Goal: Information Seeking & Learning: Find specific fact

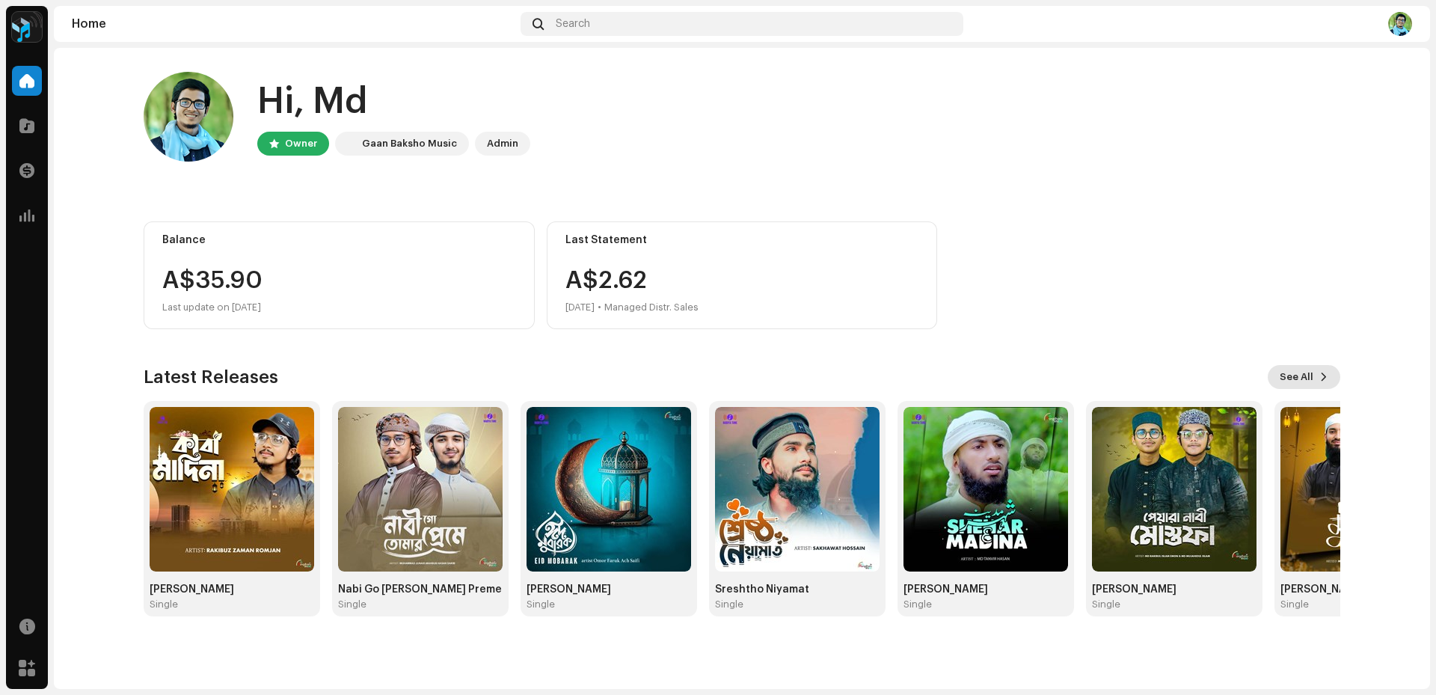
click at [1304, 373] on span "See All" at bounding box center [1297, 377] width 34 height 30
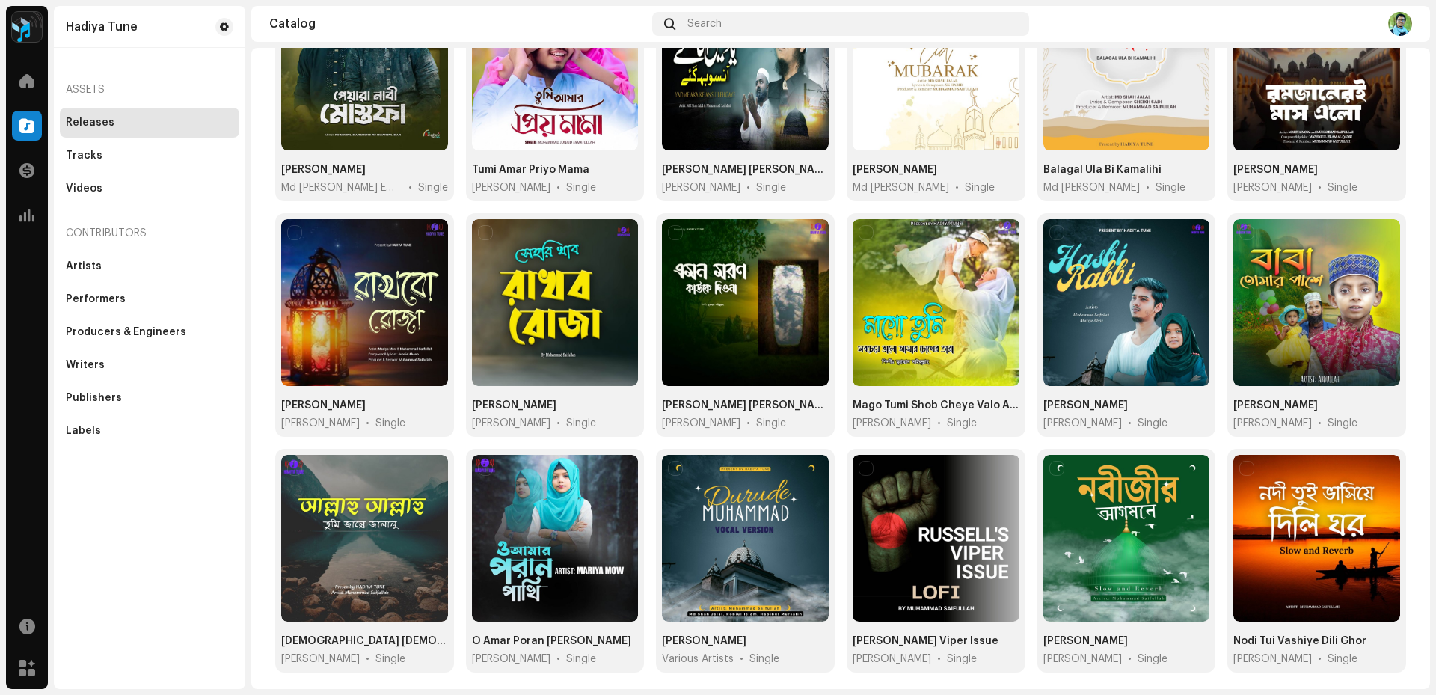
scroll to position [474, 0]
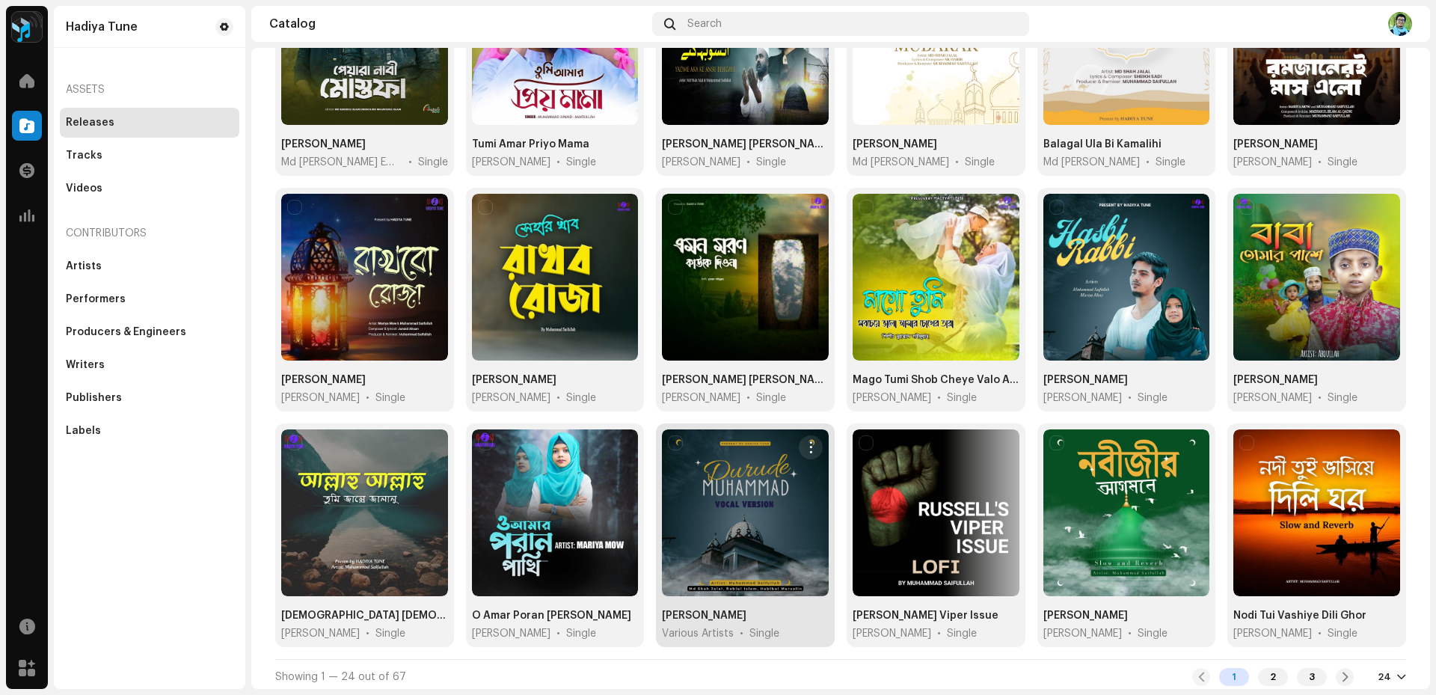
click at [726, 563] on div at bounding box center [745, 512] width 167 height 167
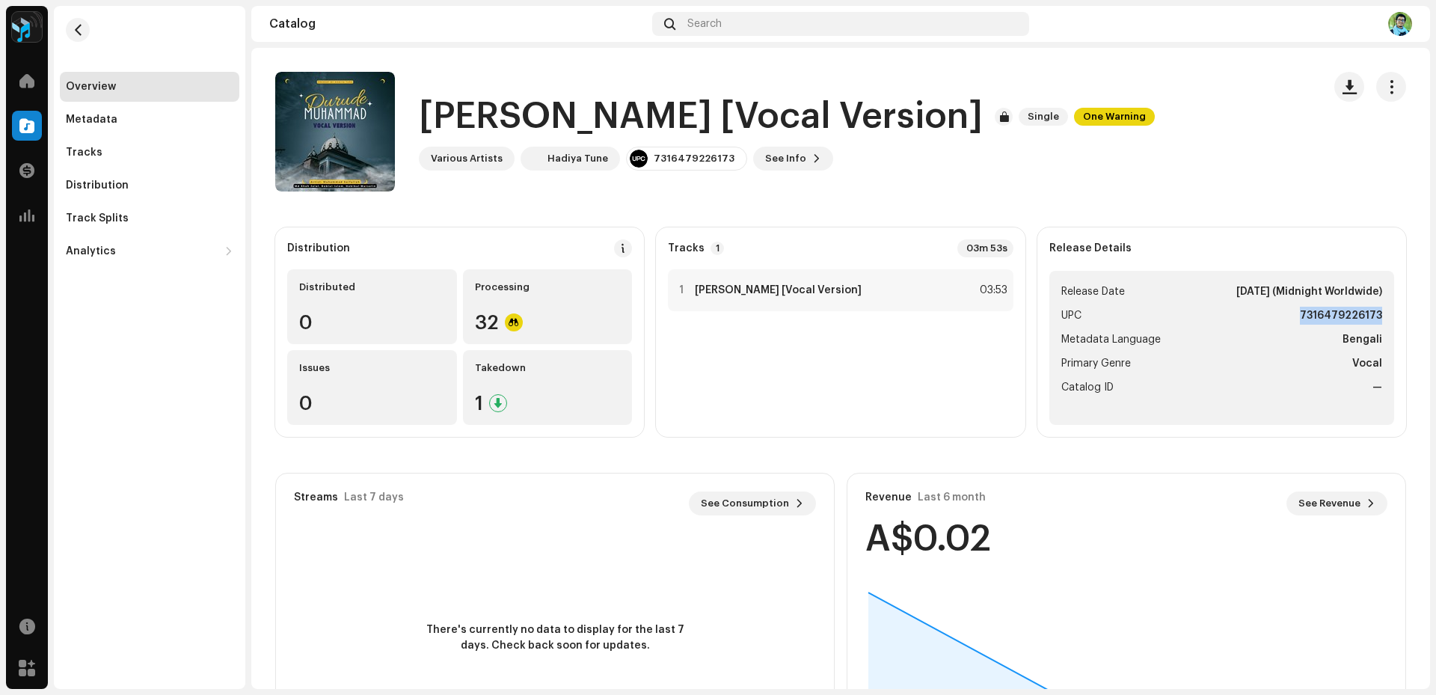
drag, startPoint x: 1279, startPoint y: 318, endPoint x: 1374, endPoint y: 312, distance: 95.2
click at [1374, 312] on ul "Release Date [DATE] (Midnight Worldwide) UPC 7316479226173 Metadata Language Be…" at bounding box center [1222, 348] width 345 height 154
copy strong "7316479226173"
click at [80, 23] on button "button" at bounding box center [78, 30] width 24 height 24
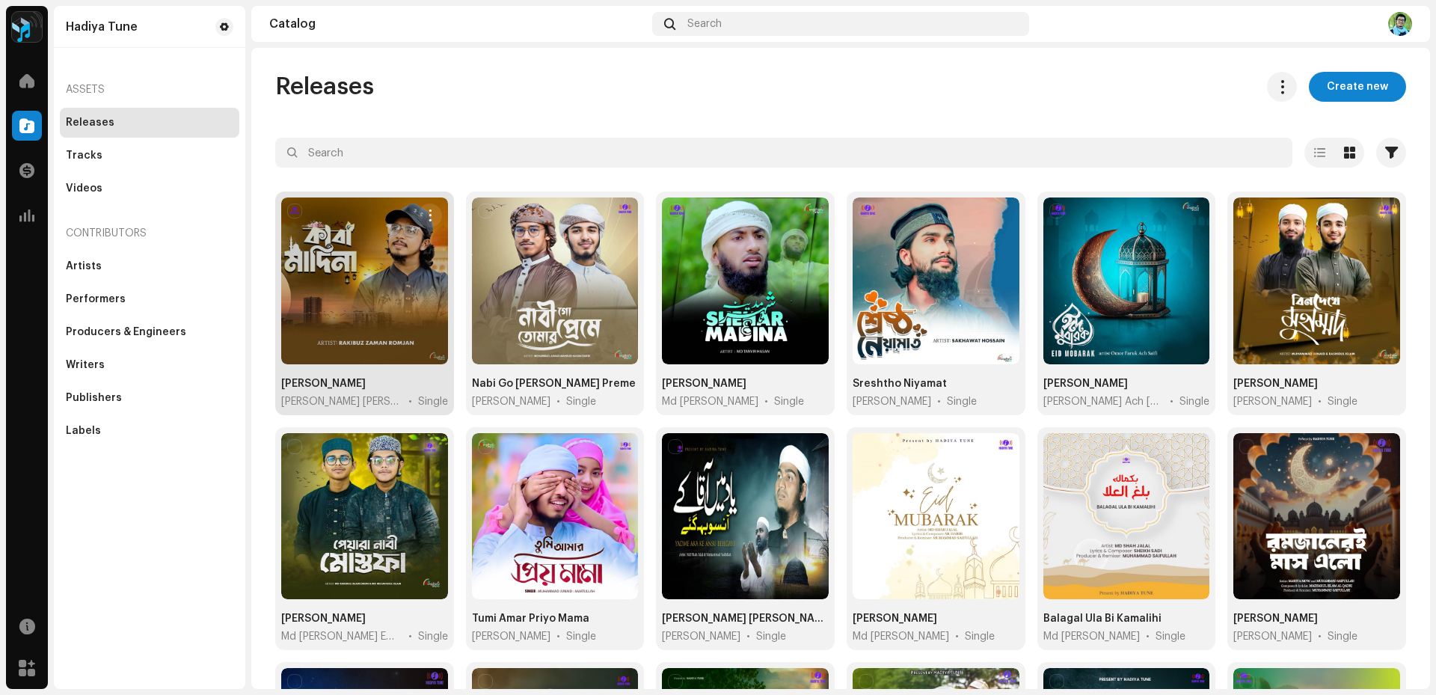
click at [387, 277] on div at bounding box center [364, 281] width 167 height 167
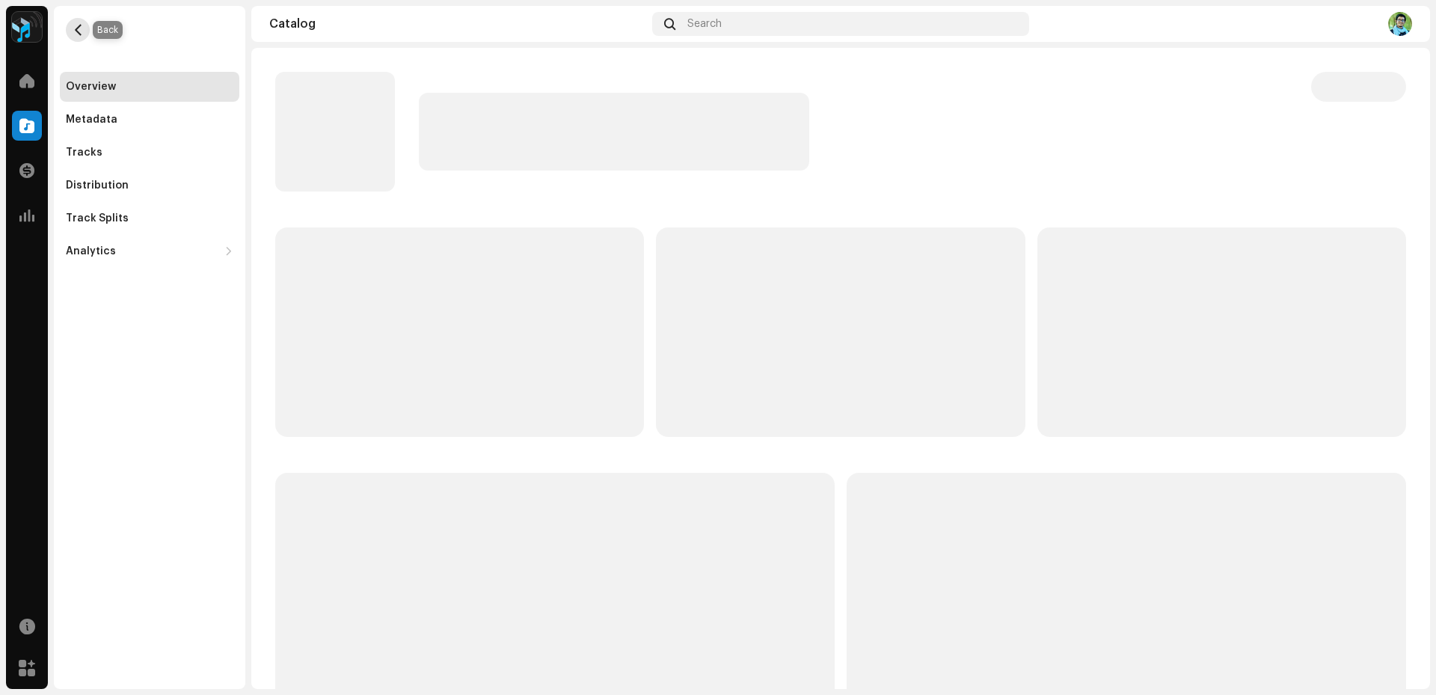
click at [74, 34] on span "button" at bounding box center [78, 30] width 11 height 12
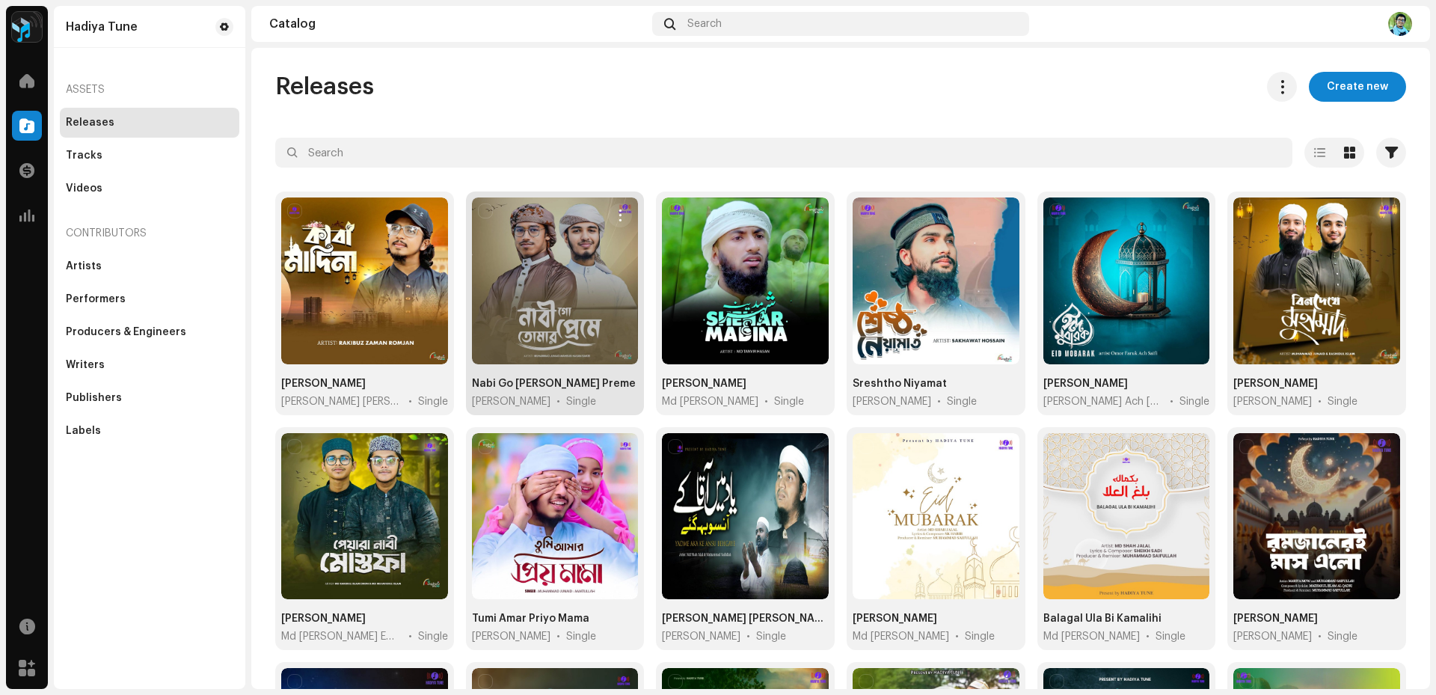
click at [518, 293] on div at bounding box center [555, 281] width 167 height 167
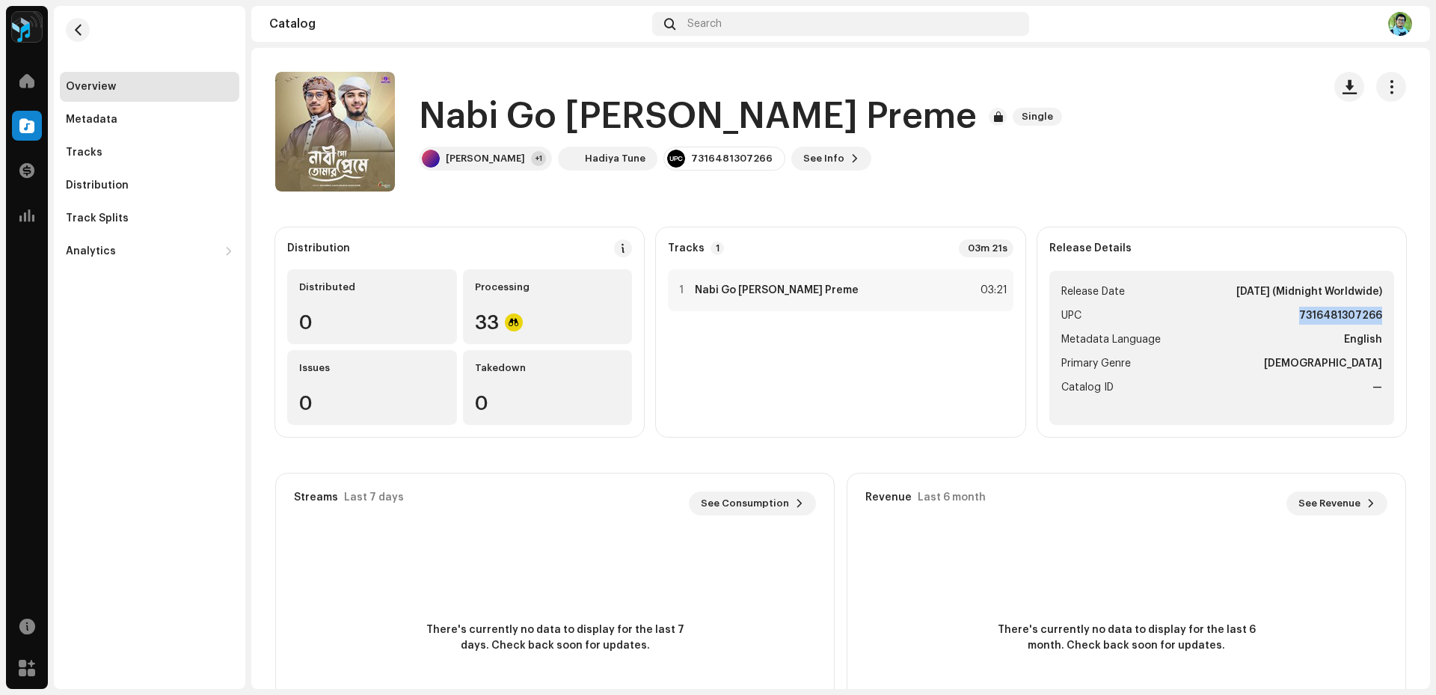
drag, startPoint x: 1294, startPoint y: 315, endPoint x: 1374, endPoint y: 321, distance: 79.5
click at [1374, 321] on ul "Release Date [DATE] (Midnight Worldwide) UPC 7316481307266 Metadata Language En…" at bounding box center [1222, 348] width 345 height 154
copy strong "7316481307266"
click at [81, 31] on span "button" at bounding box center [78, 30] width 11 height 12
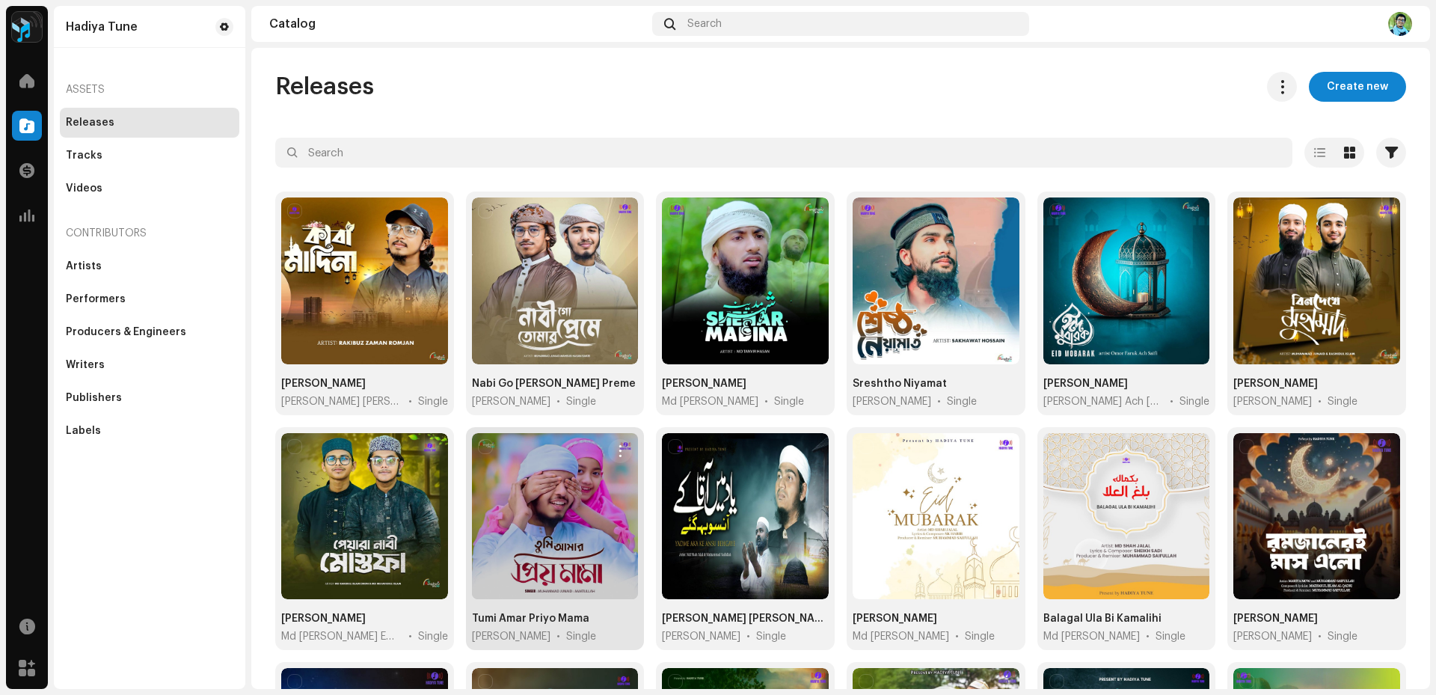
click at [556, 530] on div at bounding box center [555, 516] width 167 height 167
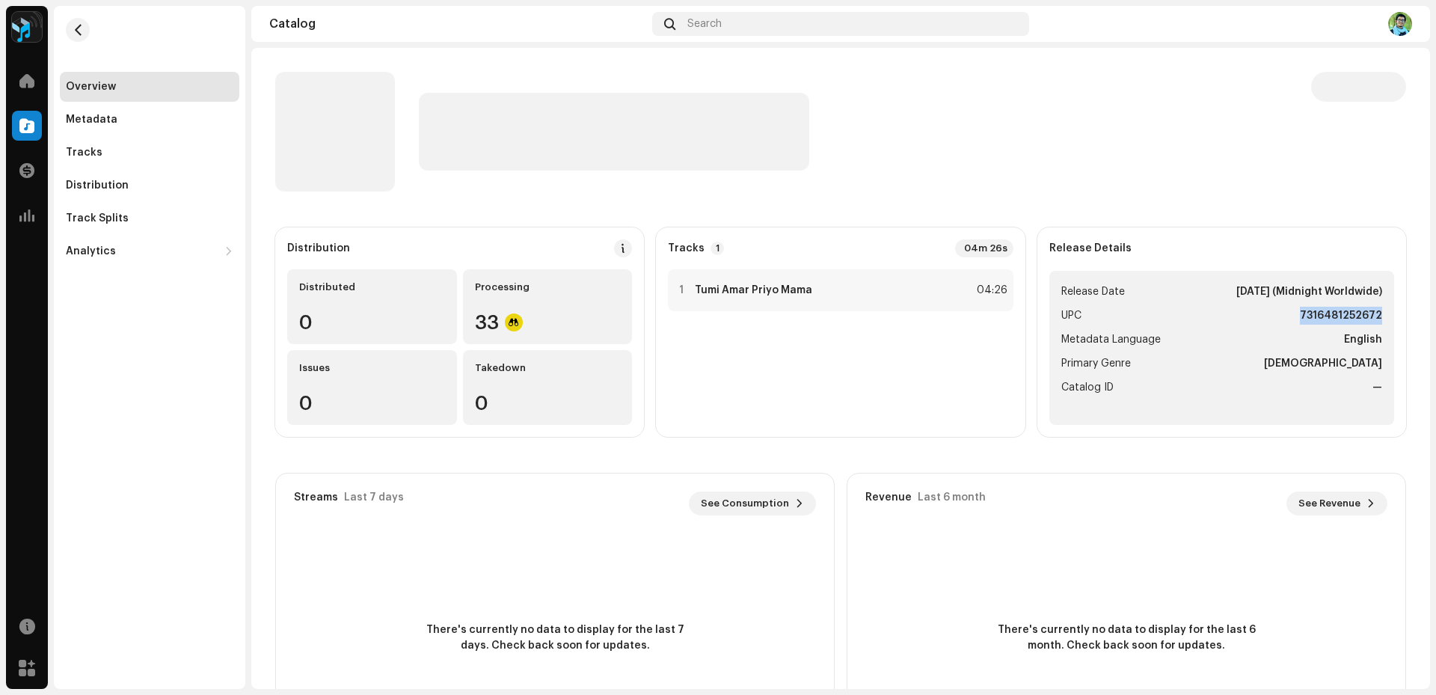
drag, startPoint x: 1289, startPoint y: 311, endPoint x: 1387, endPoint y: 323, distance: 98.7
click at [1387, 323] on div "Release Details Release Date [DATE] (Midnight Worldwide) UPC 7316481252672 Meta…" at bounding box center [1222, 331] width 369 height 209
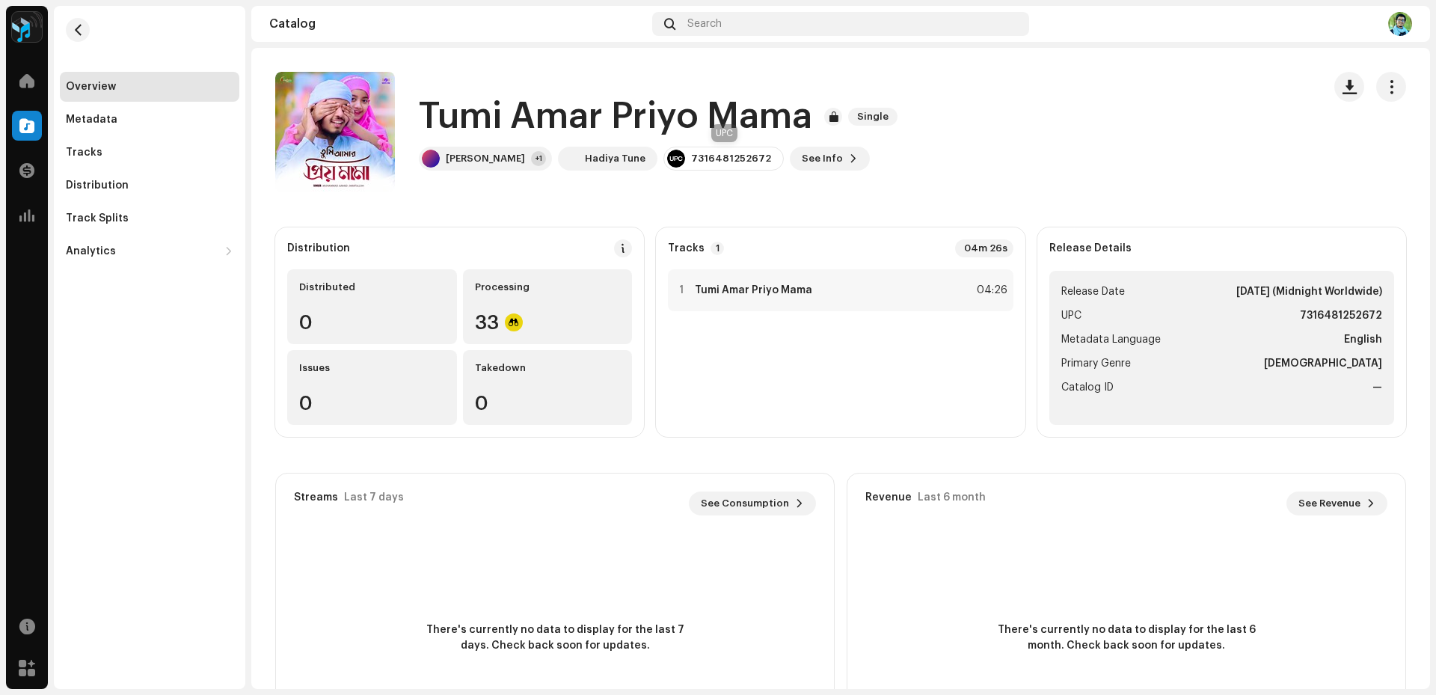
click at [716, 150] on div "7316481252672" at bounding box center [724, 159] width 120 height 24
click at [719, 154] on div "7316481252672" at bounding box center [731, 159] width 80 height 12
click at [723, 156] on div "7316481252672" at bounding box center [731, 159] width 80 height 12
click at [744, 156] on div "7316481252672" at bounding box center [731, 159] width 80 height 12
drag, startPoint x: 714, startPoint y: 158, endPoint x: 685, endPoint y: 159, distance: 29.2
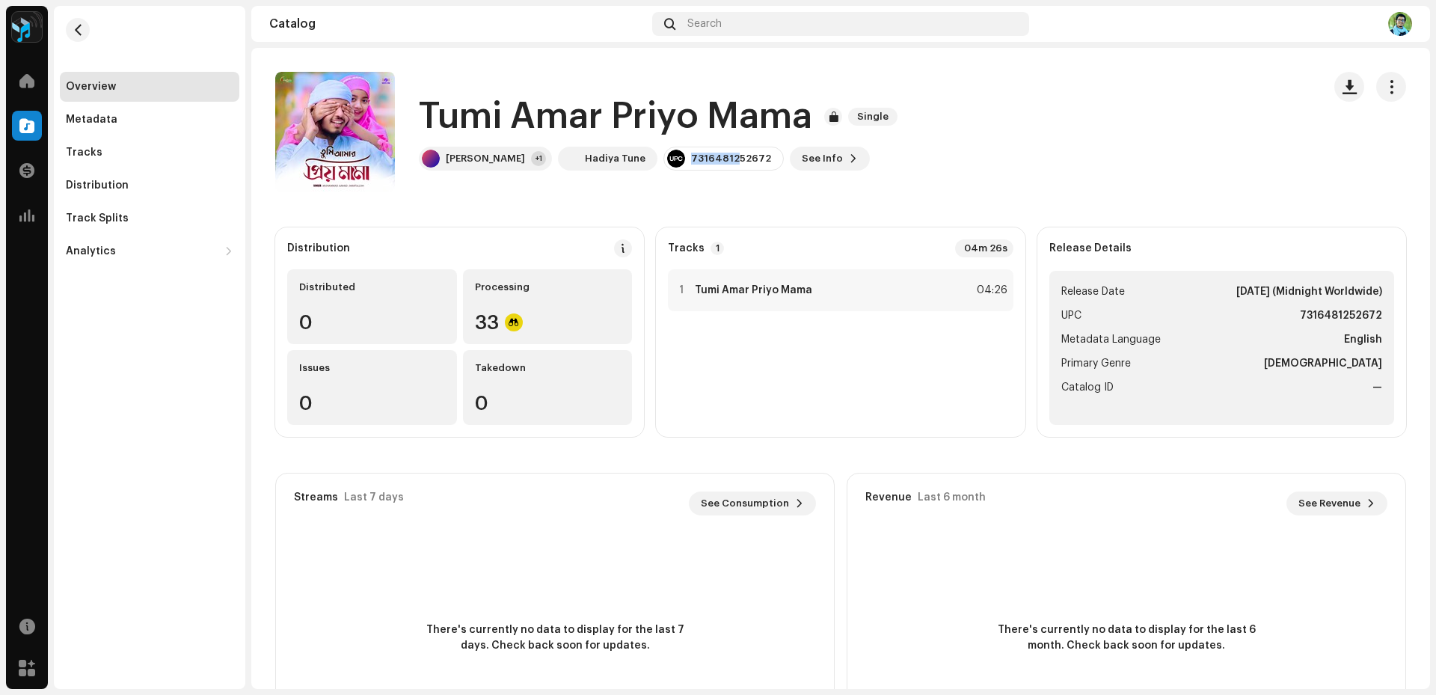
click at [688, 161] on div "7316481252672" at bounding box center [724, 159] width 120 height 24
click at [679, 156] on div at bounding box center [676, 159] width 18 height 18
drag, startPoint x: 752, startPoint y: 157, endPoint x: 781, endPoint y: 157, distance: 29.2
click at [781, 157] on div "[PERSON_NAME] +1 [PERSON_NAME] Tune 7316481252672 See Info" at bounding box center [661, 159] width 485 height 24
click at [769, 155] on div "7316481252672" at bounding box center [724, 159] width 120 height 24
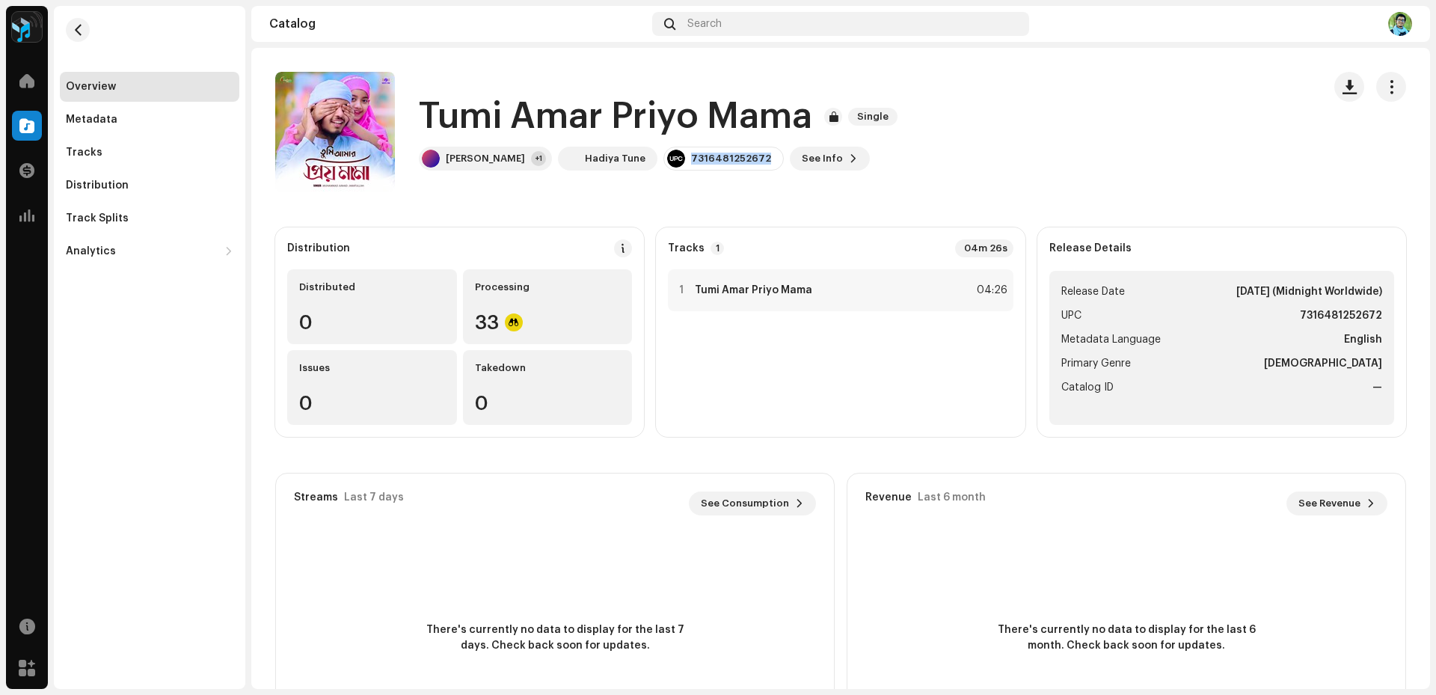
drag, startPoint x: 769, startPoint y: 155, endPoint x: 693, endPoint y: 159, distance: 76.4
click at [693, 159] on div "7316481252672" at bounding box center [724, 159] width 120 height 24
copy div "7316481252672"
drag, startPoint x: 1292, startPoint y: 313, endPoint x: 1380, endPoint y: 319, distance: 87.7
click at [1380, 319] on ul "Release Date [DATE] (Midnight Worldwide) UPC 7316481252672 Metadata Language En…" at bounding box center [1222, 348] width 345 height 154
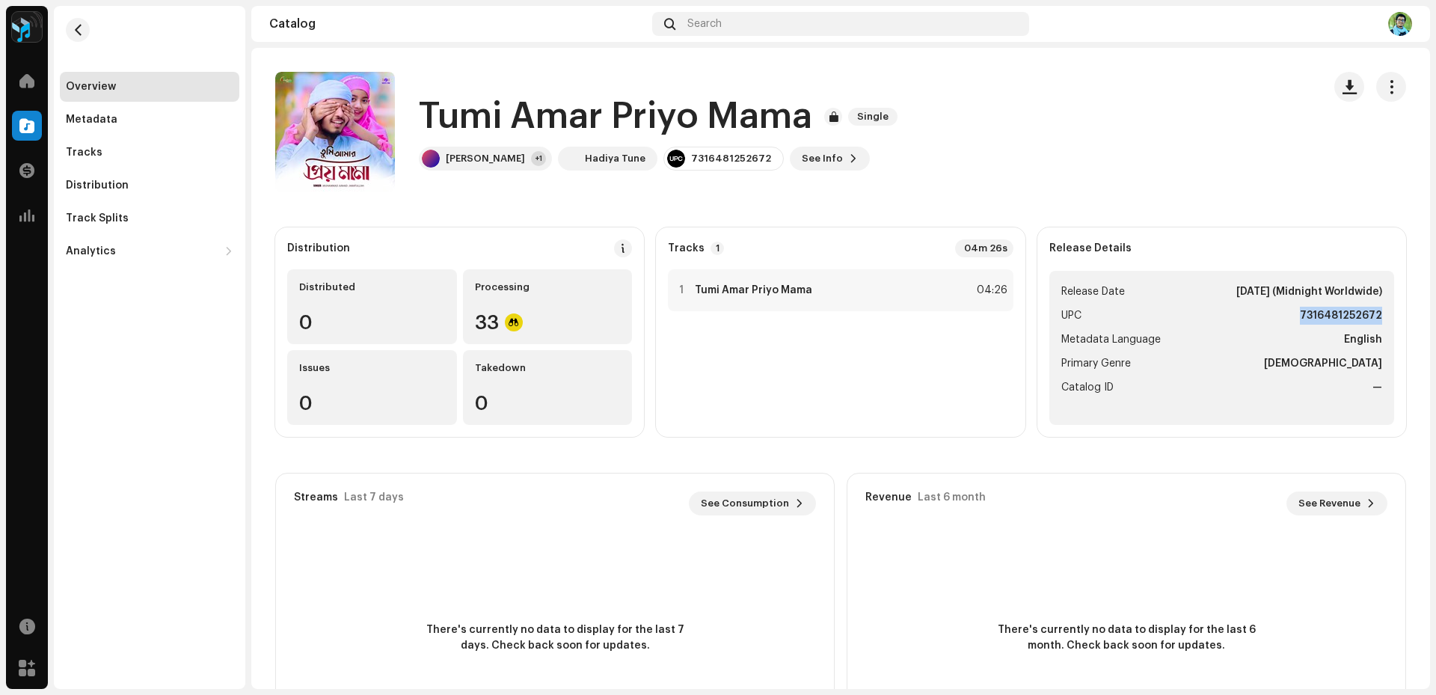
copy strong "7316481252672"
click at [76, 30] on span "button" at bounding box center [78, 30] width 11 height 12
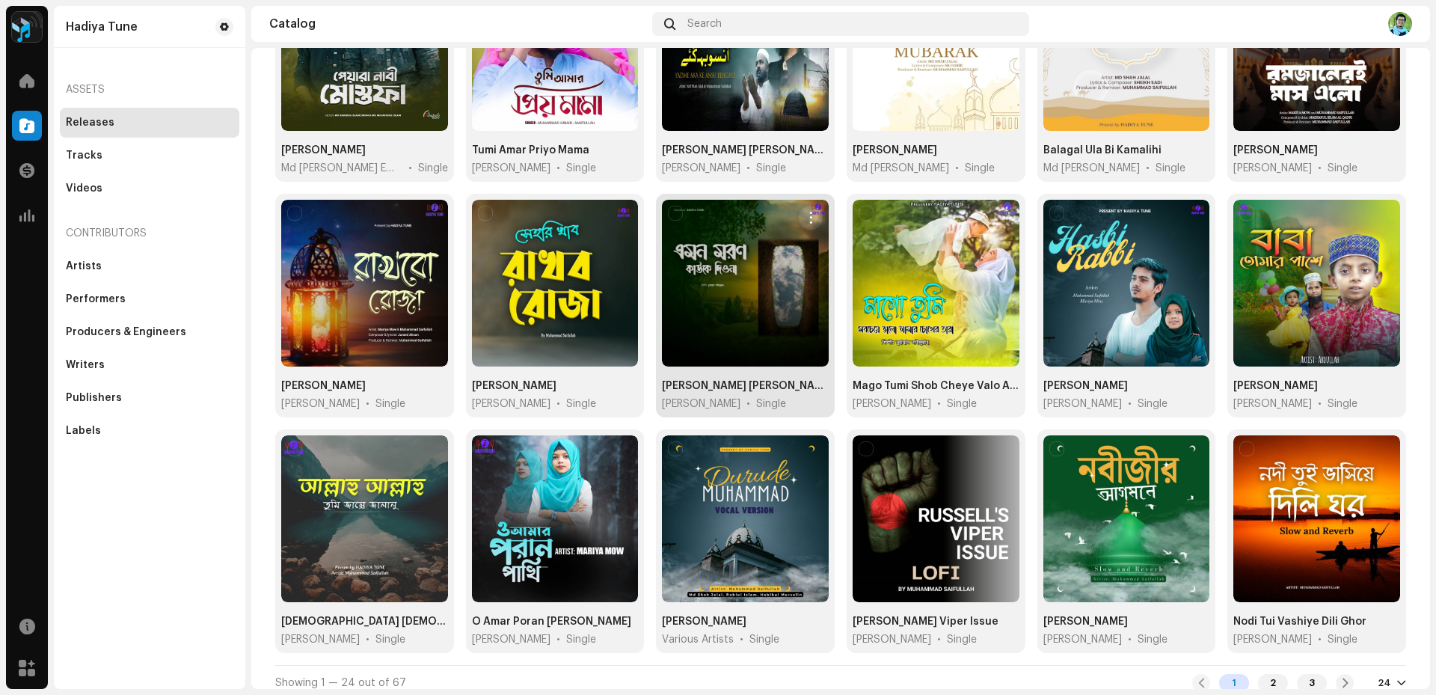
scroll to position [474, 0]
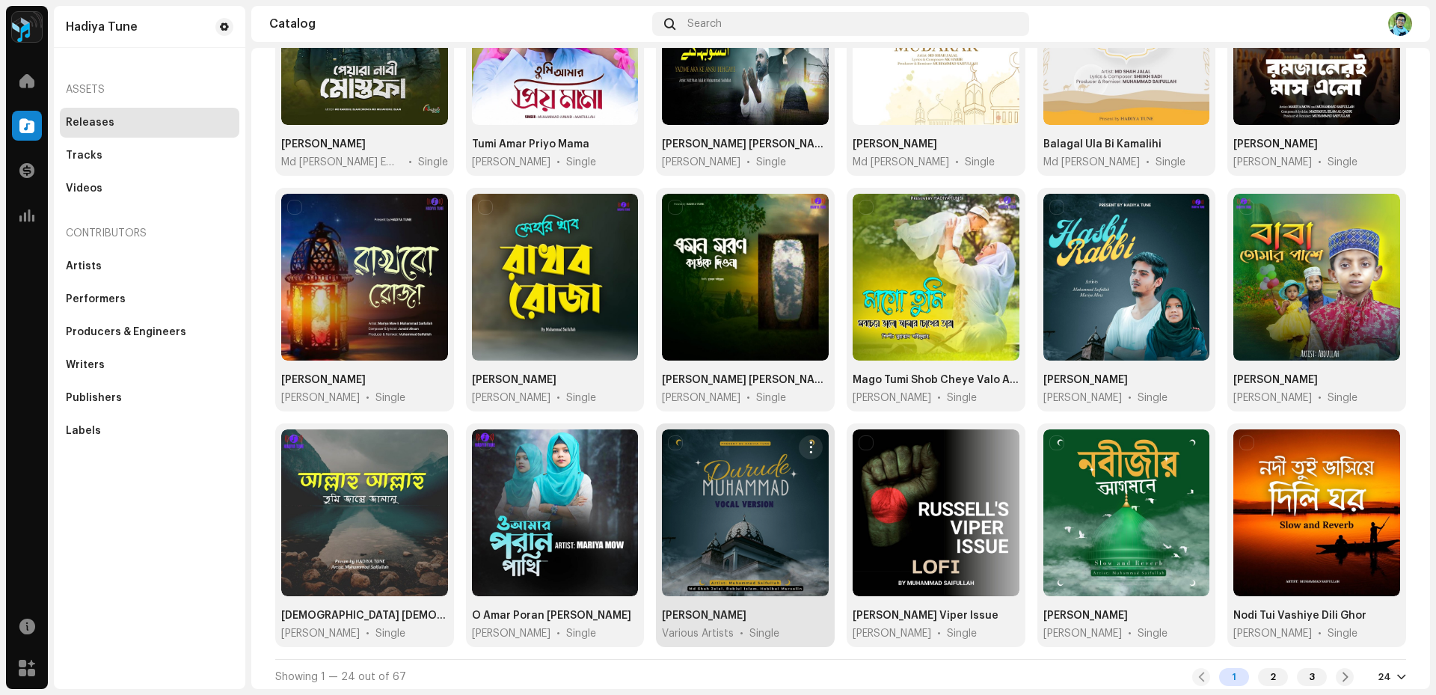
click at [746, 565] on div at bounding box center [745, 512] width 167 height 167
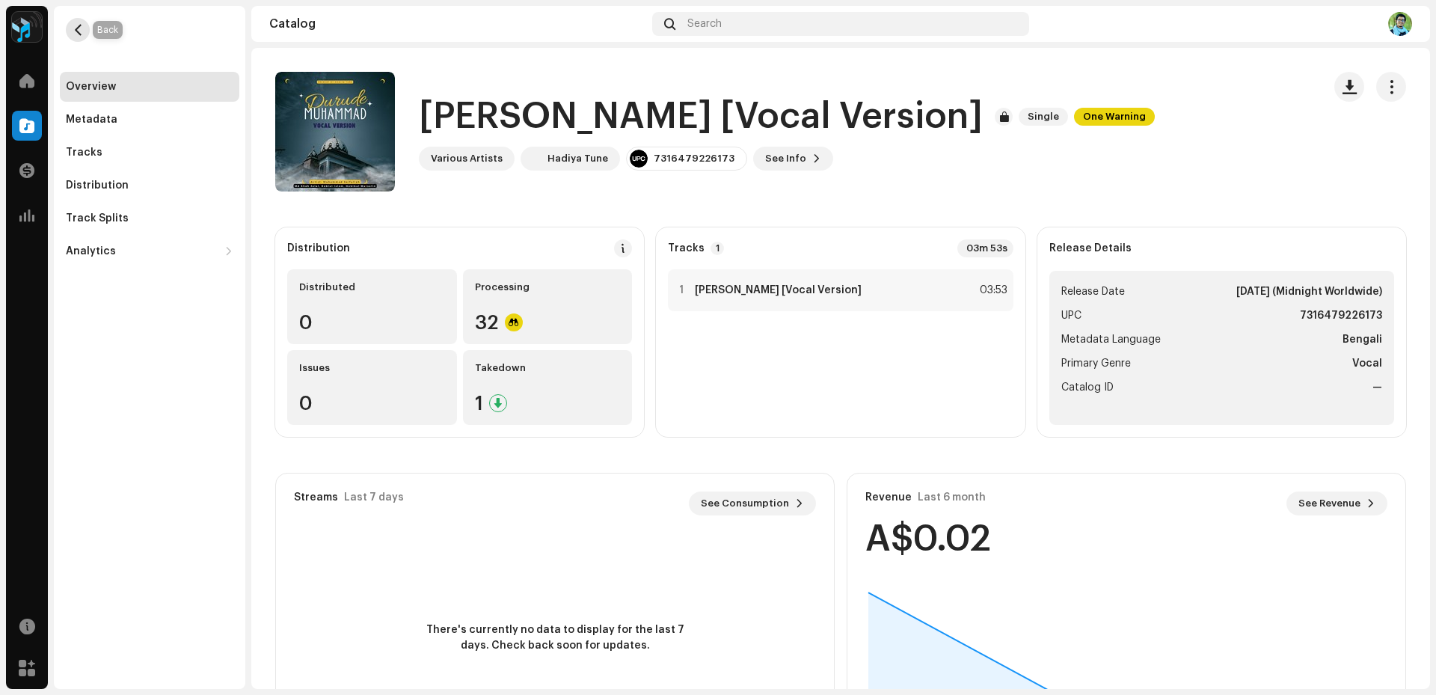
click at [85, 25] on button "button" at bounding box center [78, 30] width 24 height 24
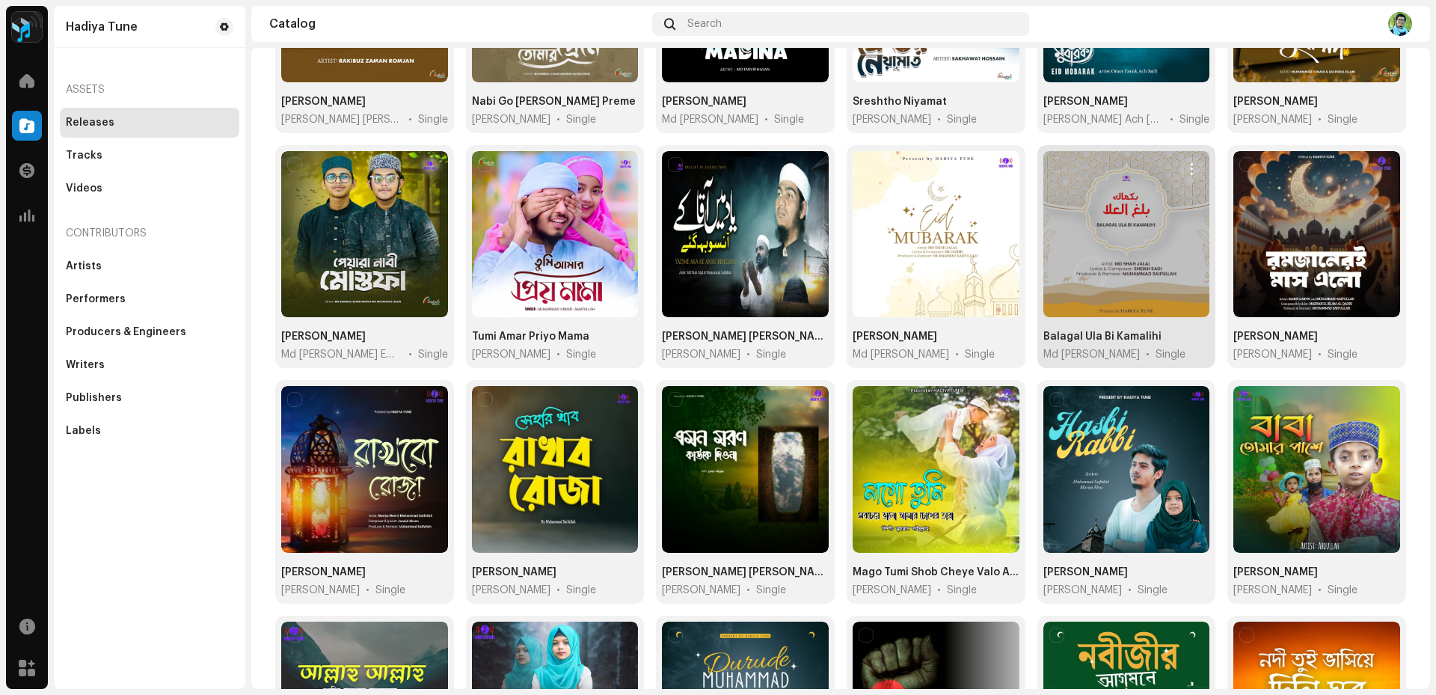
scroll to position [449, 0]
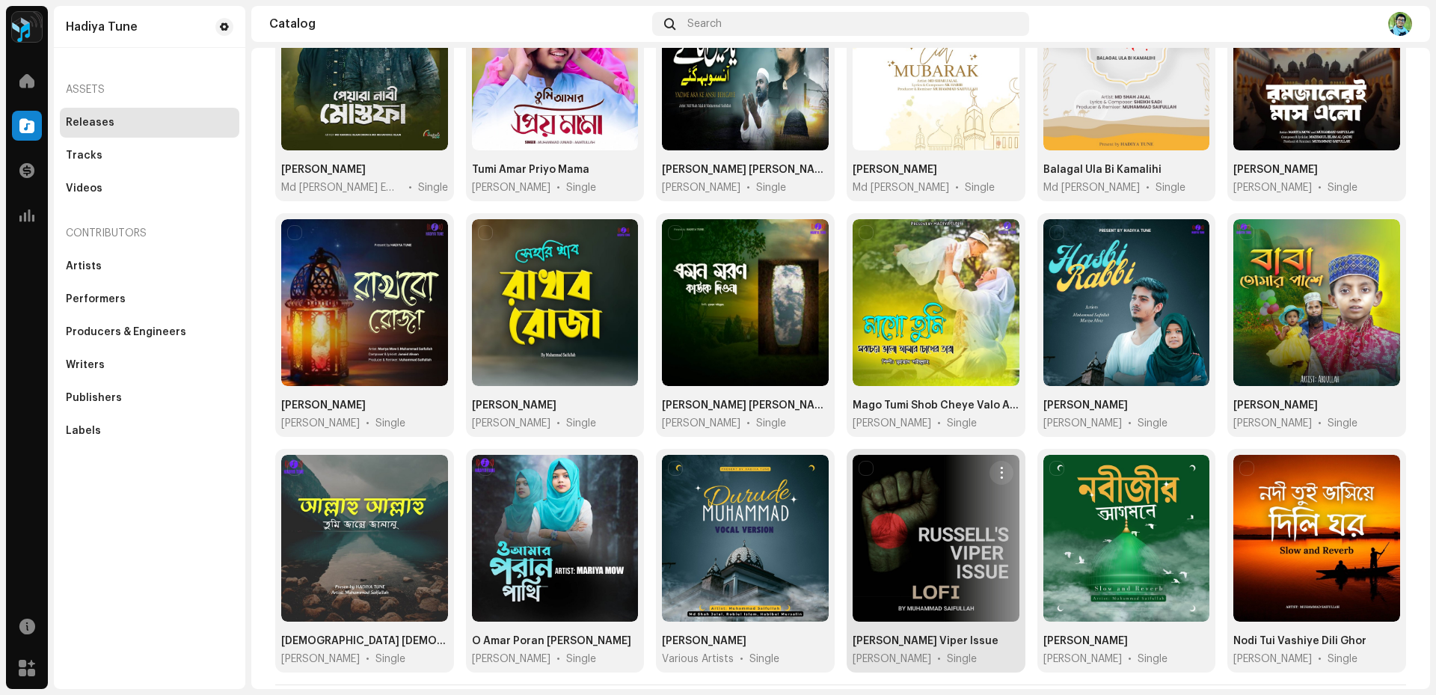
click at [910, 545] on div at bounding box center [936, 538] width 167 height 167
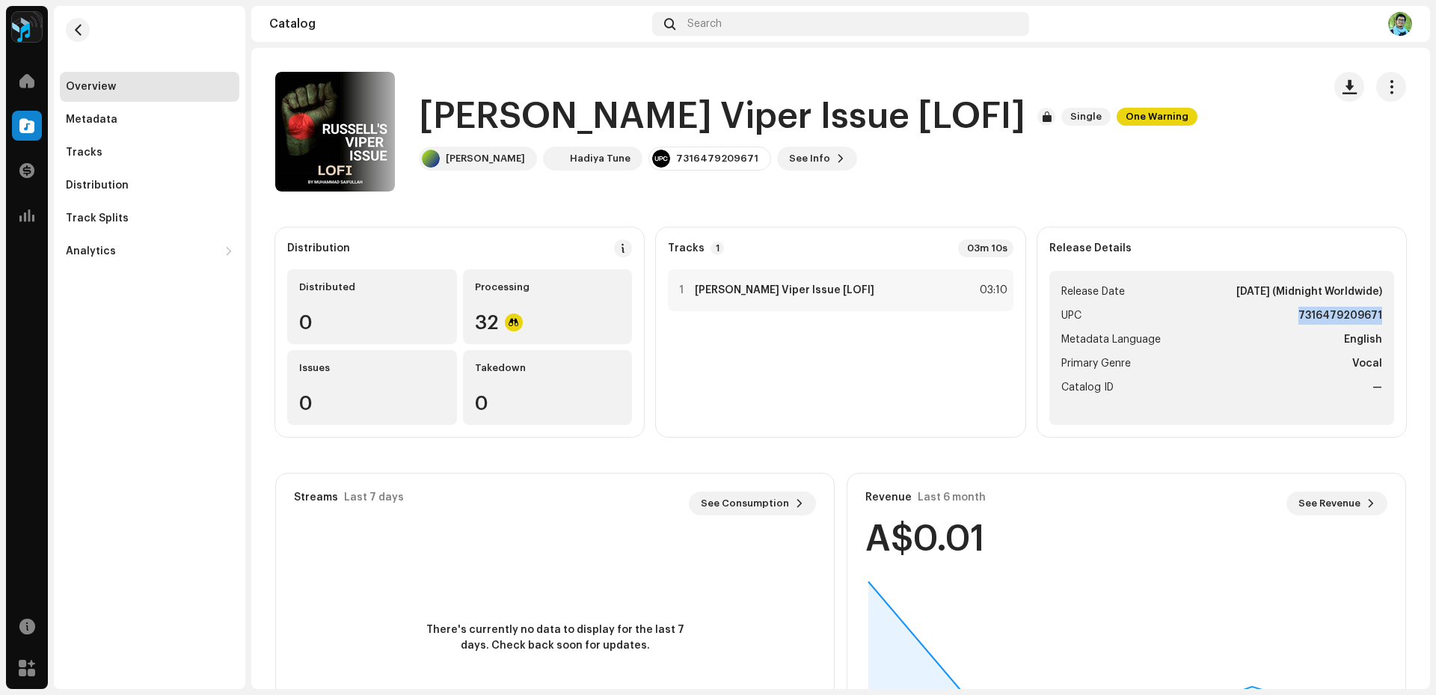
drag, startPoint x: 1291, startPoint y: 315, endPoint x: 1375, endPoint y: 317, distance: 84.6
click at [1375, 317] on ul "Release Date [DATE] (Midnight Worldwide) UPC 7316479209671 Metadata Language En…" at bounding box center [1222, 348] width 345 height 154
copy strong "7316479209671"
click at [76, 34] on span "button" at bounding box center [78, 30] width 11 height 12
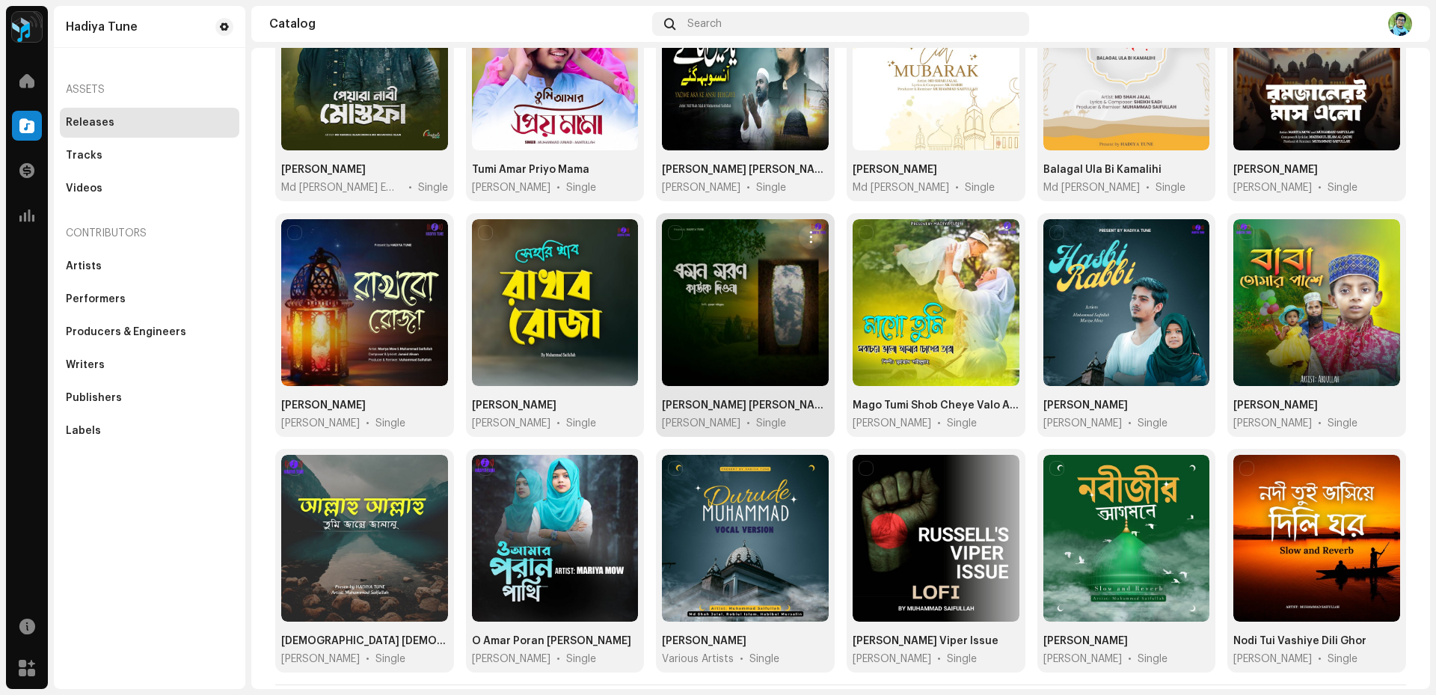
scroll to position [474, 0]
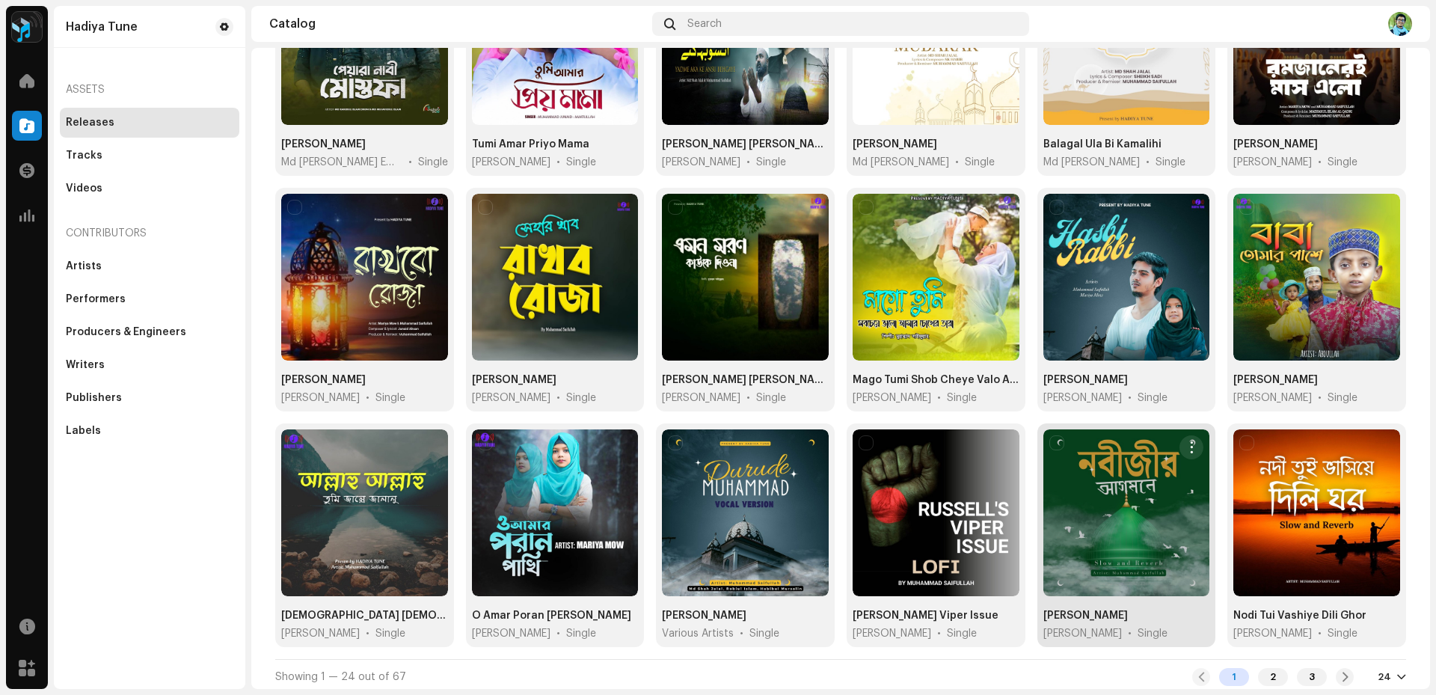
click at [1113, 510] on div at bounding box center [1127, 512] width 167 height 167
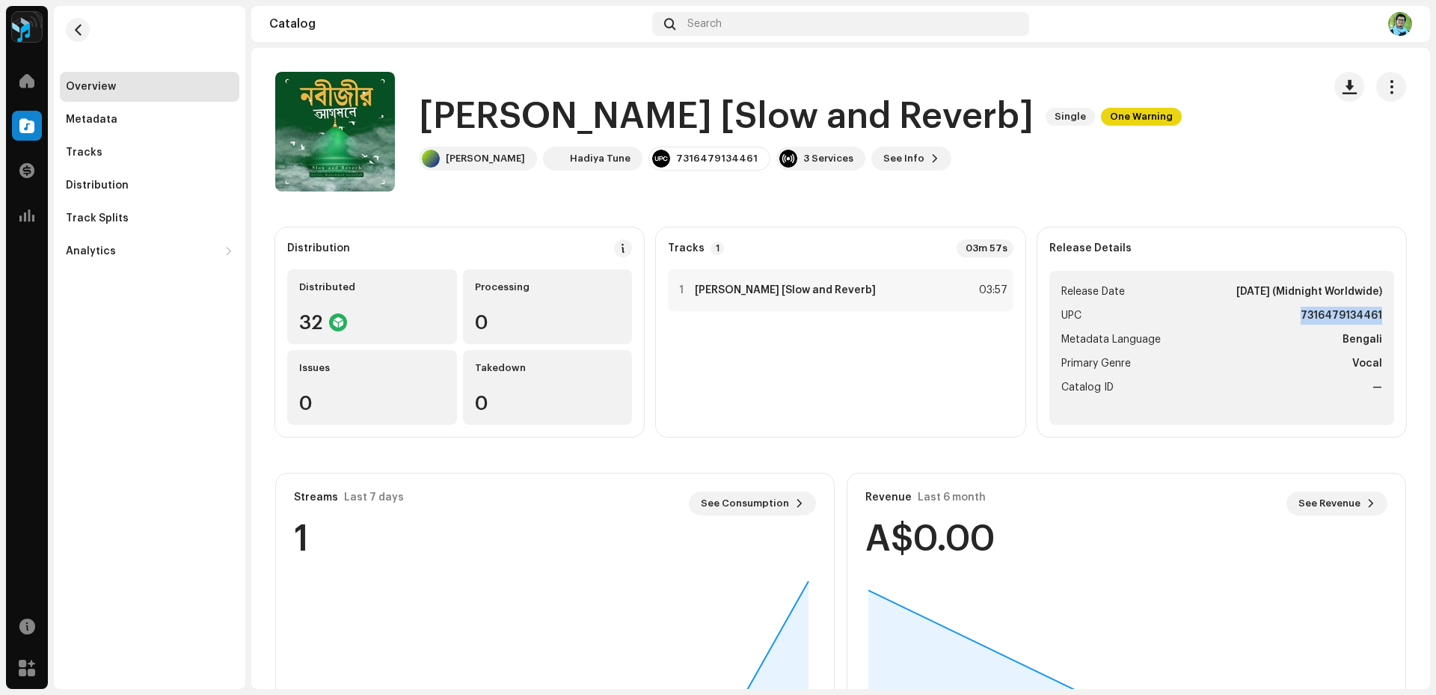
drag, startPoint x: 1290, startPoint y: 316, endPoint x: 1375, endPoint y: 321, distance: 85.4
click at [1375, 321] on ul "Release Date [DATE] (Midnight Worldwide) UPC 7316479134461 Metadata Language Be…" at bounding box center [1222, 348] width 345 height 154
copy strong "7316479134461"
click at [80, 26] on span "button" at bounding box center [78, 30] width 11 height 12
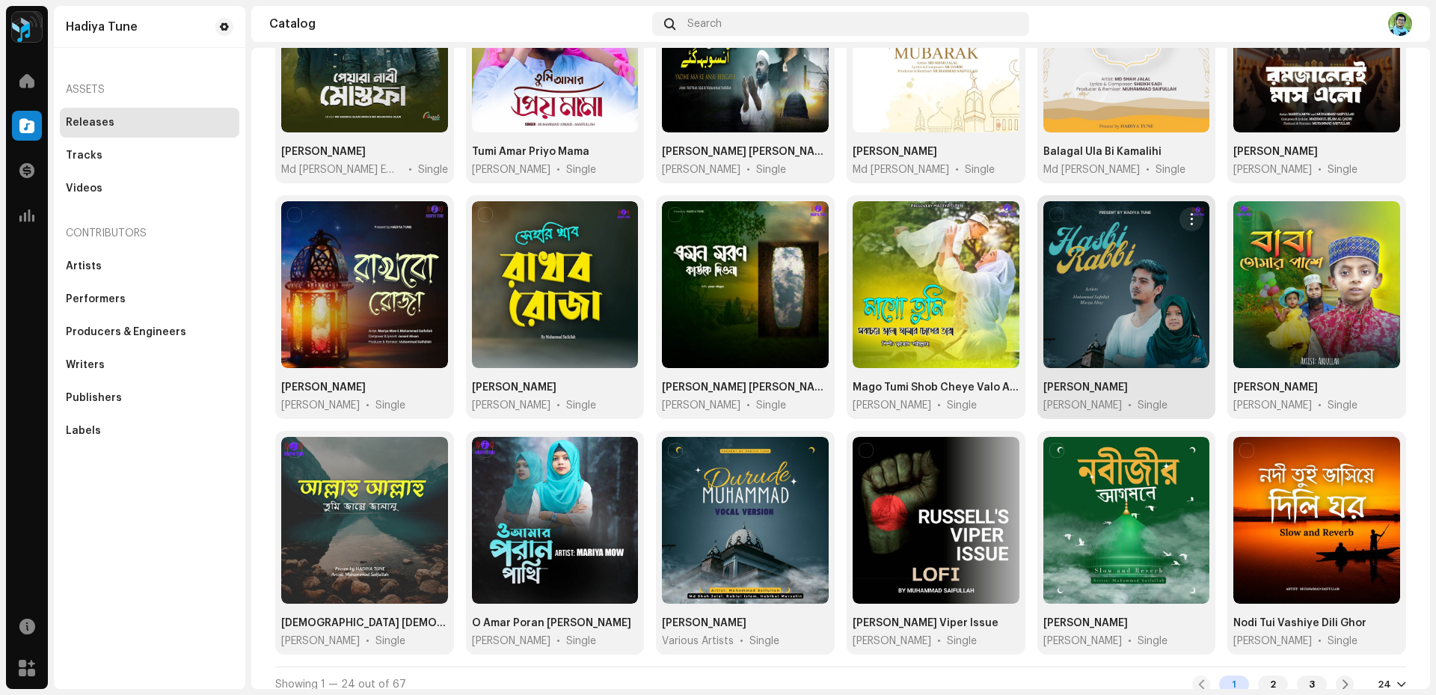
scroll to position [474, 0]
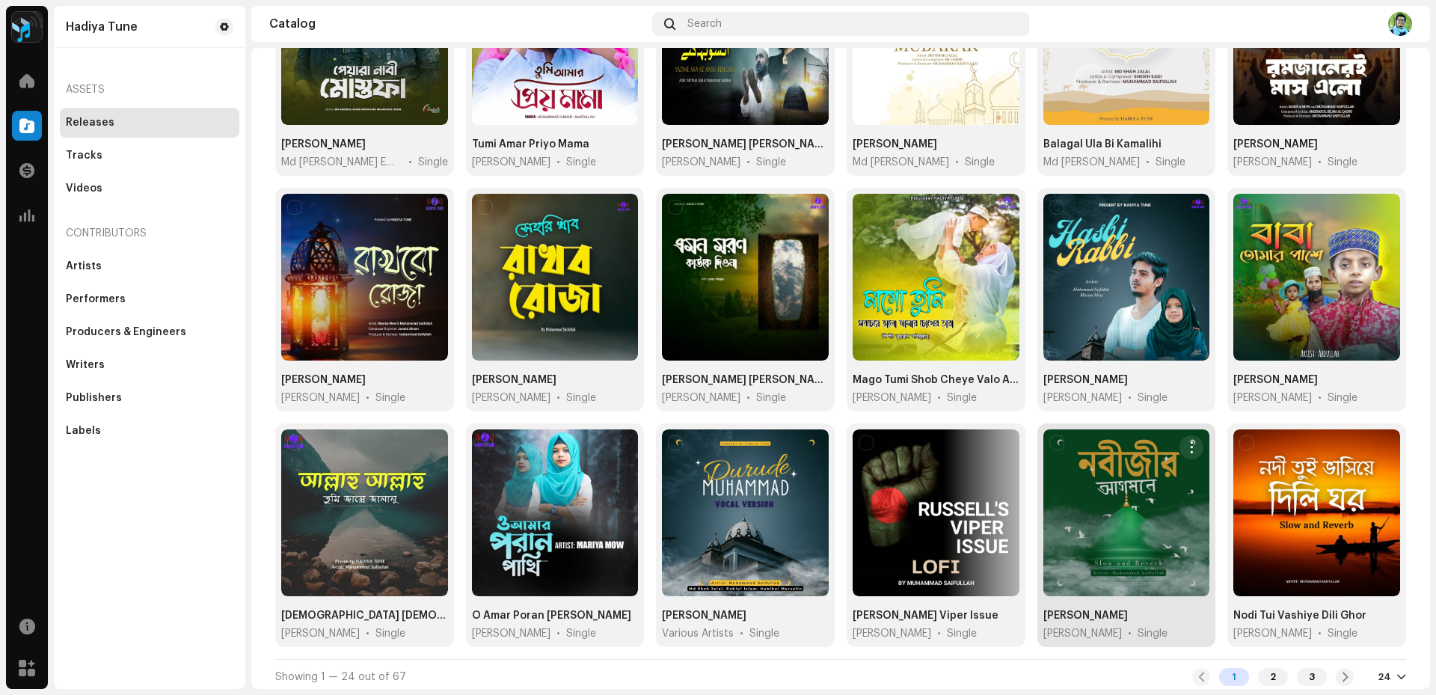
click at [1107, 532] on div at bounding box center [1127, 512] width 167 height 167
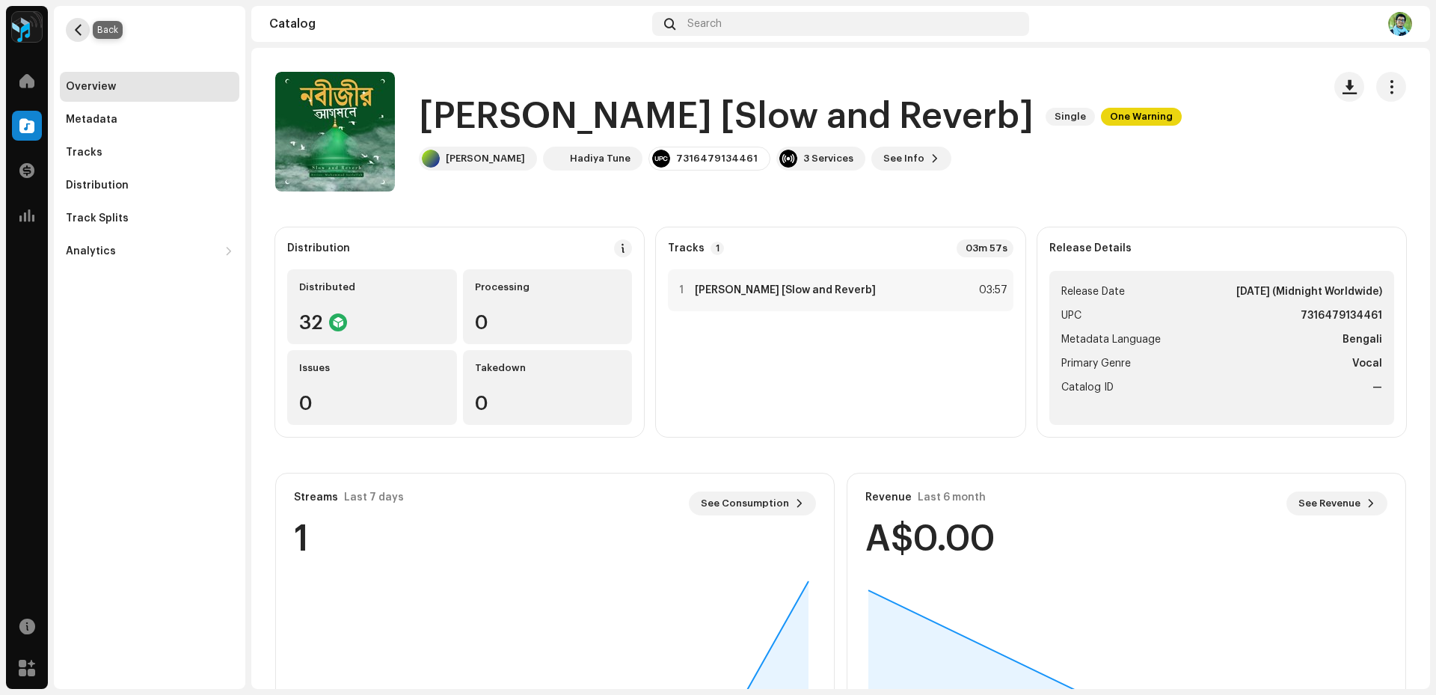
click at [80, 33] on span "button" at bounding box center [78, 30] width 11 height 12
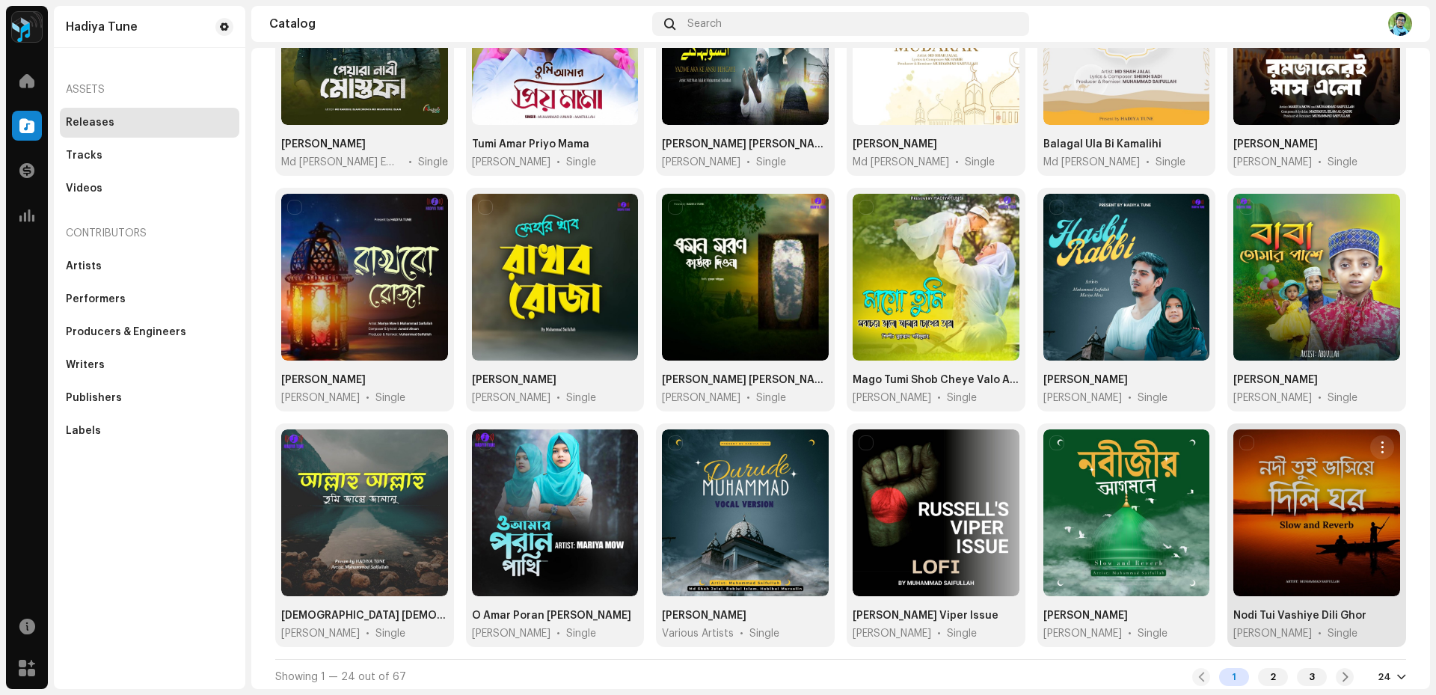
click at [1292, 494] on div at bounding box center [1317, 512] width 167 height 167
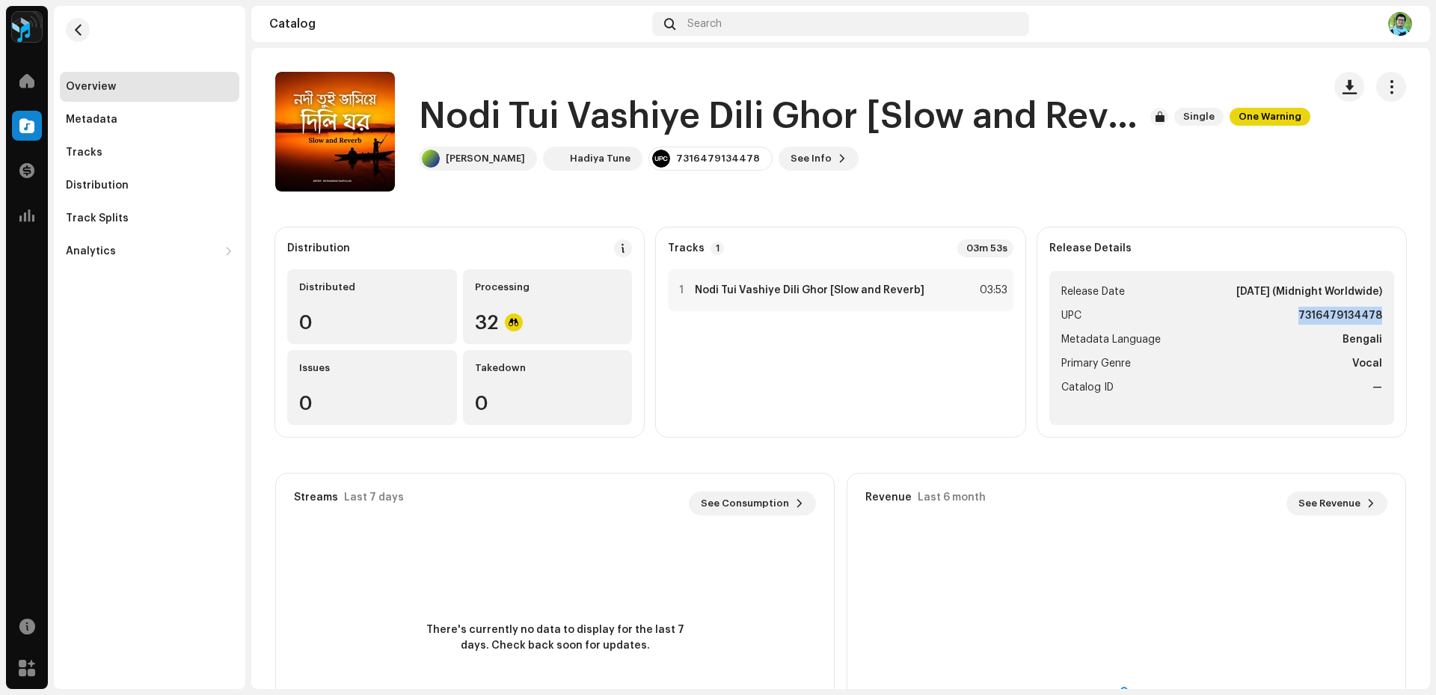
drag, startPoint x: 1289, startPoint y: 316, endPoint x: 1374, endPoint y: 321, distance: 85.4
click at [1374, 321] on ul "Release Date [DATE] (Midnight Worldwide) UPC 7316479134478 Metadata Language Be…" at bounding box center [1222, 348] width 345 height 154
copy strong "7316479134478"
click at [70, 31] on button "button" at bounding box center [78, 30] width 24 height 24
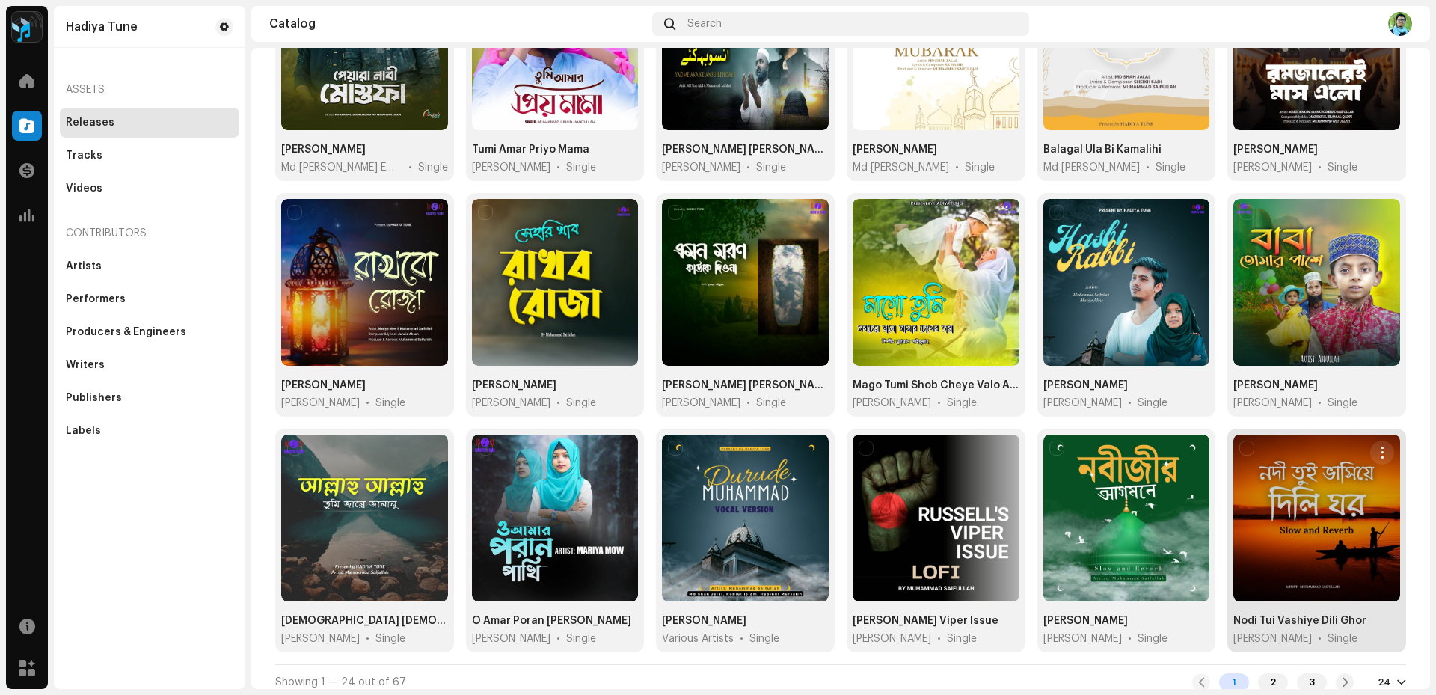
scroll to position [474, 0]
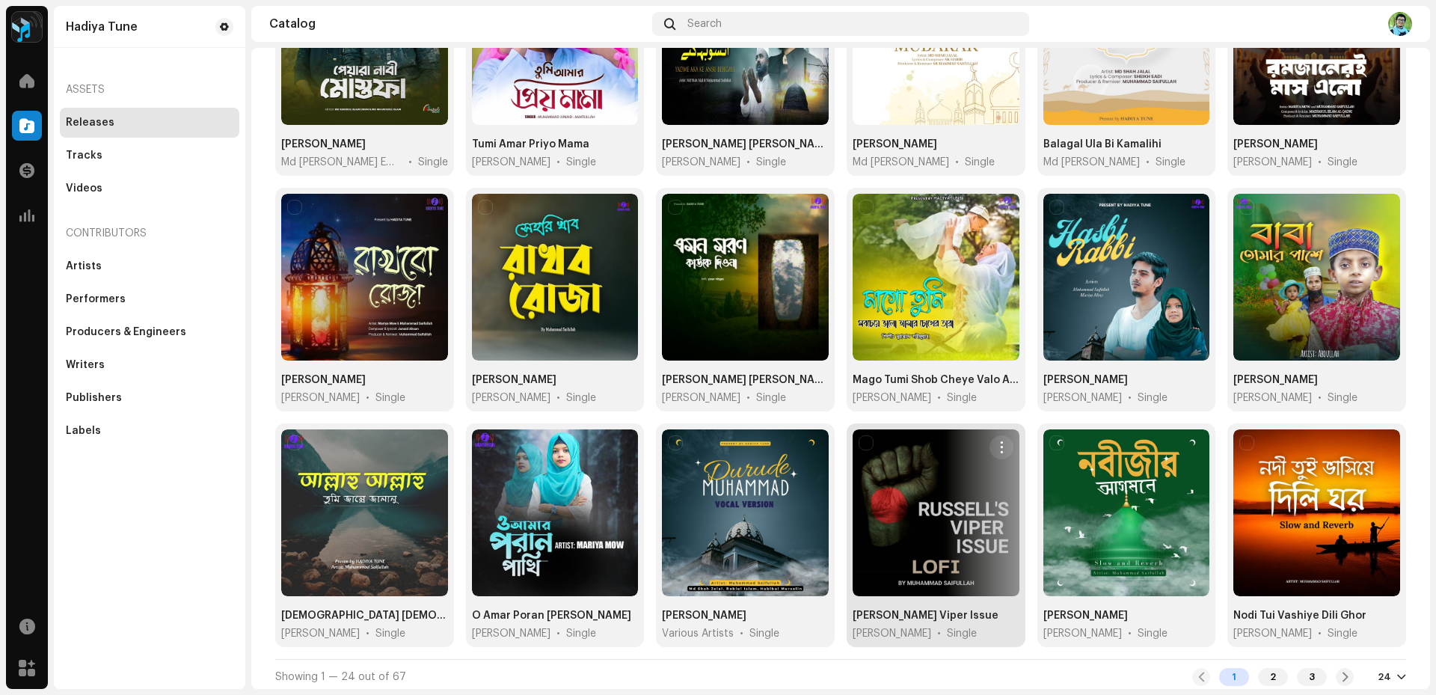
click at [915, 598] on div "[PERSON_NAME] Viper Issue [PERSON_NAME]" at bounding box center [936, 535] width 179 height 224
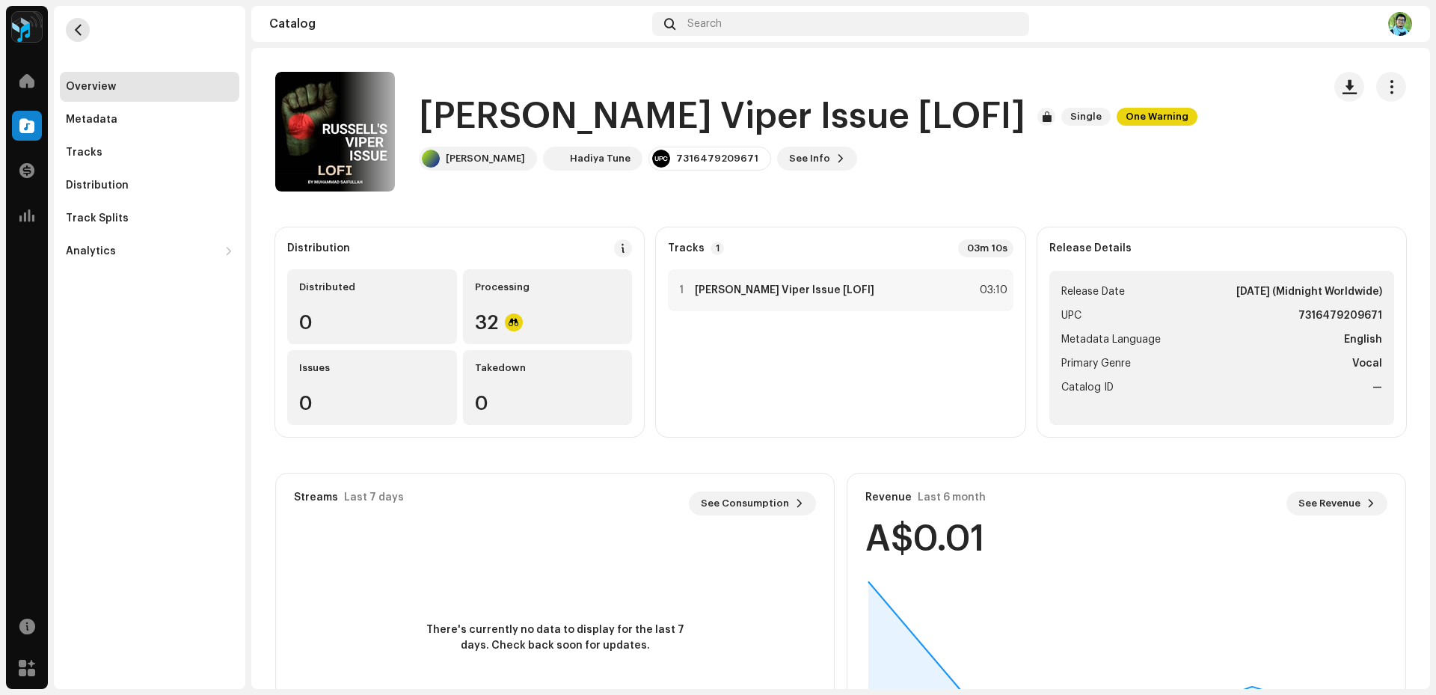
click at [71, 31] on button "button" at bounding box center [78, 30] width 24 height 24
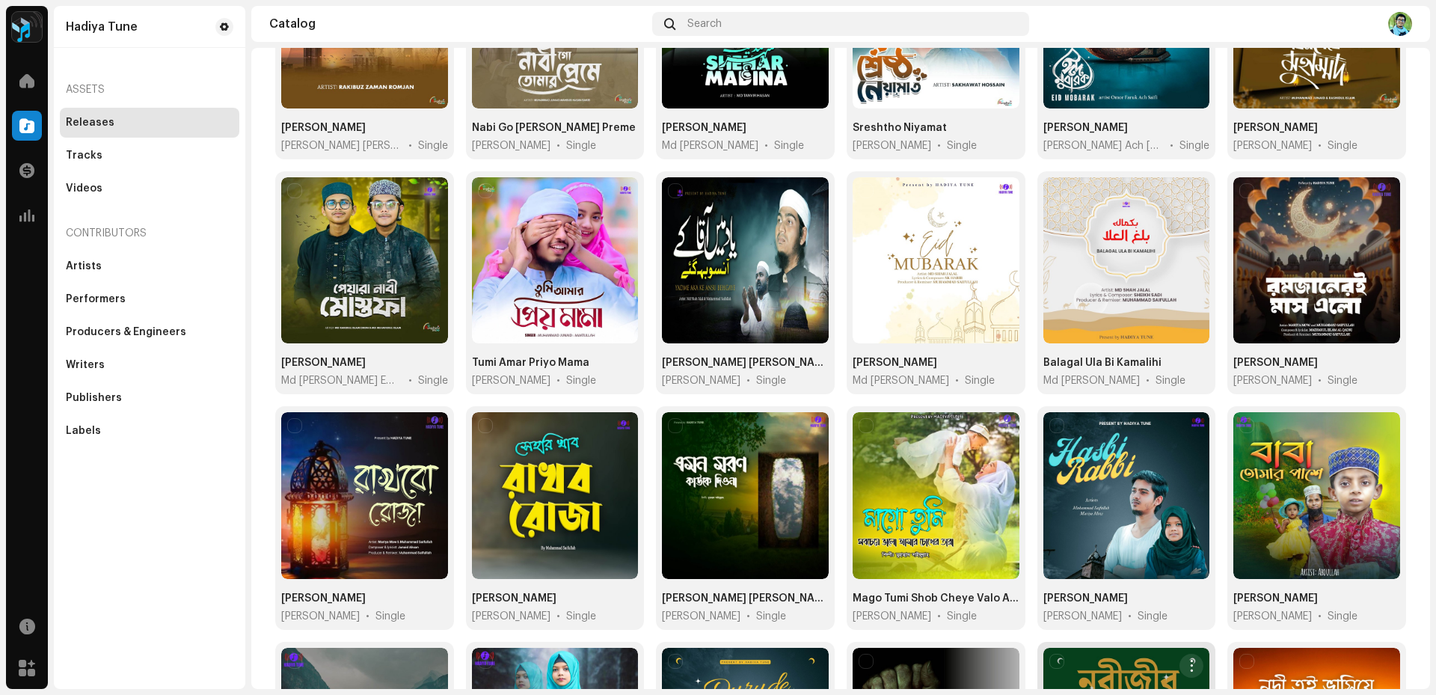
scroll to position [474, 0]
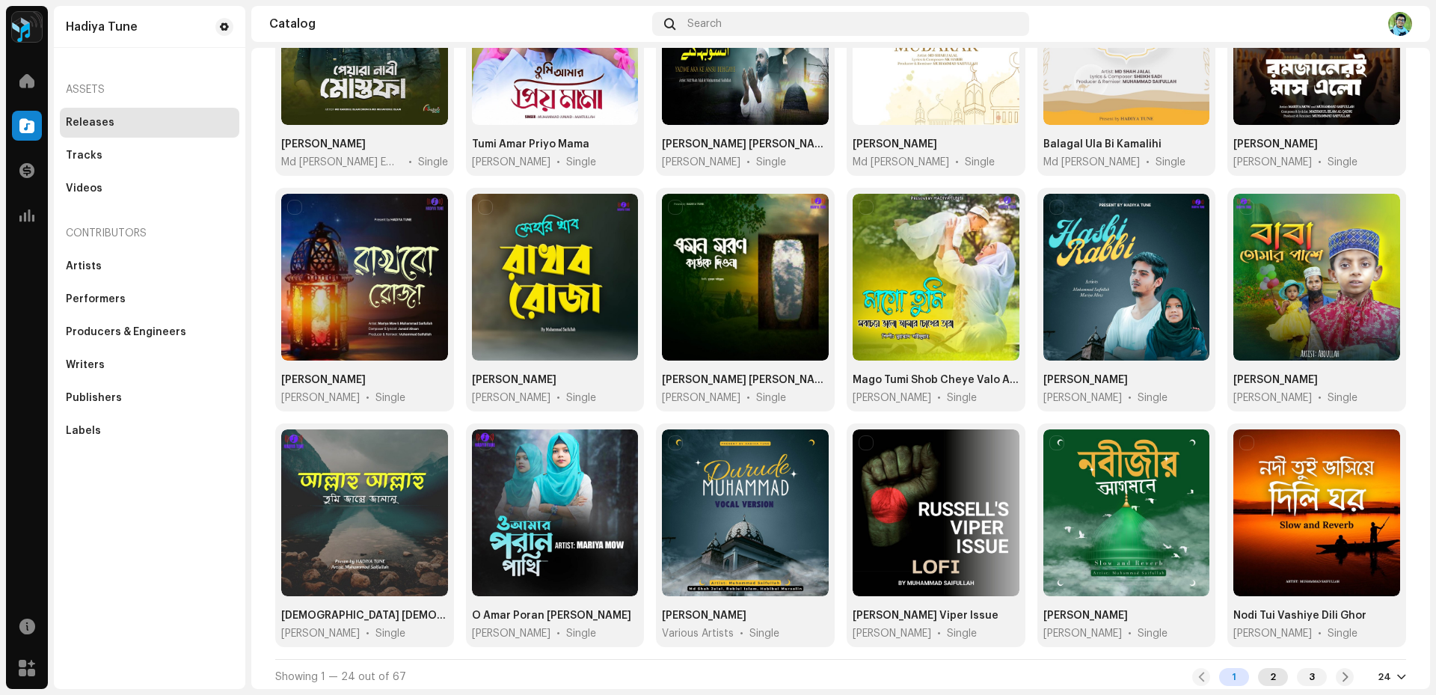
click at [1273, 670] on div "2" at bounding box center [1273, 677] width 30 height 18
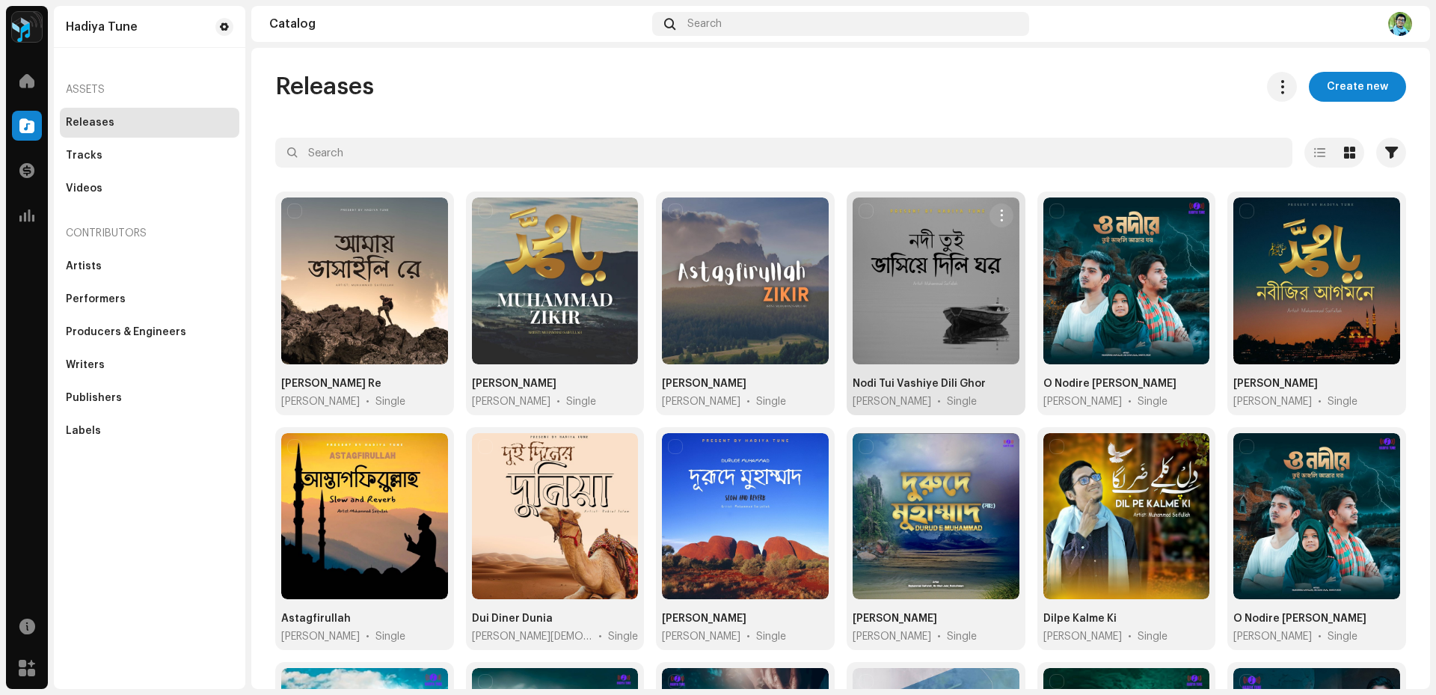
click at [940, 311] on div at bounding box center [936, 281] width 167 height 167
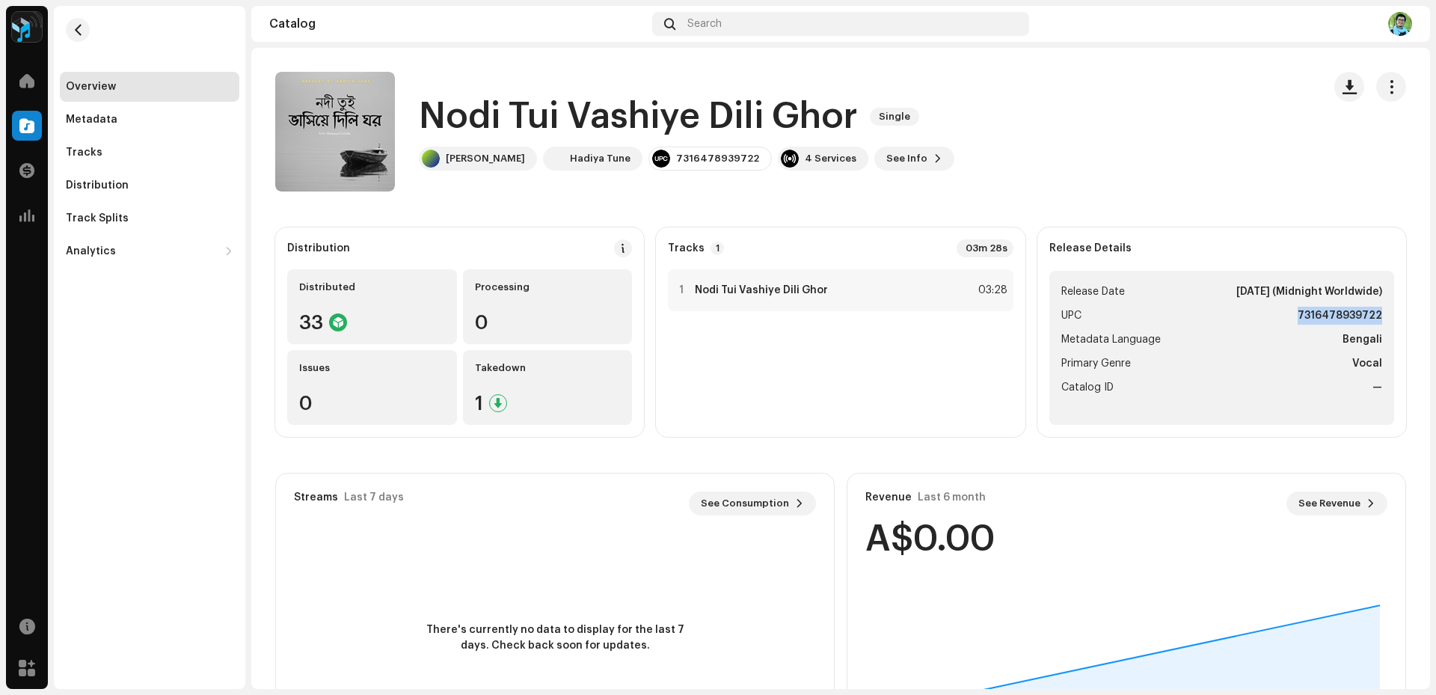
drag, startPoint x: 1290, startPoint y: 315, endPoint x: 1382, endPoint y: 319, distance: 92.1
click at [1382, 319] on ul "Release Date [DATE] (Midnight Worldwide) UPC 7316478939722 Metadata Language Be…" at bounding box center [1222, 348] width 345 height 154
copy strong "7316478939722"
click at [75, 31] on span "button" at bounding box center [78, 30] width 11 height 12
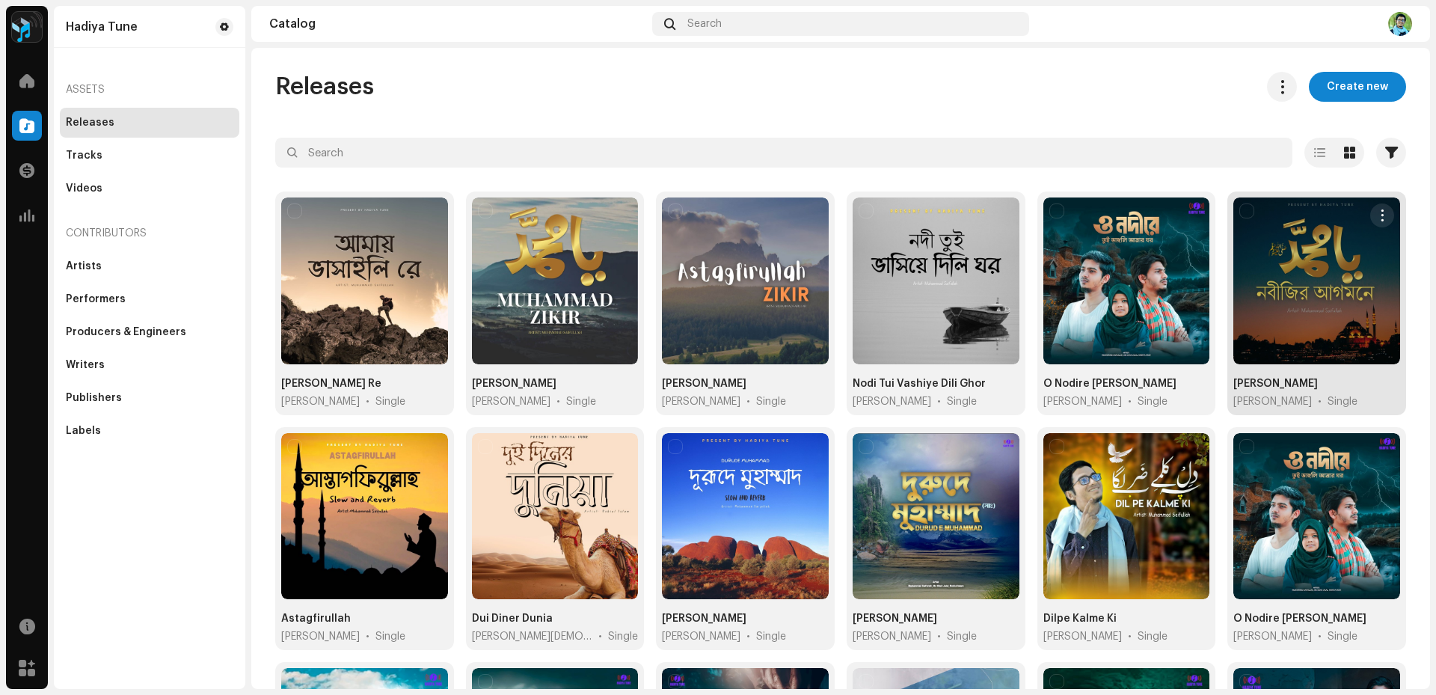
click at [1300, 310] on div at bounding box center [1317, 281] width 167 height 167
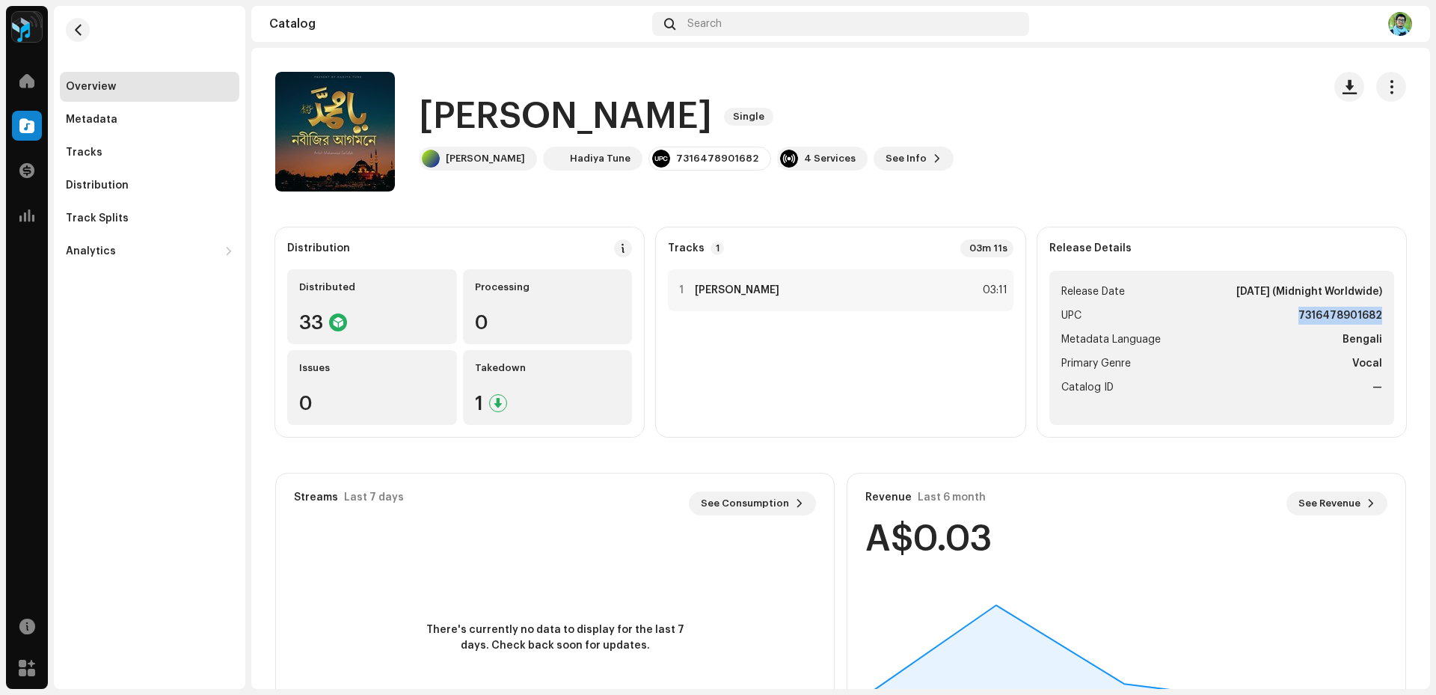
drag, startPoint x: 1283, startPoint y: 313, endPoint x: 1382, endPoint y: 322, distance: 99.2
click at [1382, 322] on ul "Release Date [DATE] (Midnight Worldwide) UPC 7316478901682 Metadata Language Be…" at bounding box center [1222, 348] width 345 height 154
copy strong "7316478901682"
click at [68, 28] on button "button" at bounding box center [78, 30] width 24 height 24
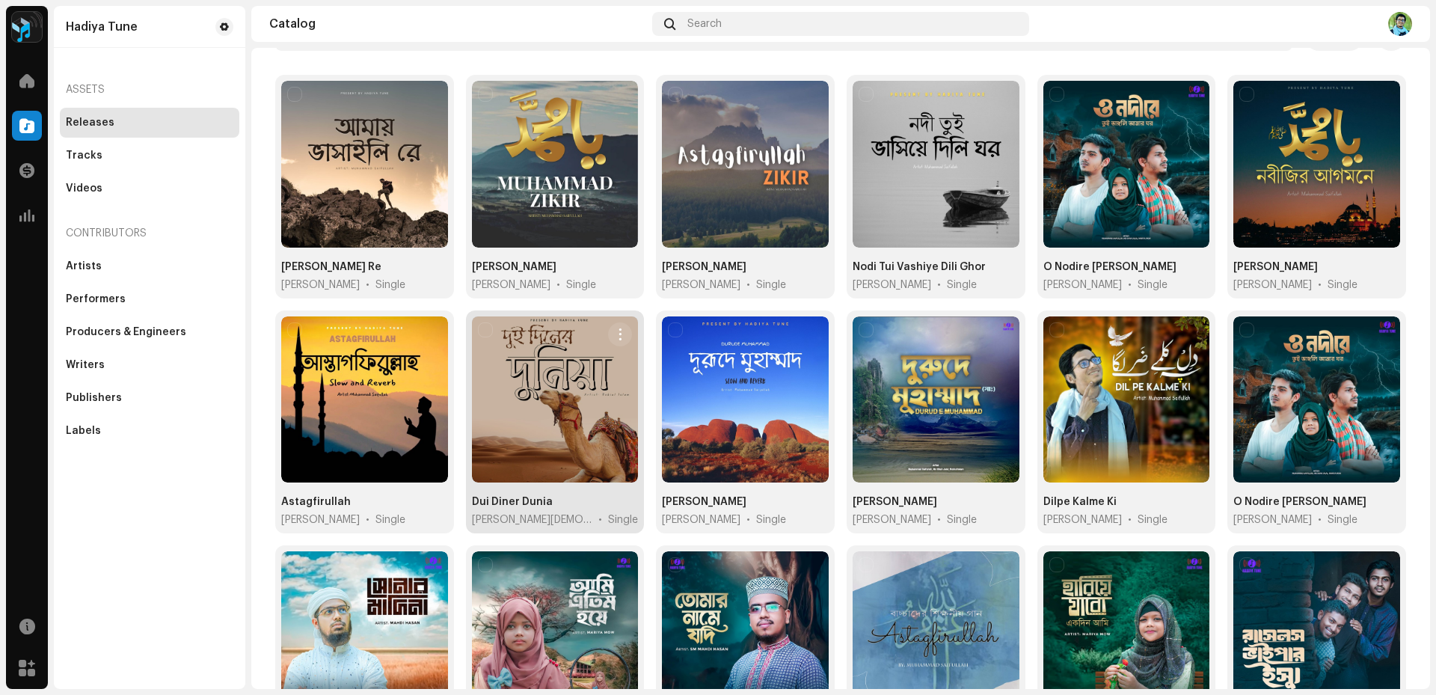
scroll to position [150, 0]
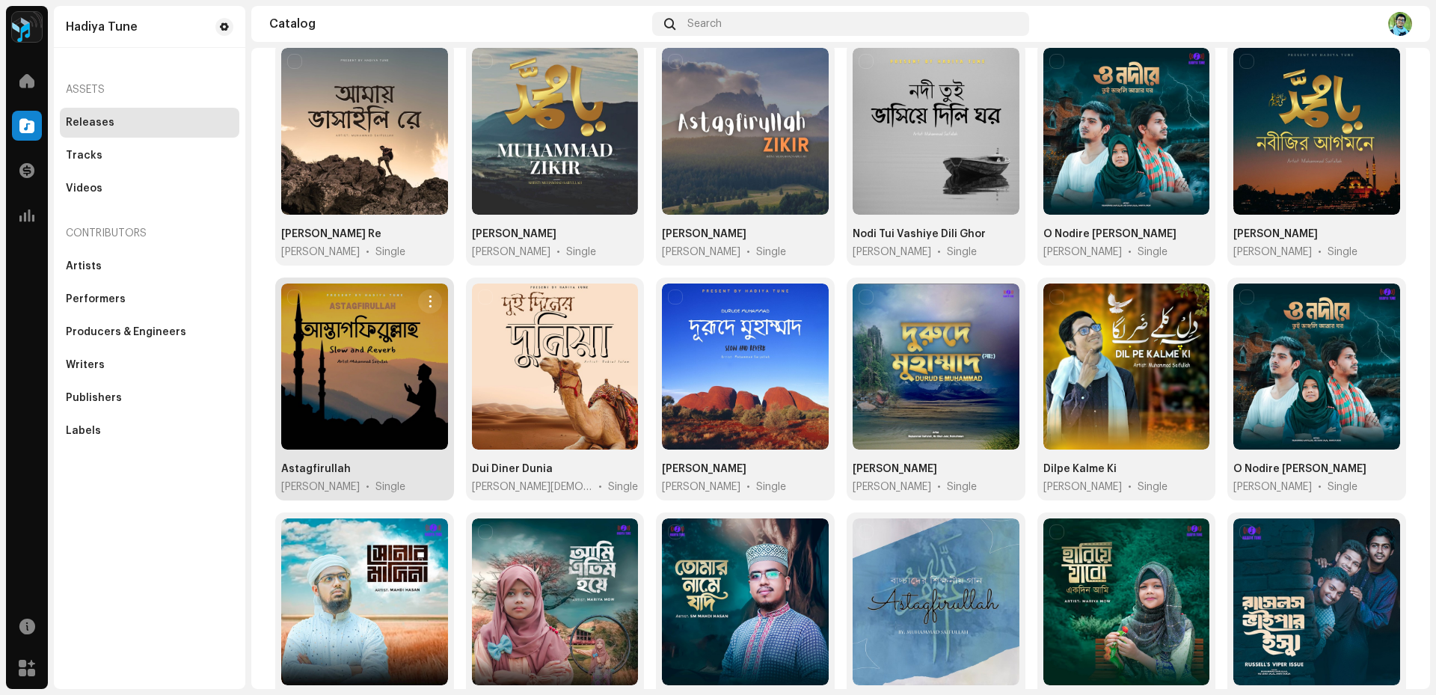
click at [352, 394] on div at bounding box center [364, 367] width 167 height 167
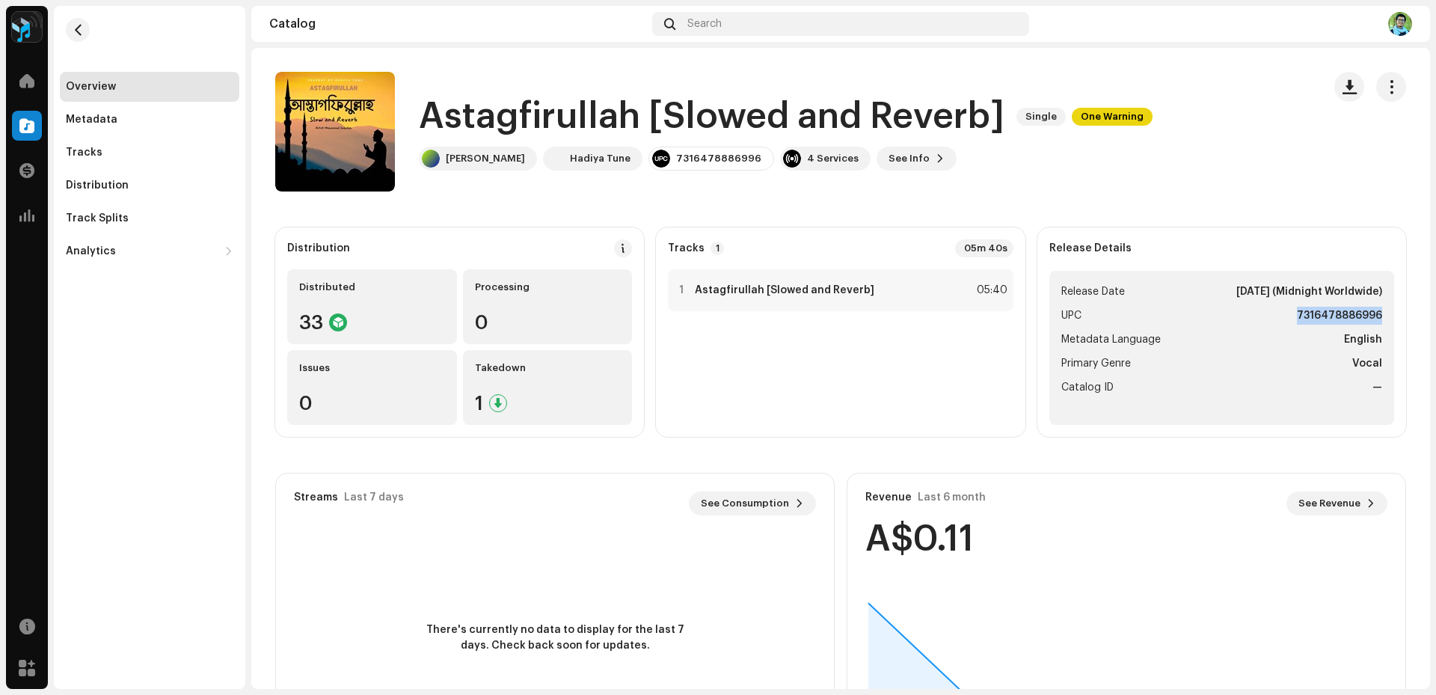
drag, startPoint x: 1284, startPoint y: 316, endPoint x: 1375, endPoint y: 319, distance: 91.3
click at [1375, 319] on ul "Release Date [DATE] (Midnight Worldwide) UPC 7316478886996 Metadata Language En…" at bounding box center [1222, 348] width 345 height 154
copy strong "7316478886996"
click at [75, 29] on span "button" at bounding box center [78, 30] width 11 height 12
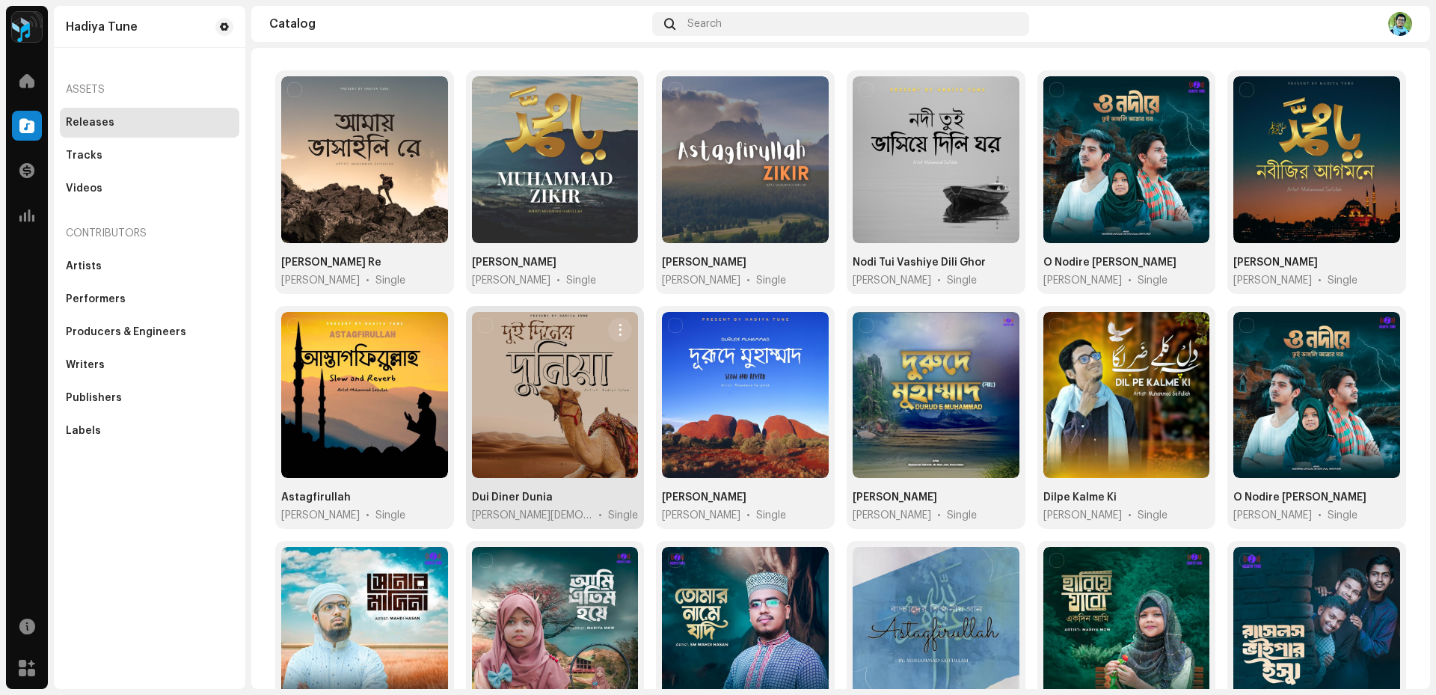
scroll to position [150, 0]
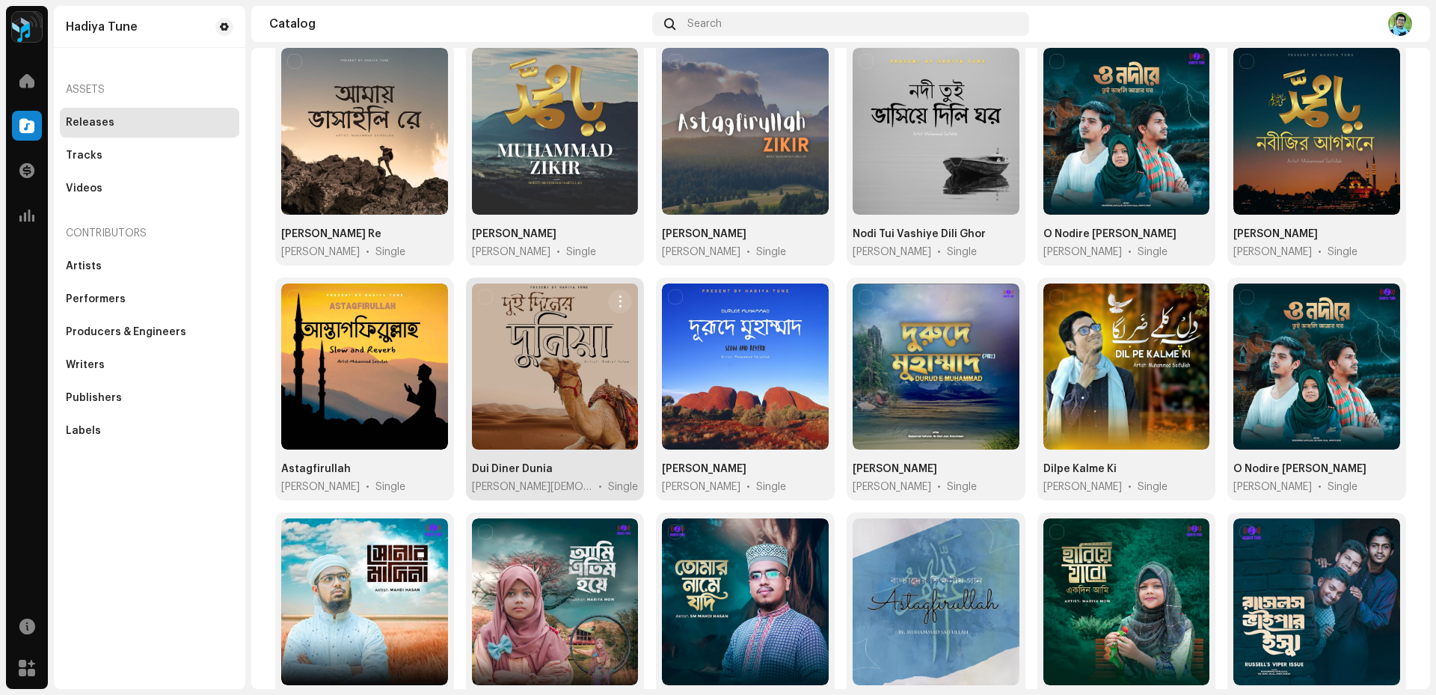
click at [556, 407] on div at bounding box center [555, 367] width 167 height 167
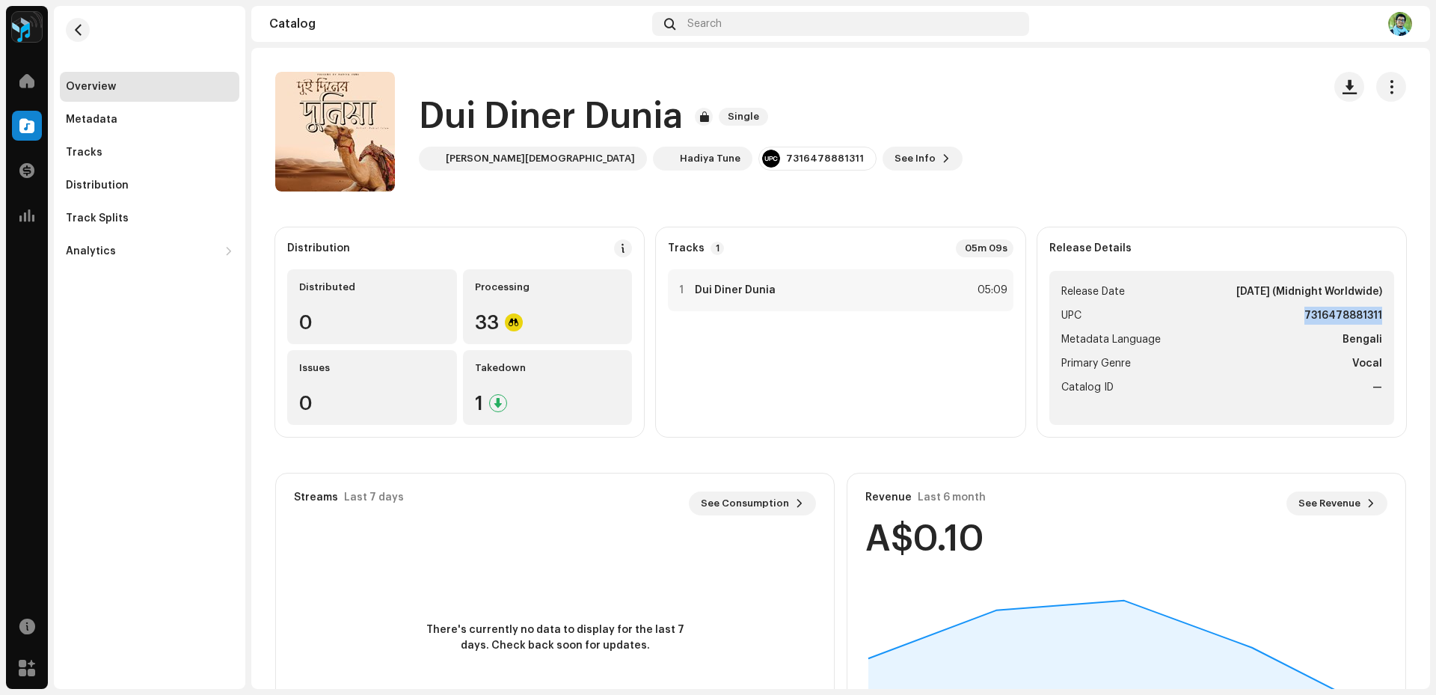
drag, startPoint x: 1308, startPoint y: 316, endPoint x: 1375, endPoint y: 313, distance: 67.4
click at [1375, 313] on ul "Release Date [DATE] (Midnight Worldwide) UPC 7316478881311 Metadata Language Be…" at bounding box center [1222, 348] width 345 height 154
click at [68, 36] on button "button" at bounding box center [78, 30] width 24 height 24
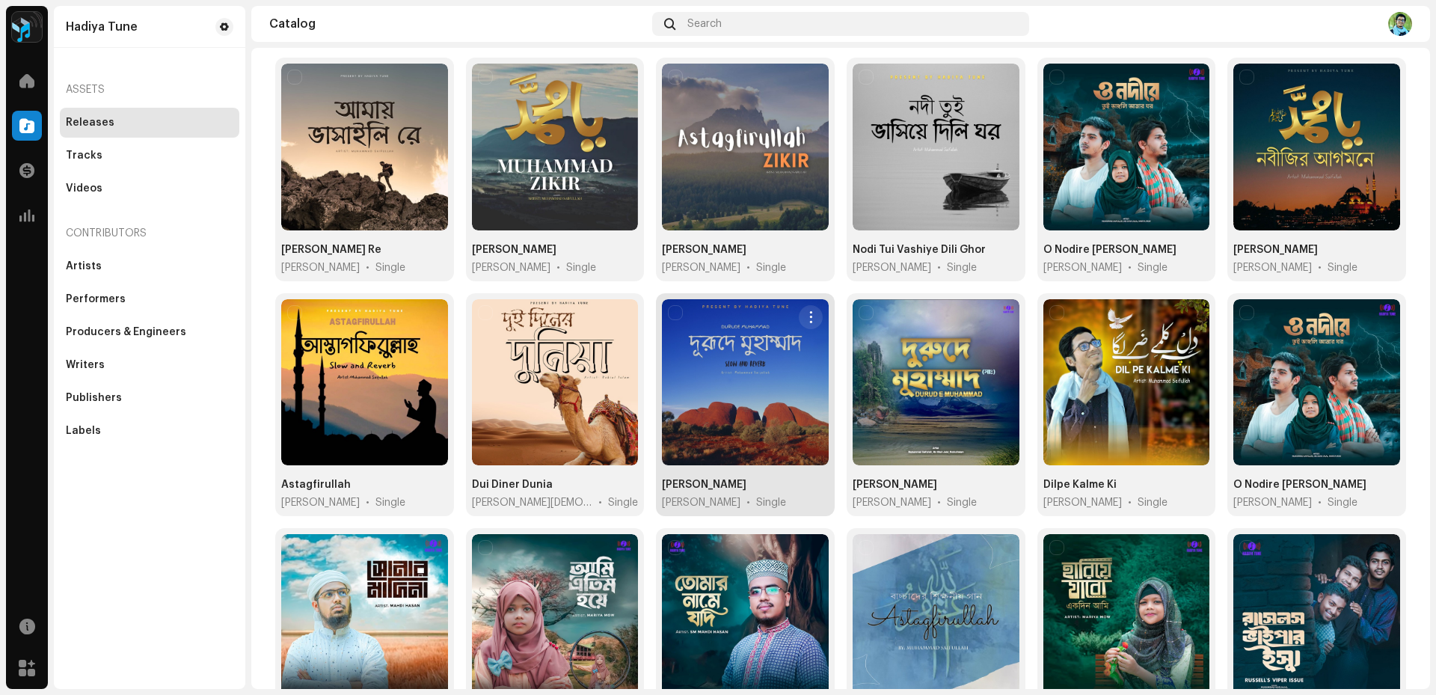
scroll to position [150, 0]
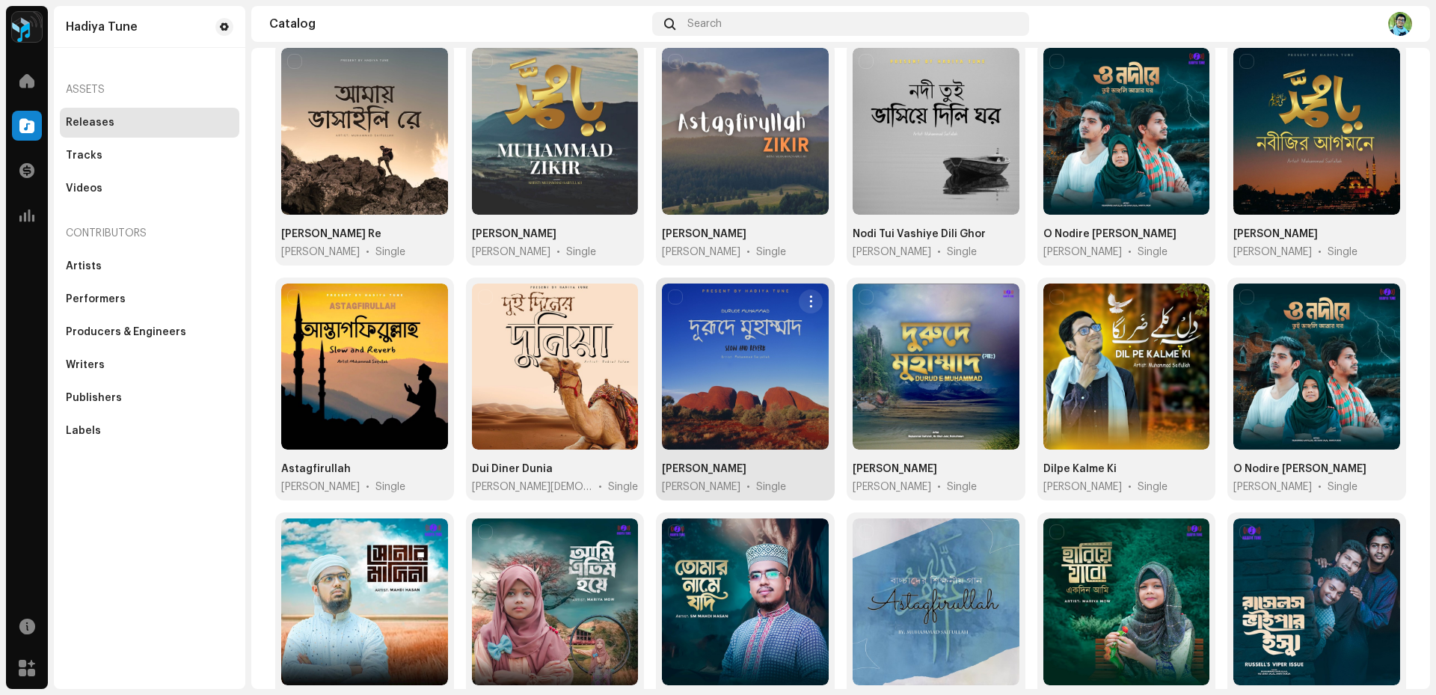
click at [744, 374] on div at bounding box center [745, 367] width 167 height 167
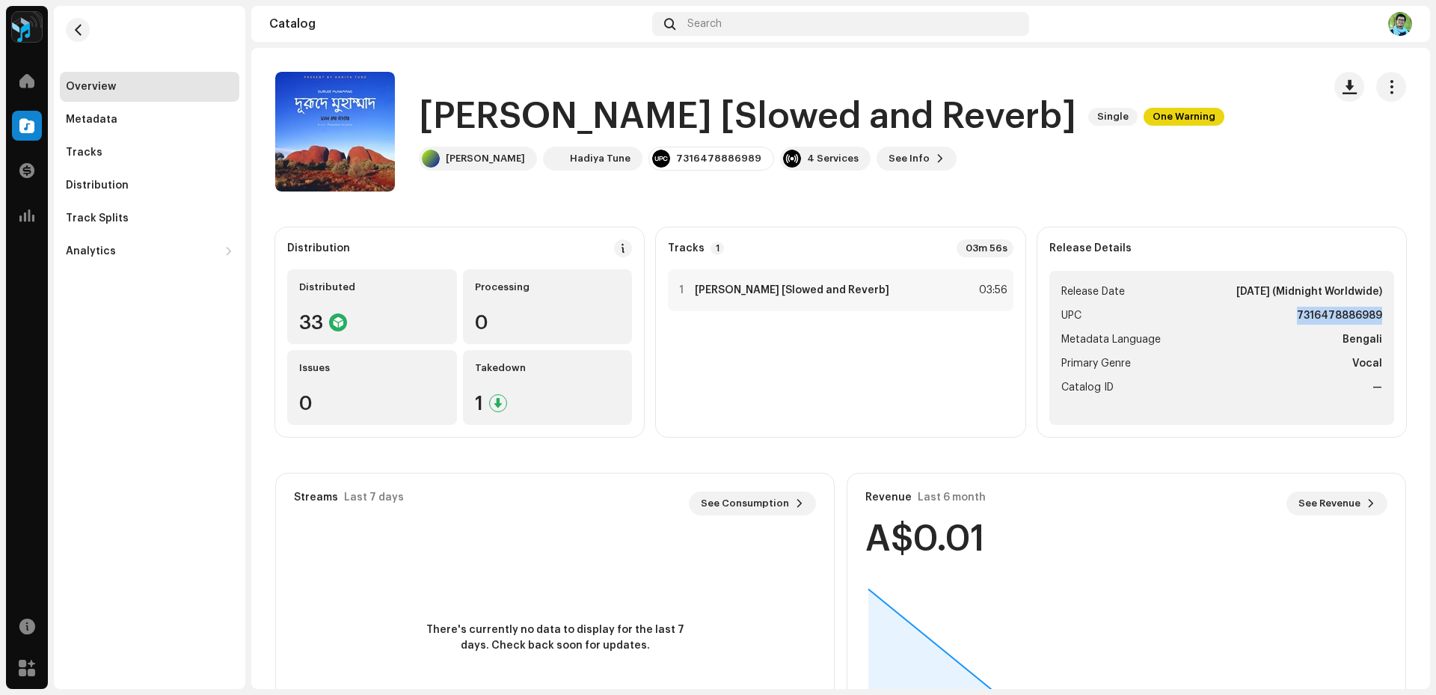
drag, startPoint x: 1290, startPoint y: 314, endPoint x: 1383, endPoint y: 311, distance: 92.8
click at [1383, 311] on ul "Release Date [DATE] (Midnight Worldwide) UPC 7316478886989 Metadata Language Be…" at bounding box center [1222, 348] width 345 height 154
click at [70, 22] on button "button" at bounding box center [78, 30] width 24 height 24
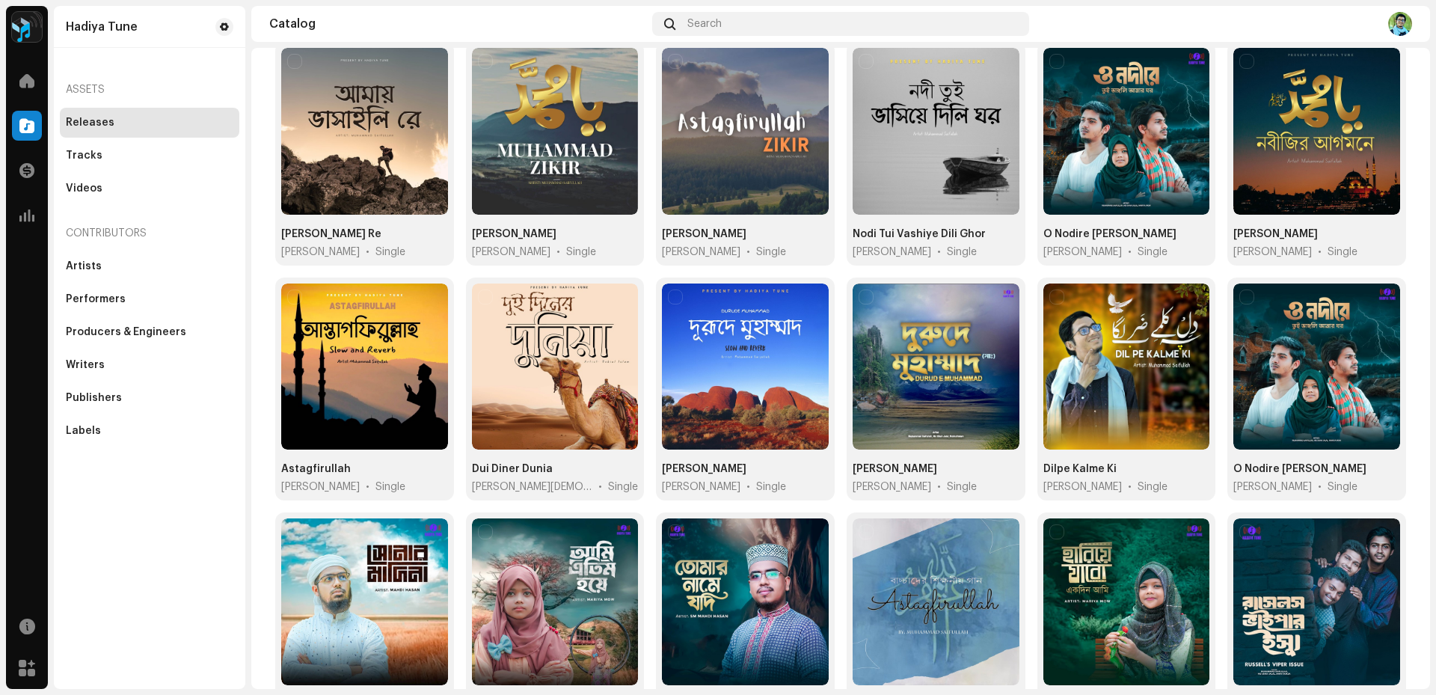
scroll to position [224, 0]
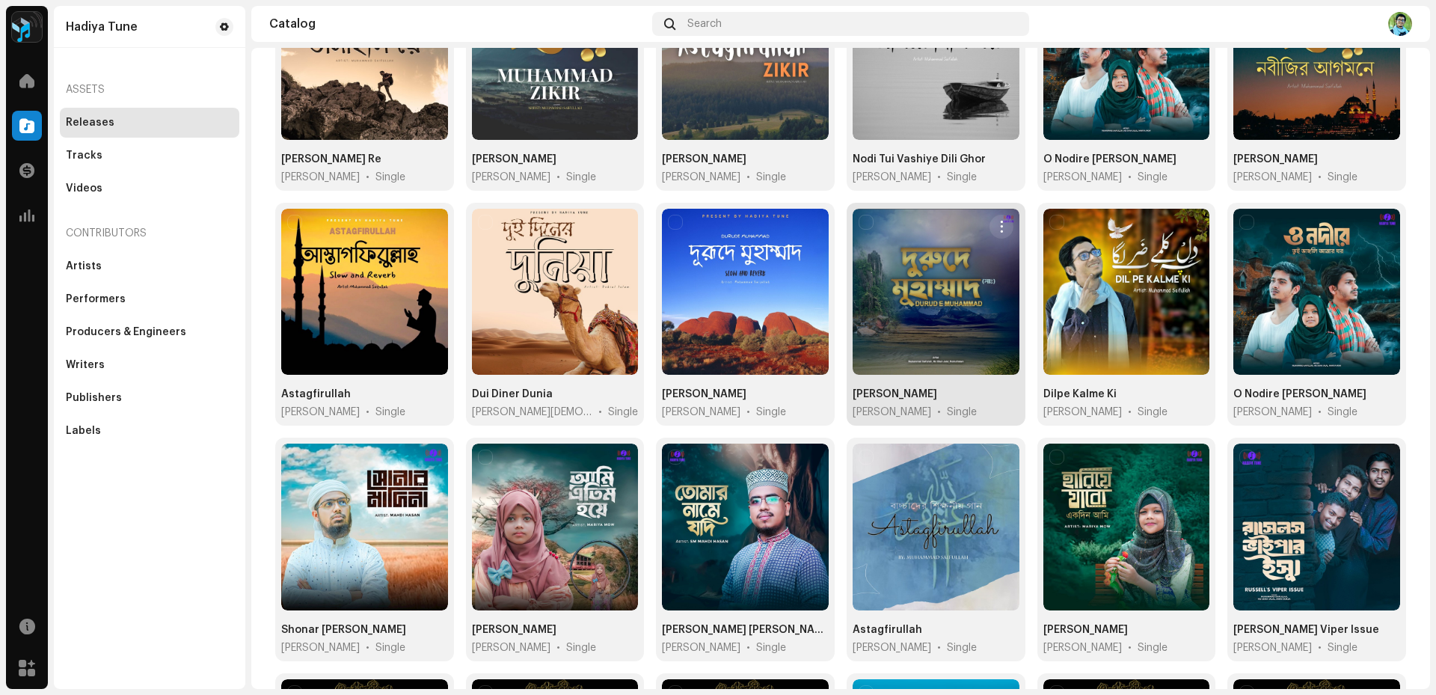
click at [910, 322] on div at bounding box center [936, 292] width 167 height 167
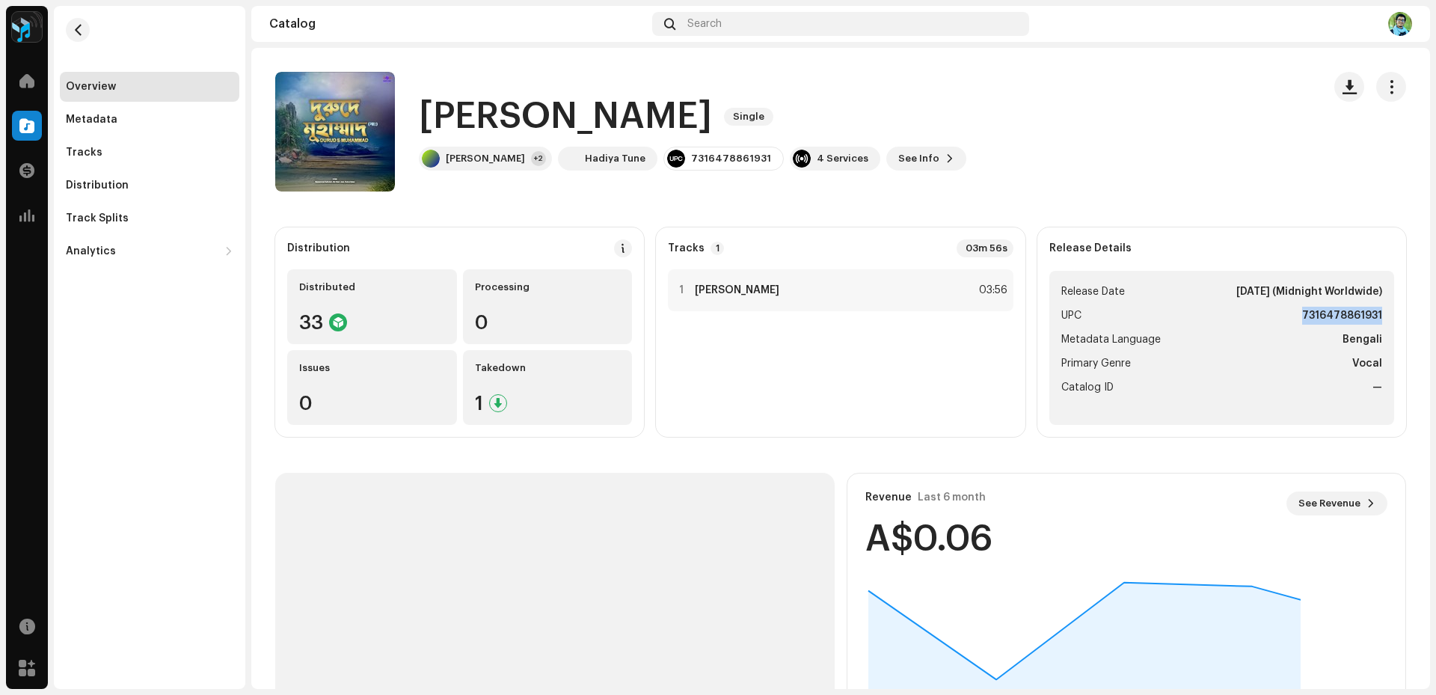
drag, startPoint x: 1293, startPoint y: 318, endPoint x: 1375, endPoint y: 313, distance: 82.4
click at [1375, 313] on ul "Release Date [DATE] (Midnight Worldwide) UPC 7316478861931 Metadata Language Be…" at bounding box center [1222, 348] width 345 height 154
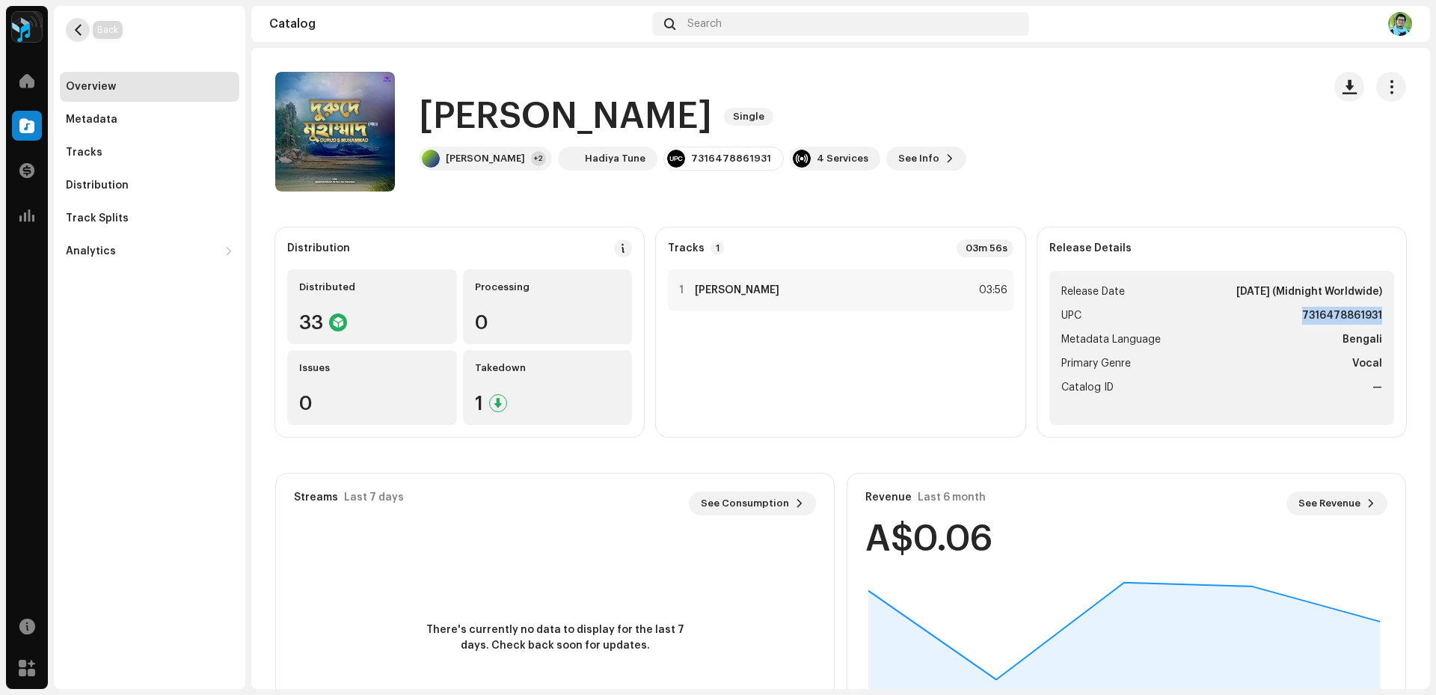
click at [80, 26] on span "button" at bounding box center [78, 30] width 11 height 12
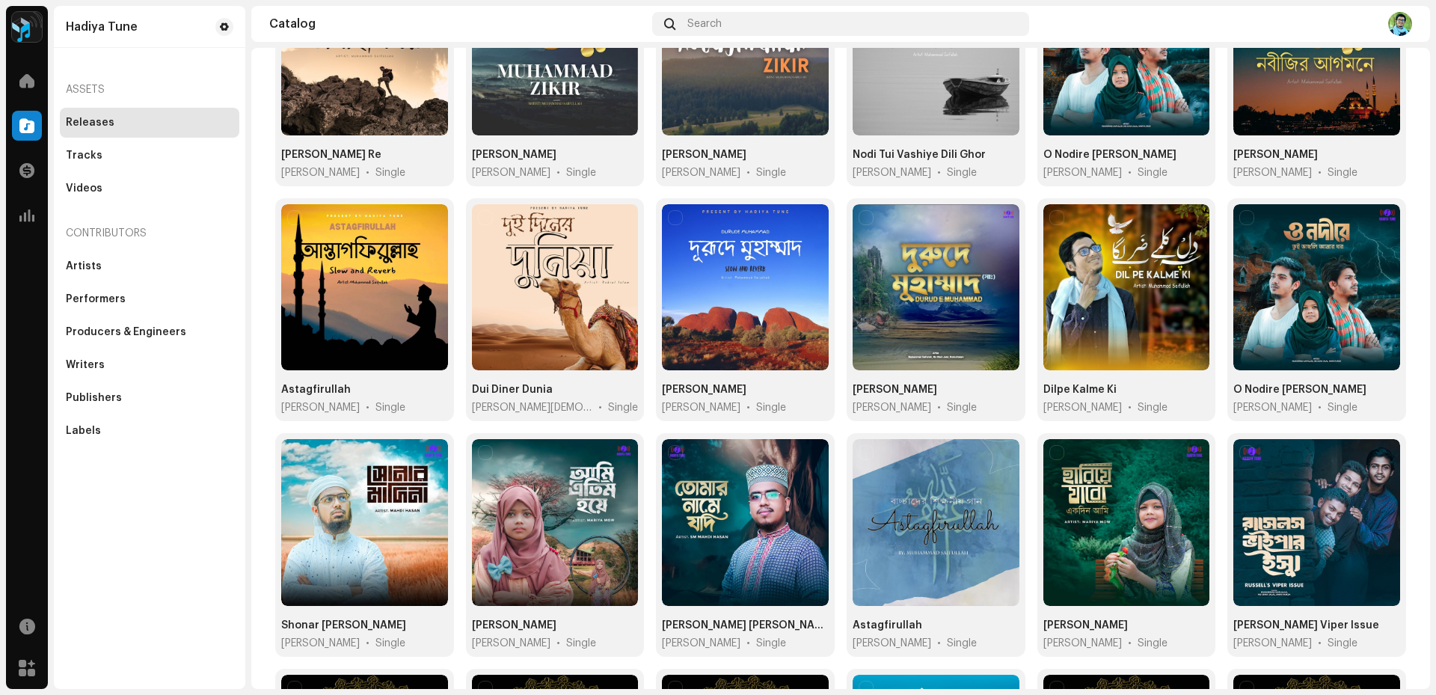
scroll to position [224, 0]
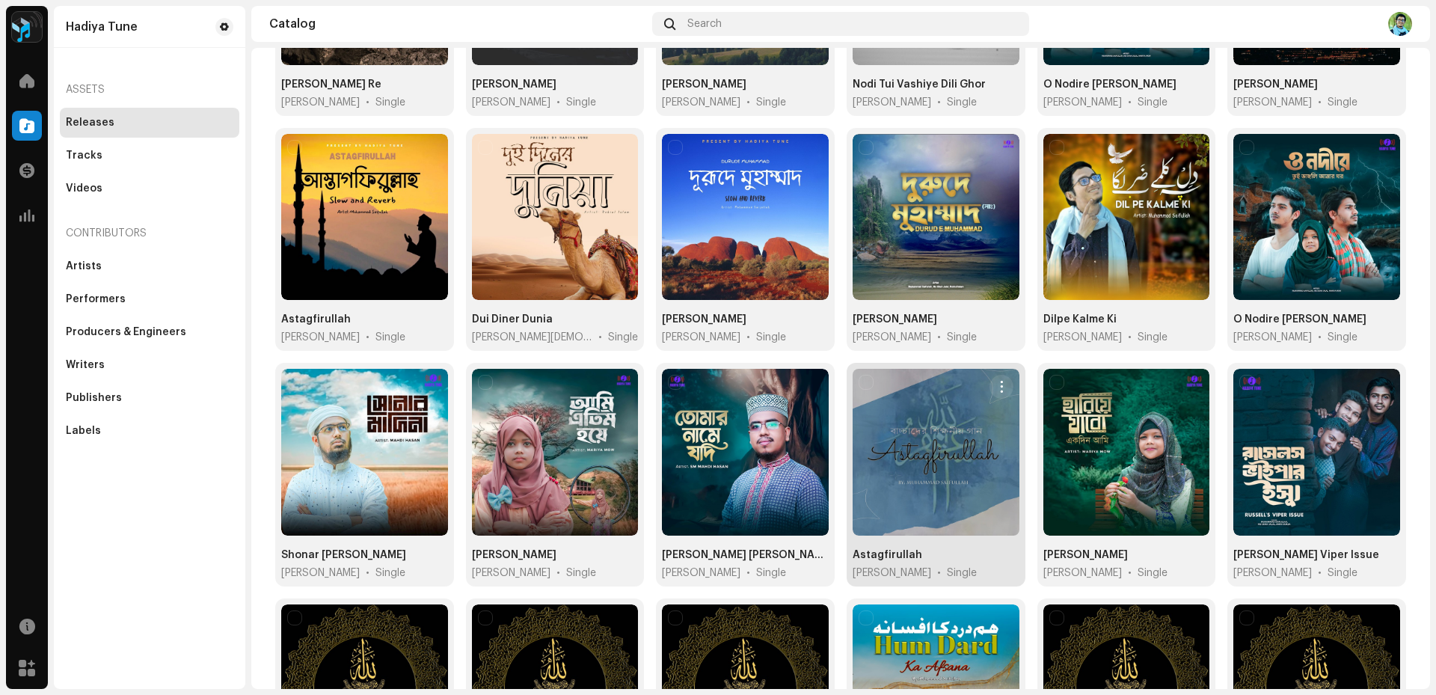
click at [931, 472] on div at bounding box center [936, 452] width 167 height 167
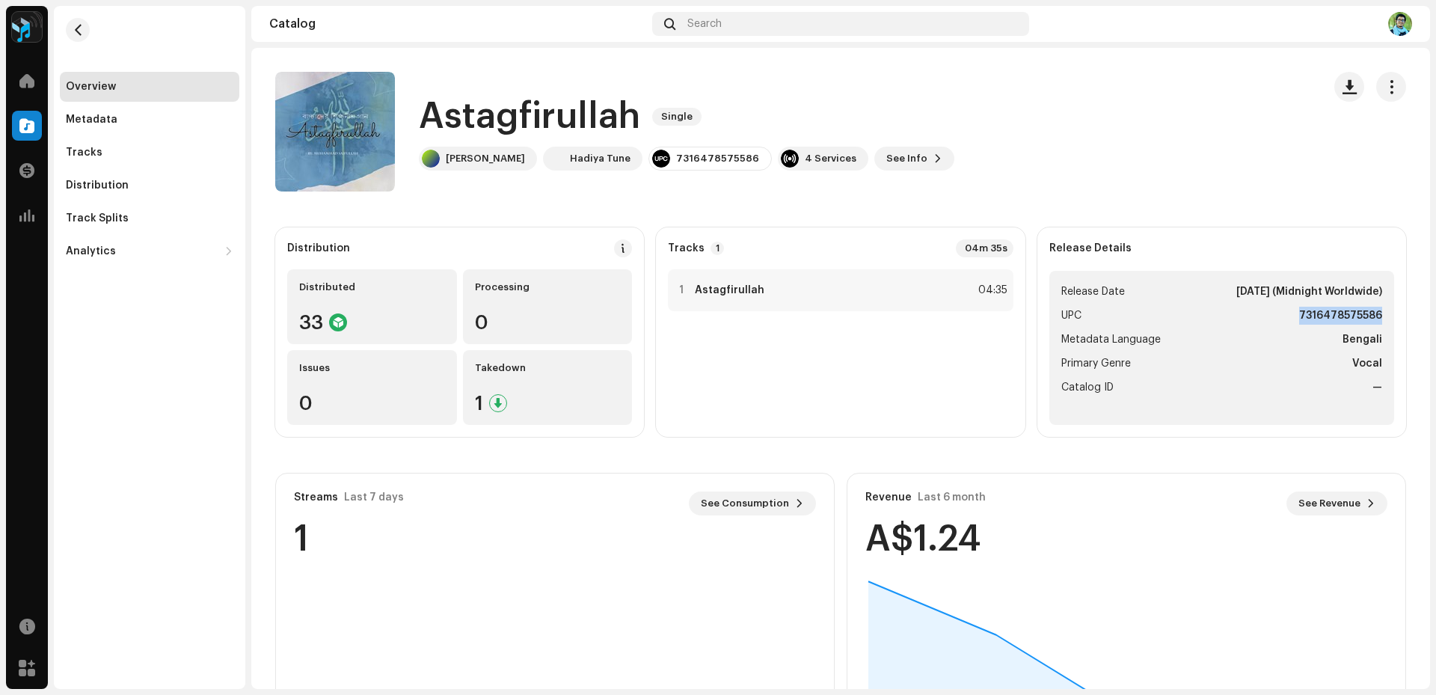
drag, startPoint x: 1291, startPoint y: 316, endPoint x: 1377, endPoint y: 316, distance: 86.0
click at [1377, 316] on ul "Release Date [DATE] (Midnight Worldwide) UPC 7316478575586 Metadata Language Be…" at bounding box center [1222, 348] width 345 height 154
click at [81, 26] on span "button" at bounding box center [78, 30] width 11 height 12
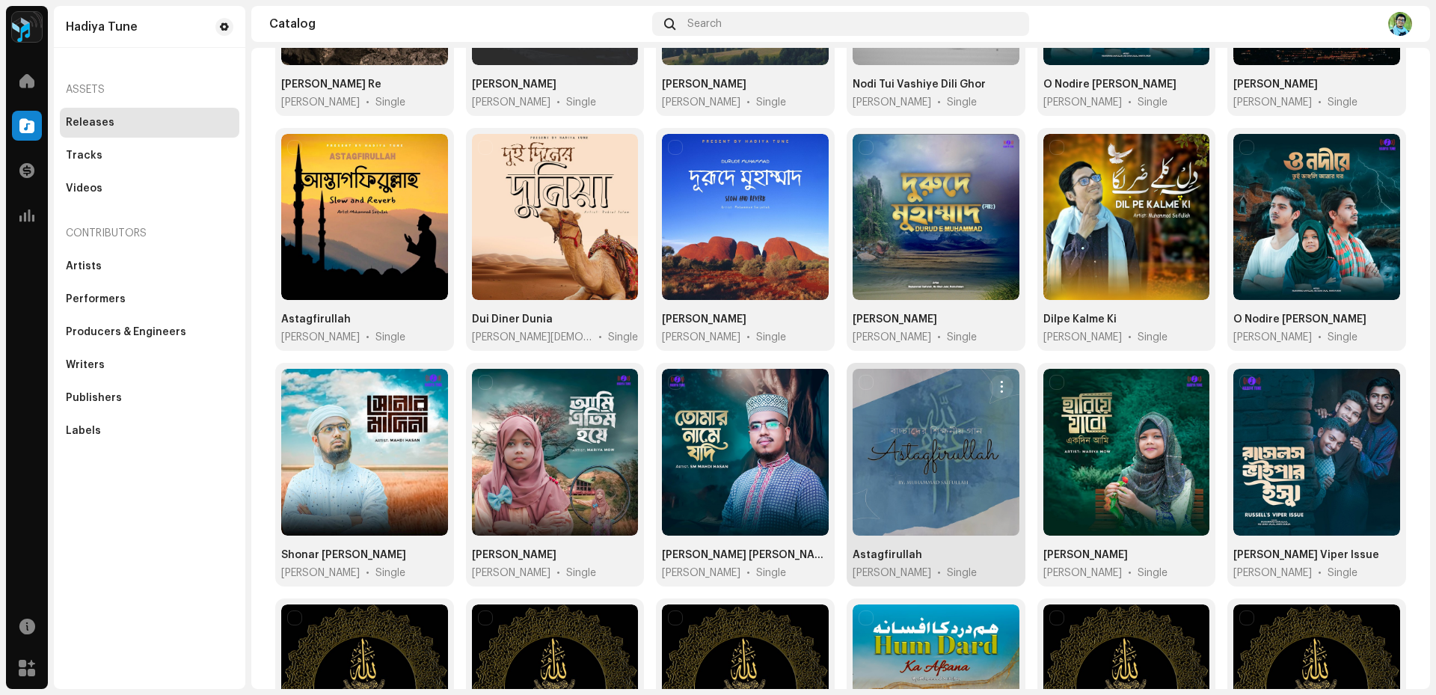
scroll to position [449, 0]
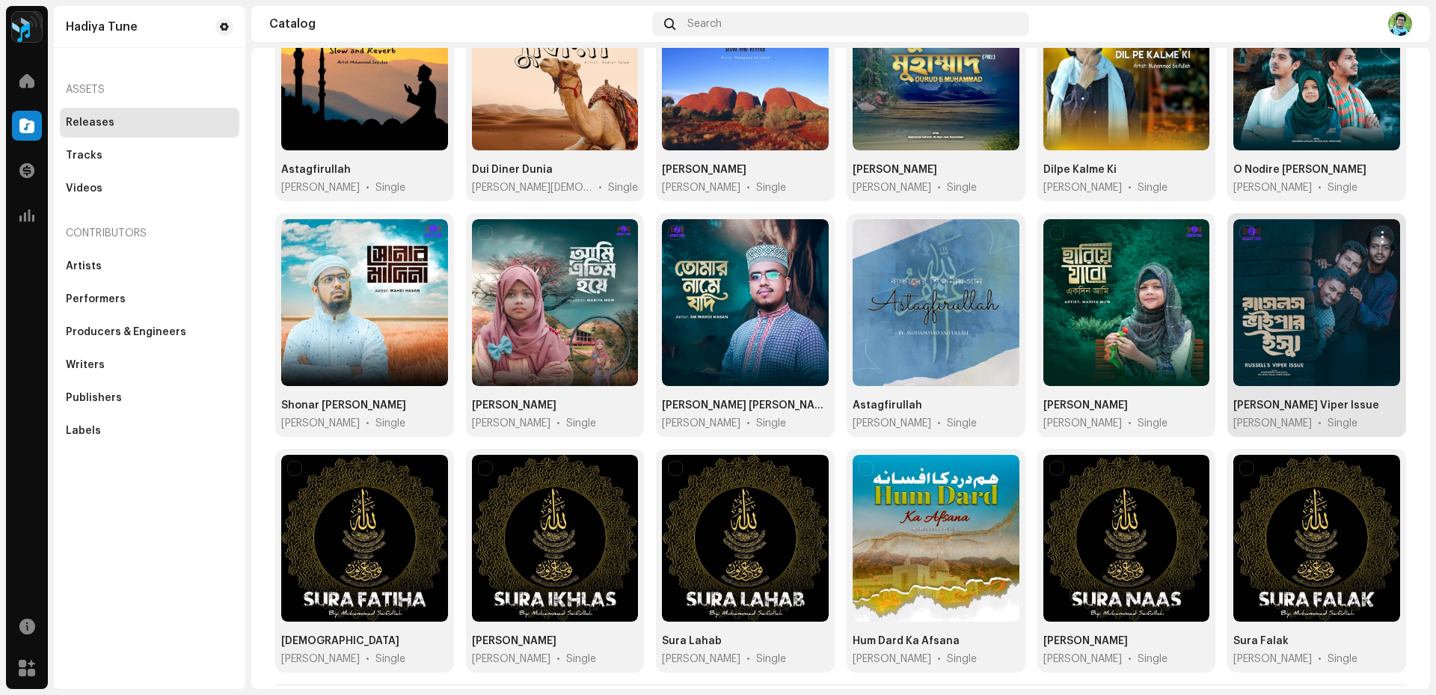
click at [1311, 303] on div at bounding box center [1317, 302] width 167 height 167
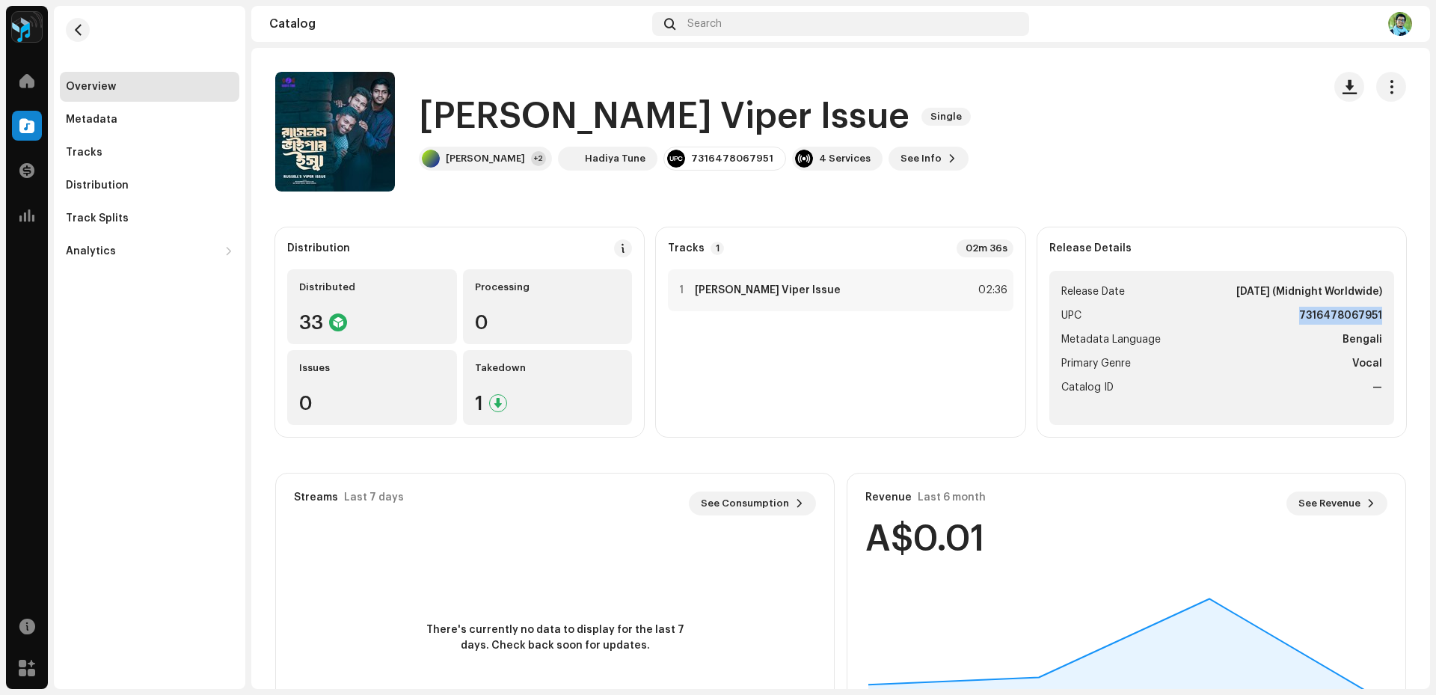
drag, startPoint x: 1291, startPoint y: 315, endPoint x: 1386, endPoint y: 313, distance: 94.3
click at [1386, 313] on div "Release Details Release Date [DATE] (Midnight Worldwide) UPC 7316478067951 Meta…" at bounding box center [1222, 331] width 369 height 209
click at [76, 28] on span "button" at bounding box center [78, 30] width 11 height 12
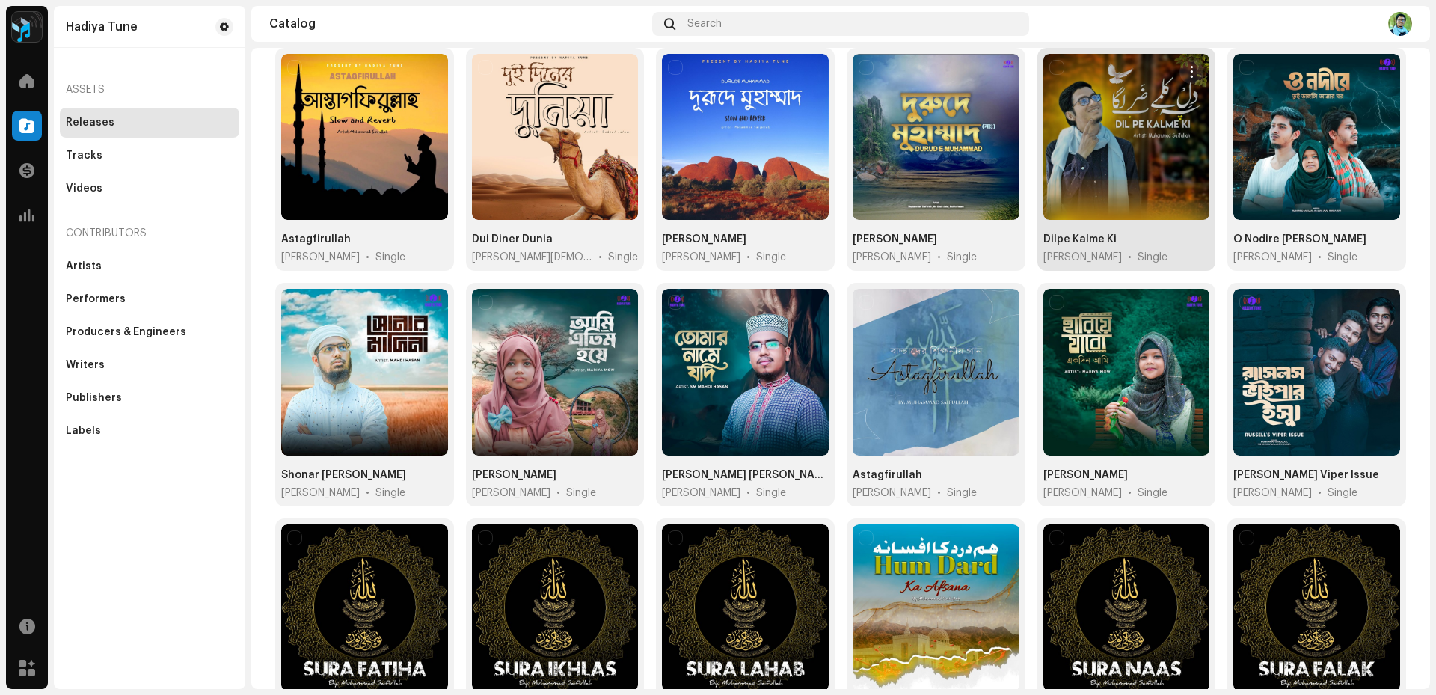
scroll to position [474, 0]
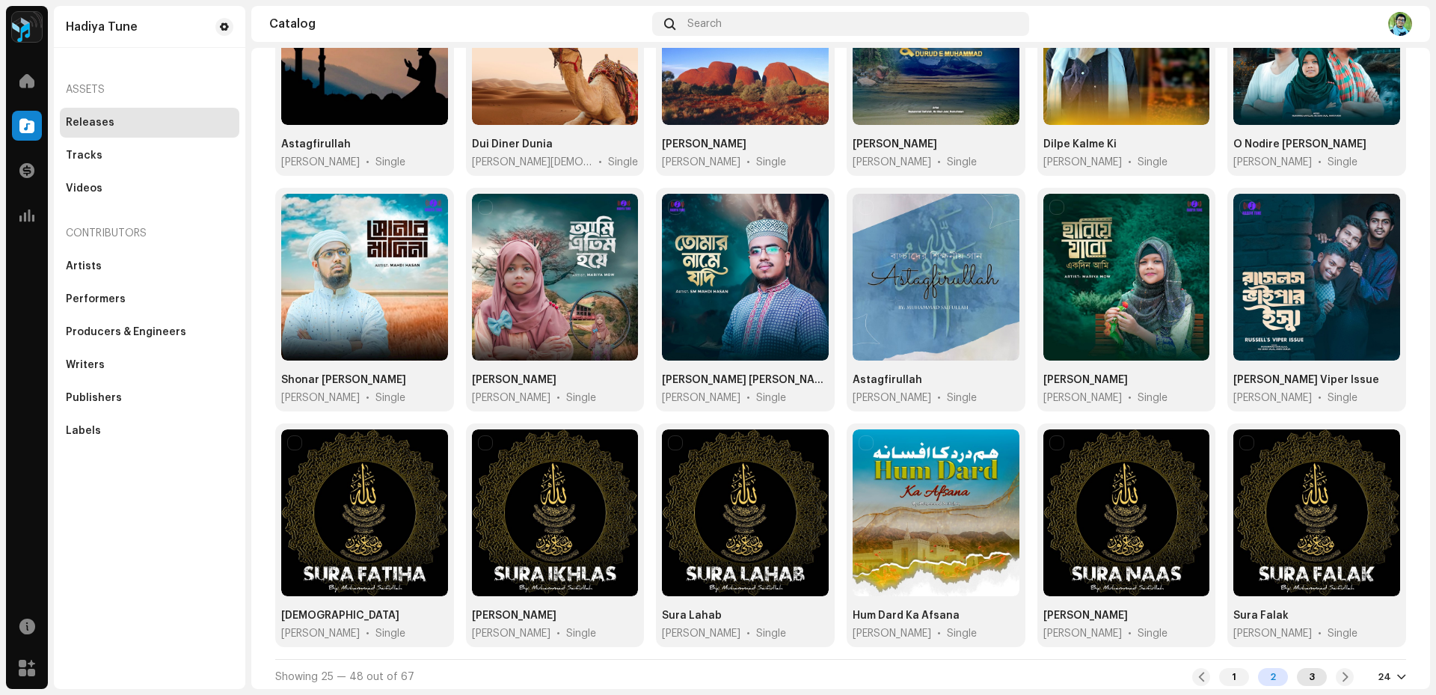
click at [1304, 673] on div "3" at bounding box center [1312, 677] width 30 height 18
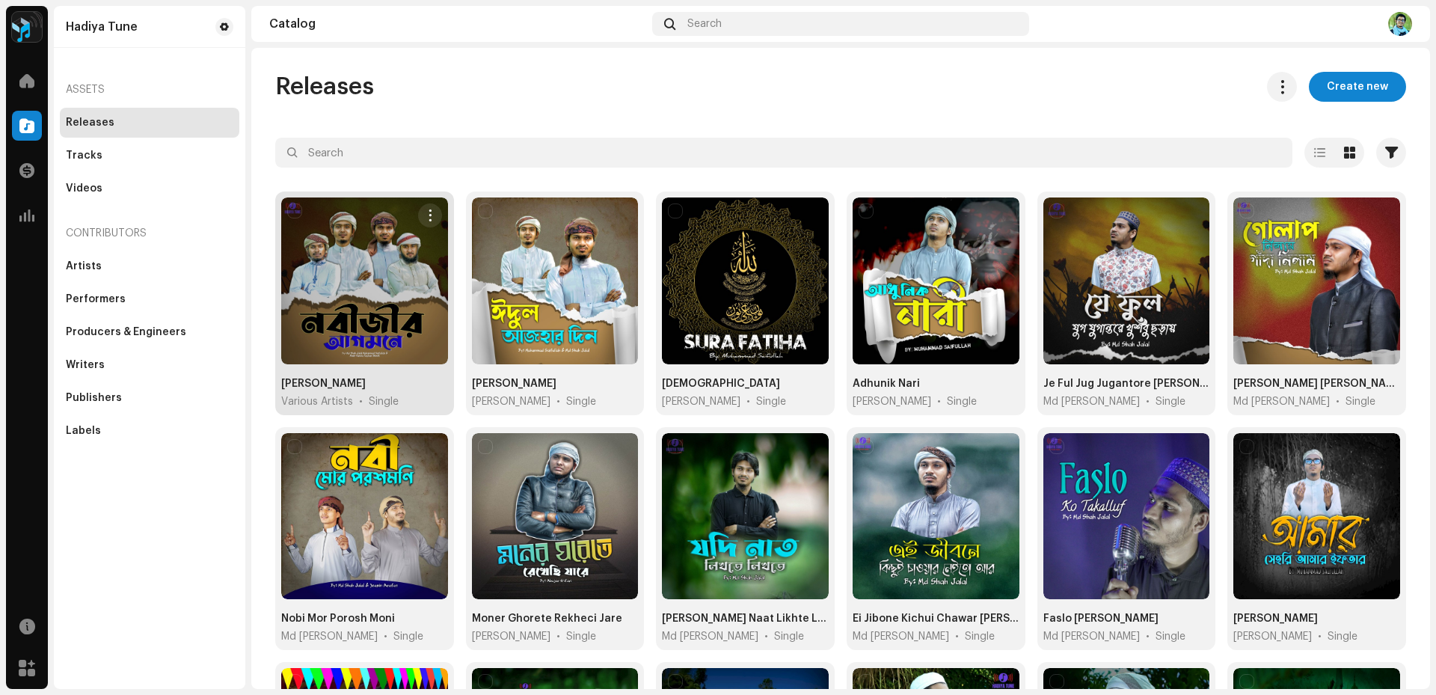
click at [348, 333] on div at bounding box center [364, 281] width 167 height 167
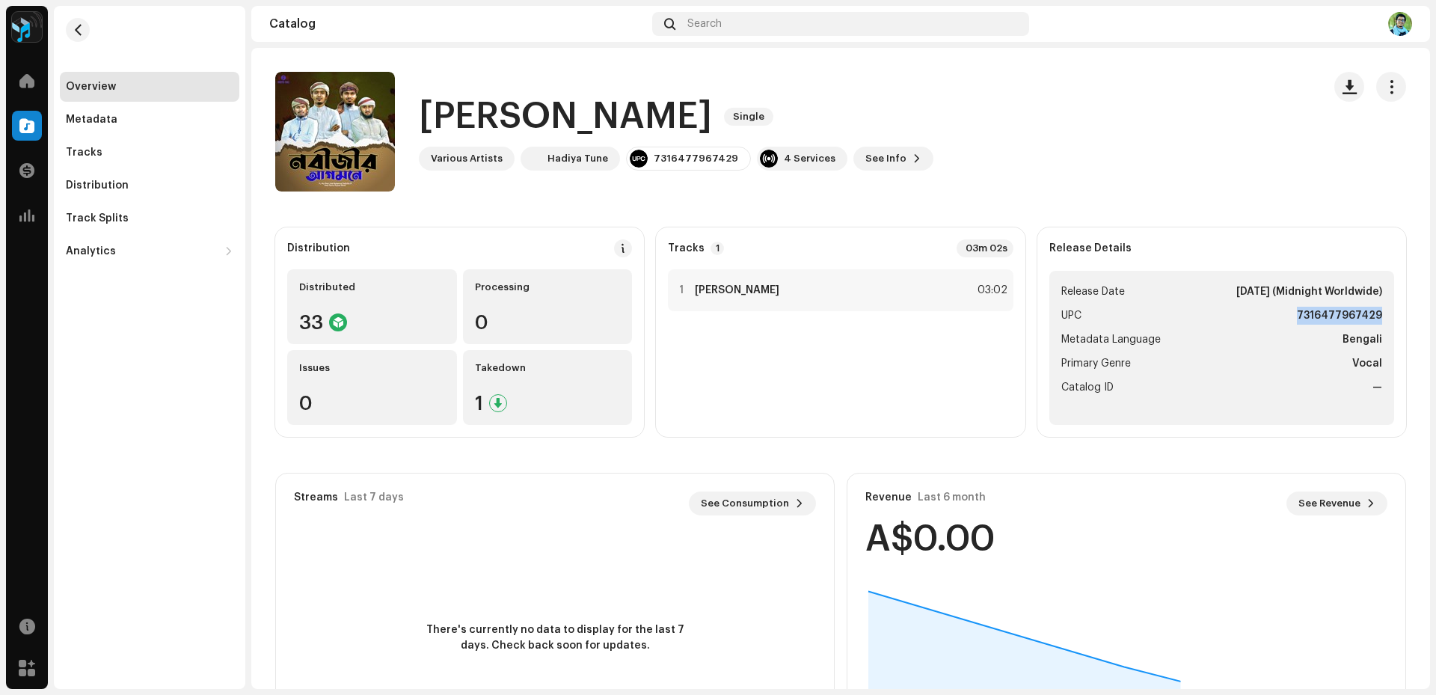
drag, startPoint x: 1294, startPoint y: 315, endPoint x: 1376, endPoint y: 318, distance: 82.3
click at [1376, 314] on ul "Release Date [DATE] (Midnight Worldwide) UPC 7316477967429 Metadata Language Be…" at bounding box center [1222, 348] width 345 height 154
click at [79, 37] on button "button" at bounding box center [78, 30] width 24 height 24
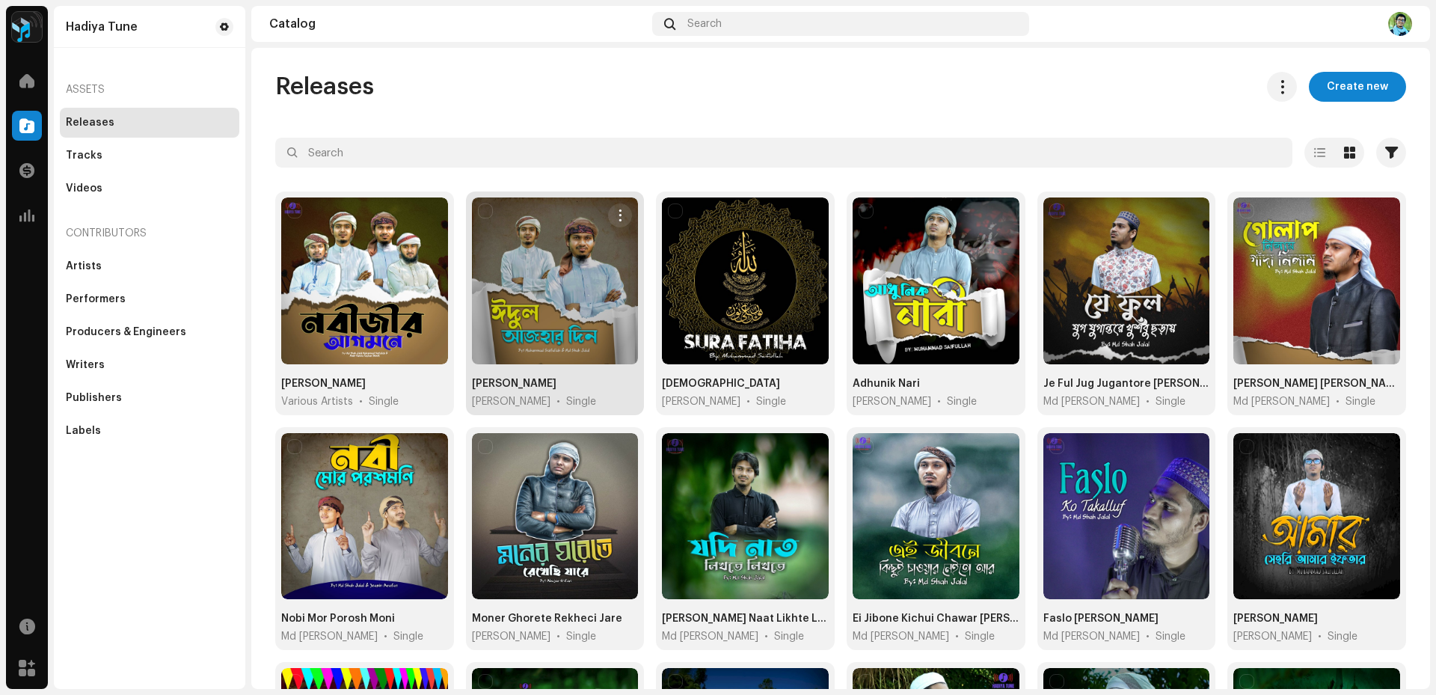
click at [520, 288] on div at bounding box center [555, 281] width 167 height 167
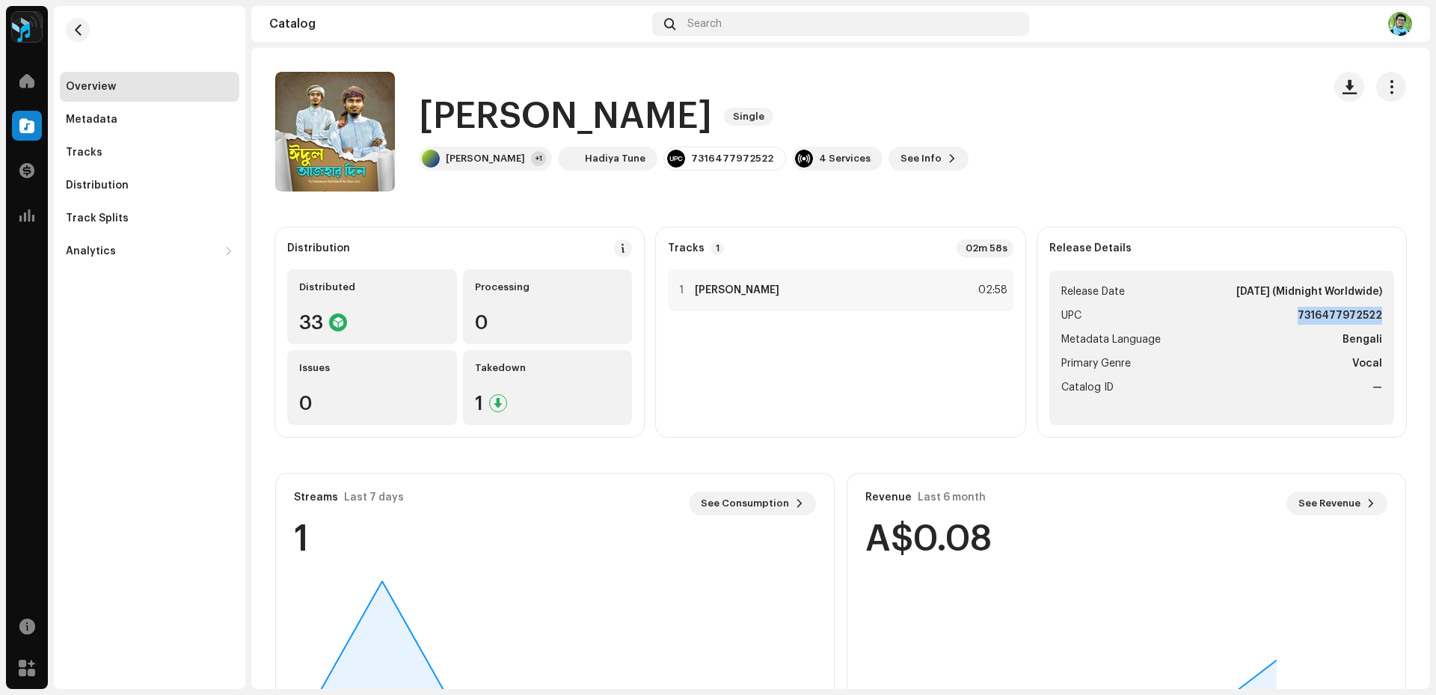
drag, startPoint x: 1293, startPoint y: 316, endPoint x: 1371, endPoint y: 316, distance: 77.8
click at [1371, 316] on li "UPC 7316477972522" at bounding box center [1222, 316] width 321 height 18
click at [82, 28] on span "button" at bounding box center [78, 30] width 11 height 12
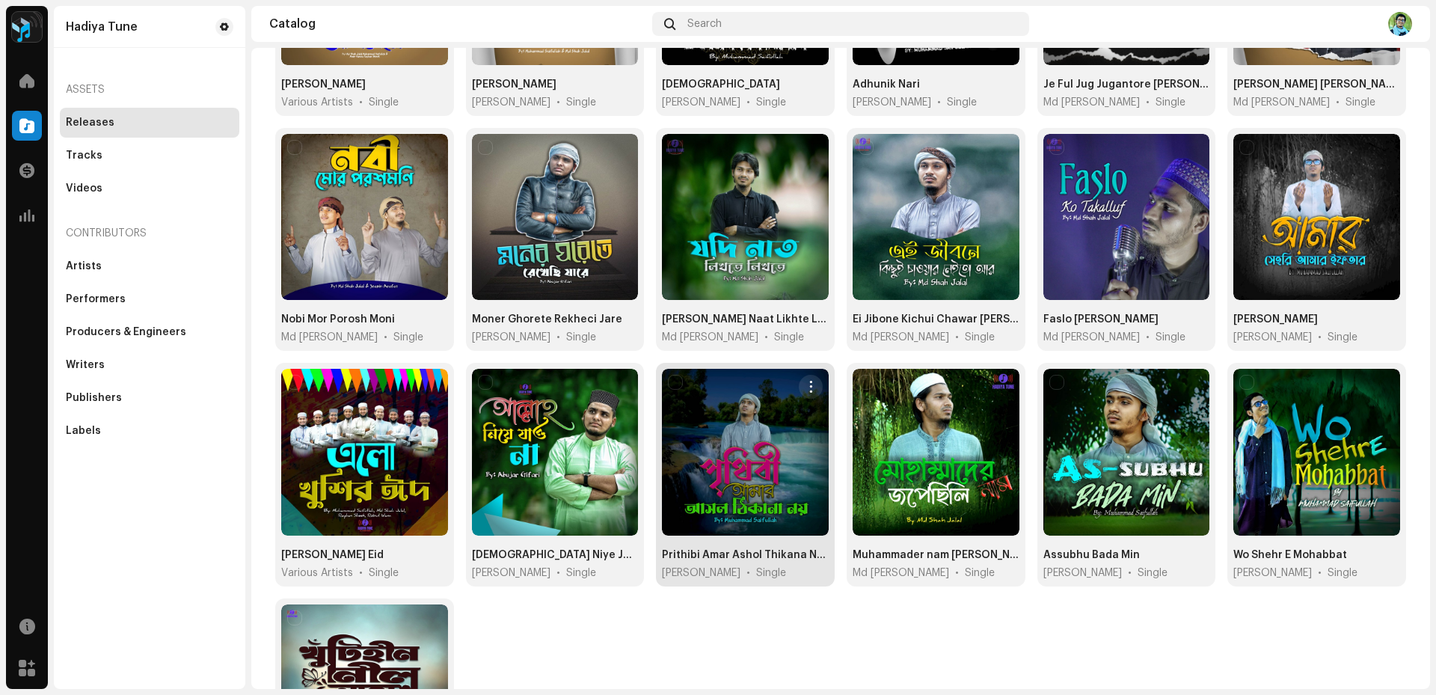
scroll to position [374, 0]
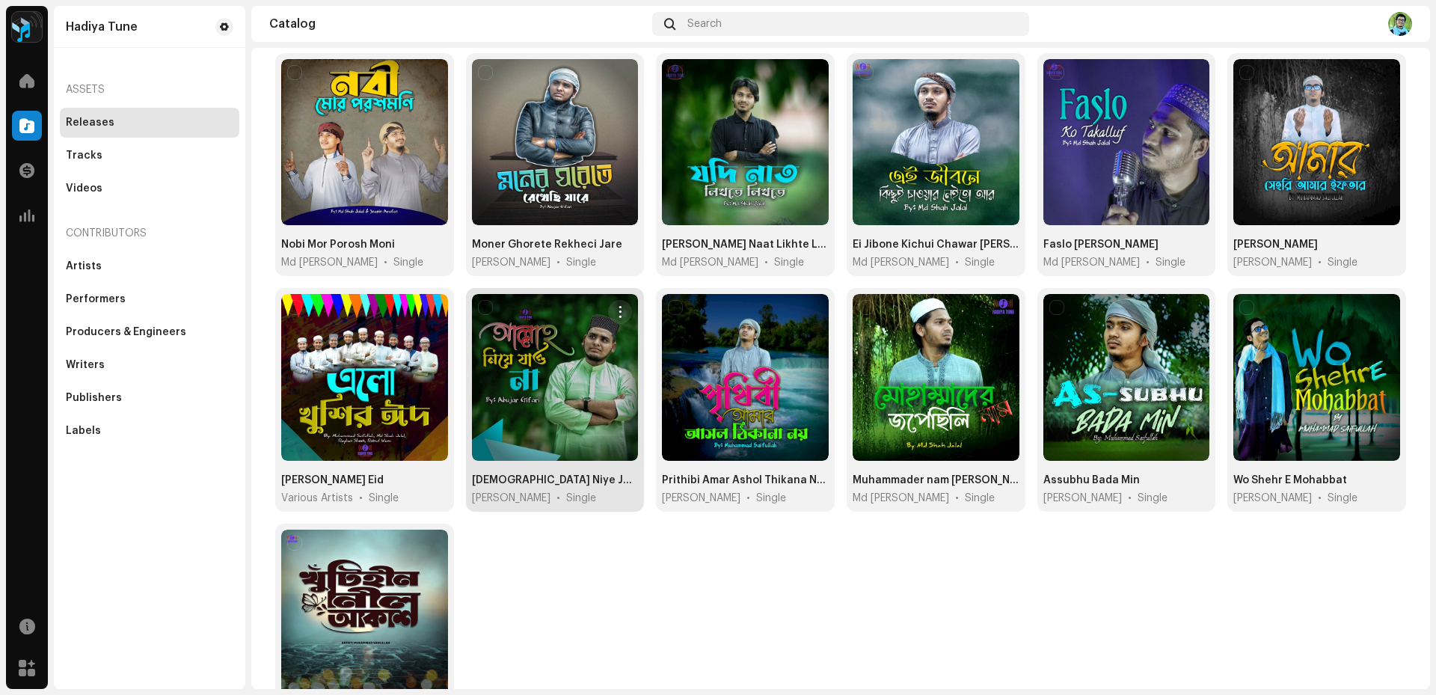
click at [539, 379] on div at bounding box center [555, 377] width 167 height 167
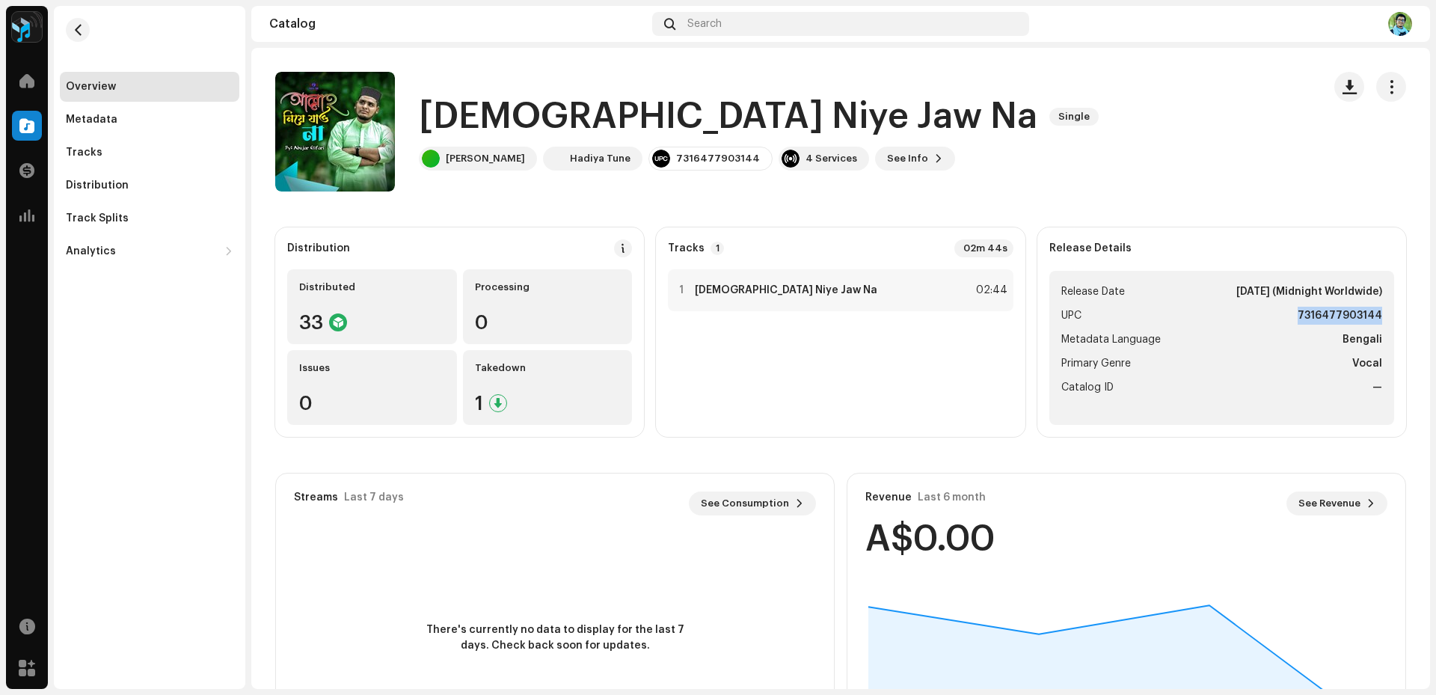
drag, startPoint x: 1291, startPoint y: 316, endPoint x: 1375, endPoint y: 320, distance: 83.9
click at [1375, 320] on ul "Release Date [DATE] (Midnight Worldwide) UPC 7316477903144 Metadata Language Be…" at bounding box center [1222, 348] width 345 height 154
click at [73, 24] on span "button" at bounding box center [78, 30] width 11 height 12
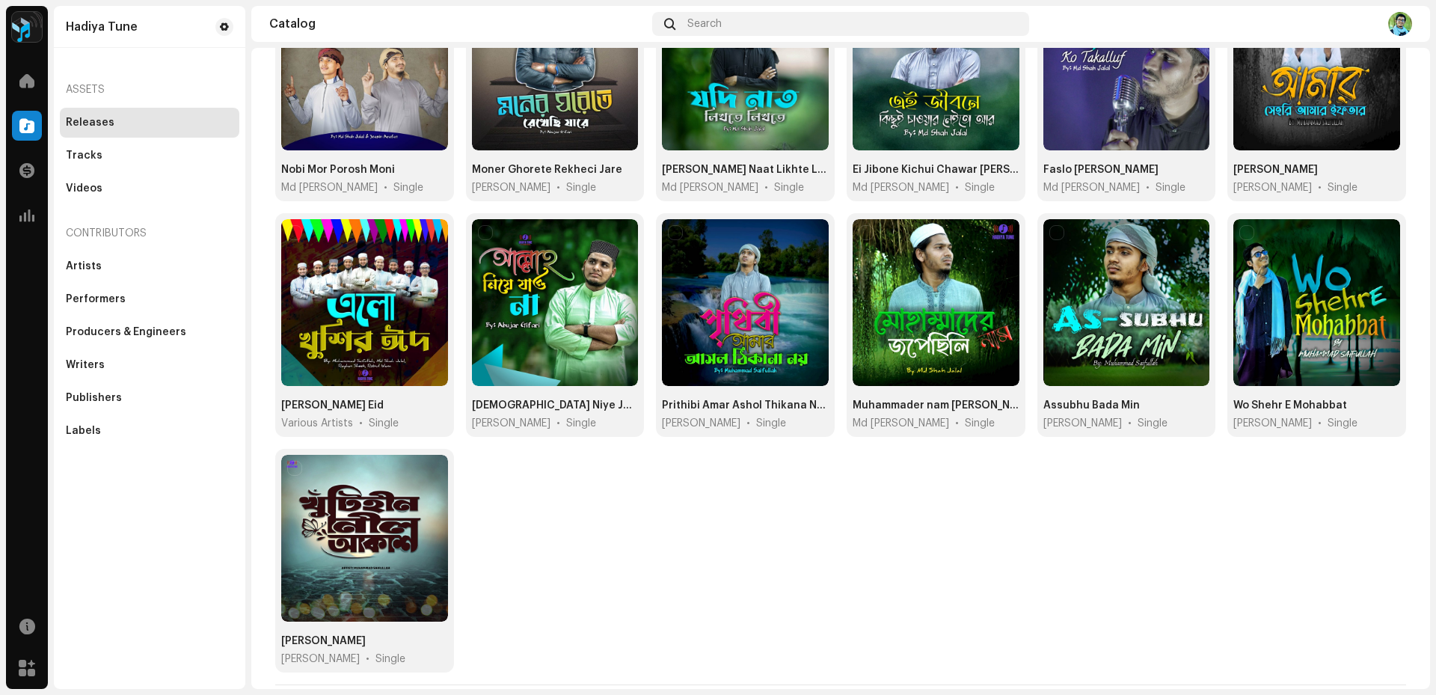
scroll to position [474, 0]
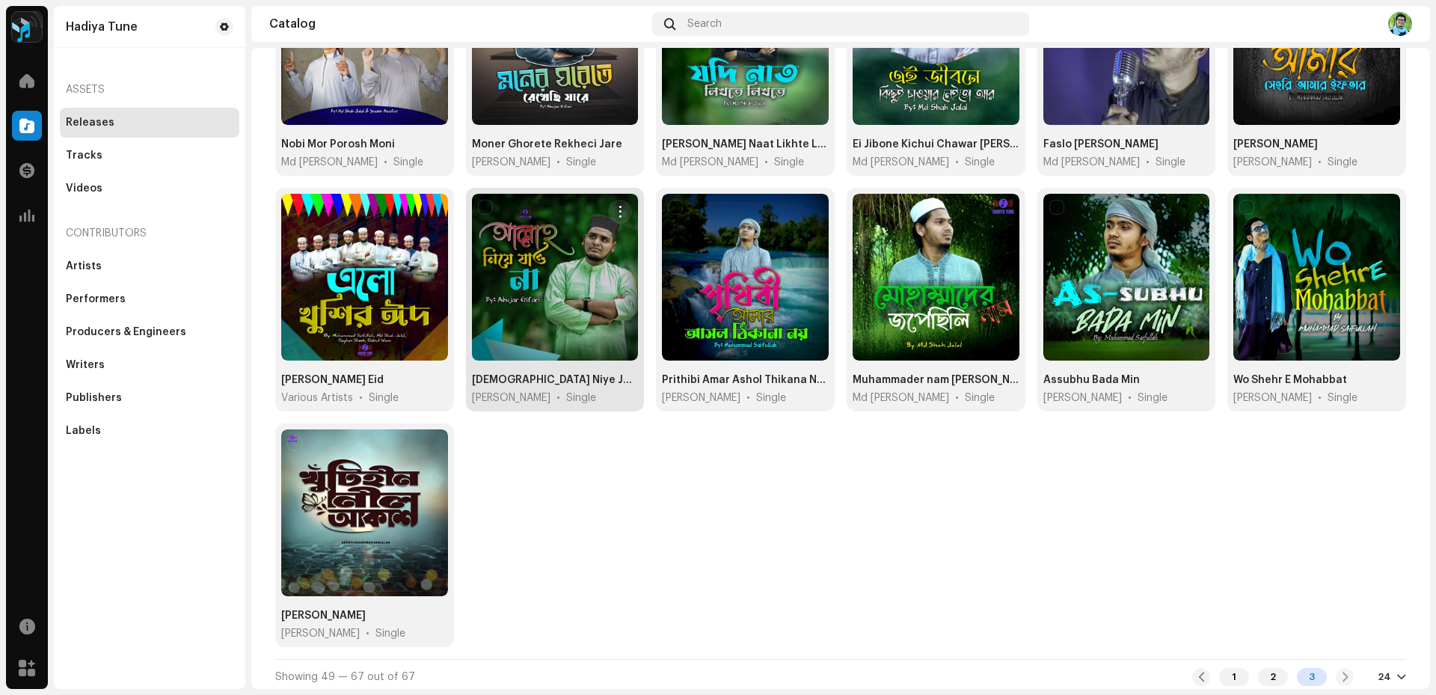
click at [548, 295] on div at bounding box center [555, 277] width 167 height 167
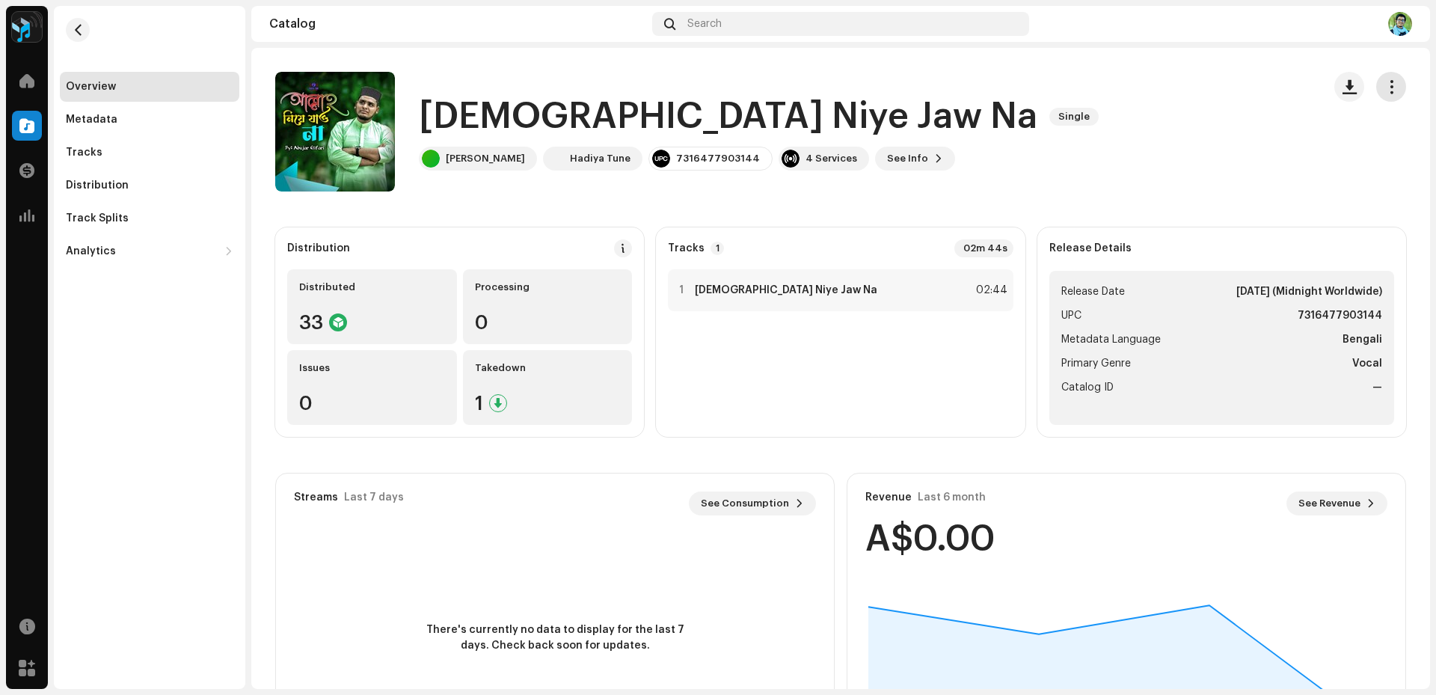
click at [1385, 85] on span "button" at bounding box center [1392, 87] width 14 height 12
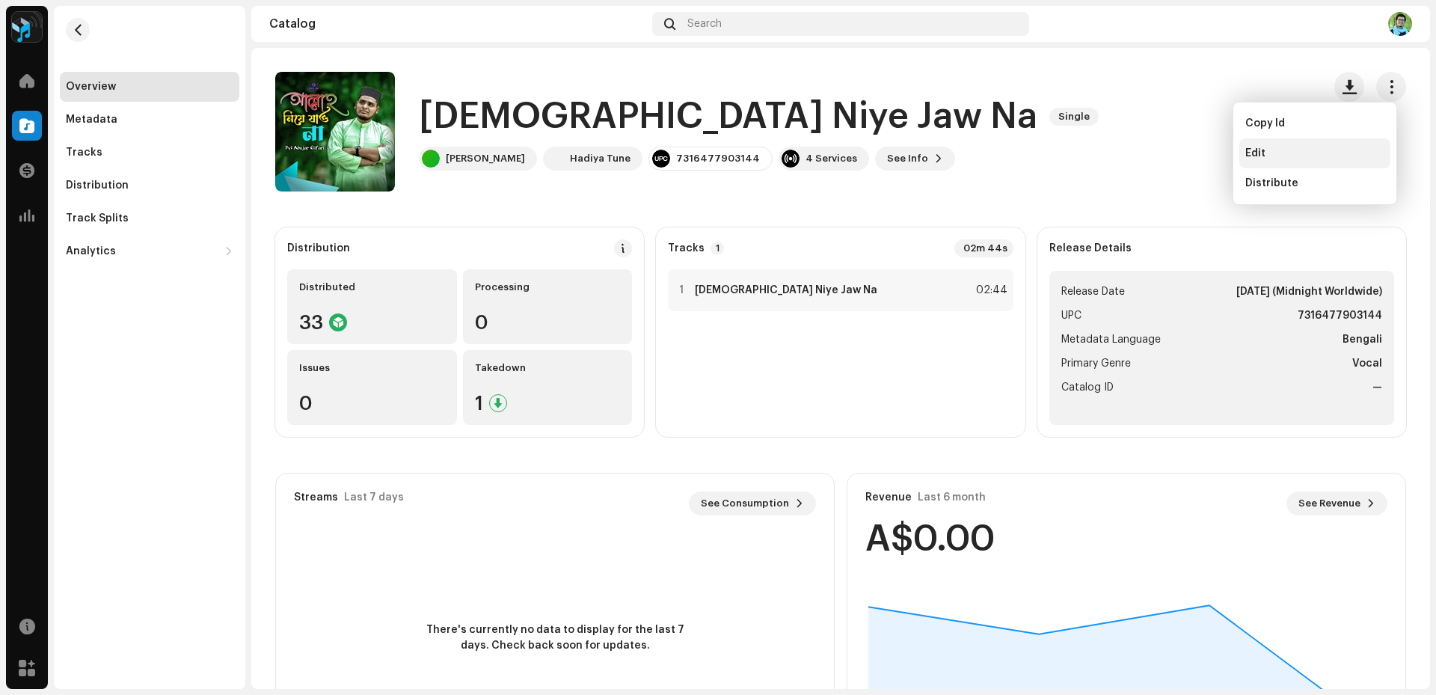
click at [1305, 153] on div "Edit" at bounding box center [1315, 153] width 139 height 12
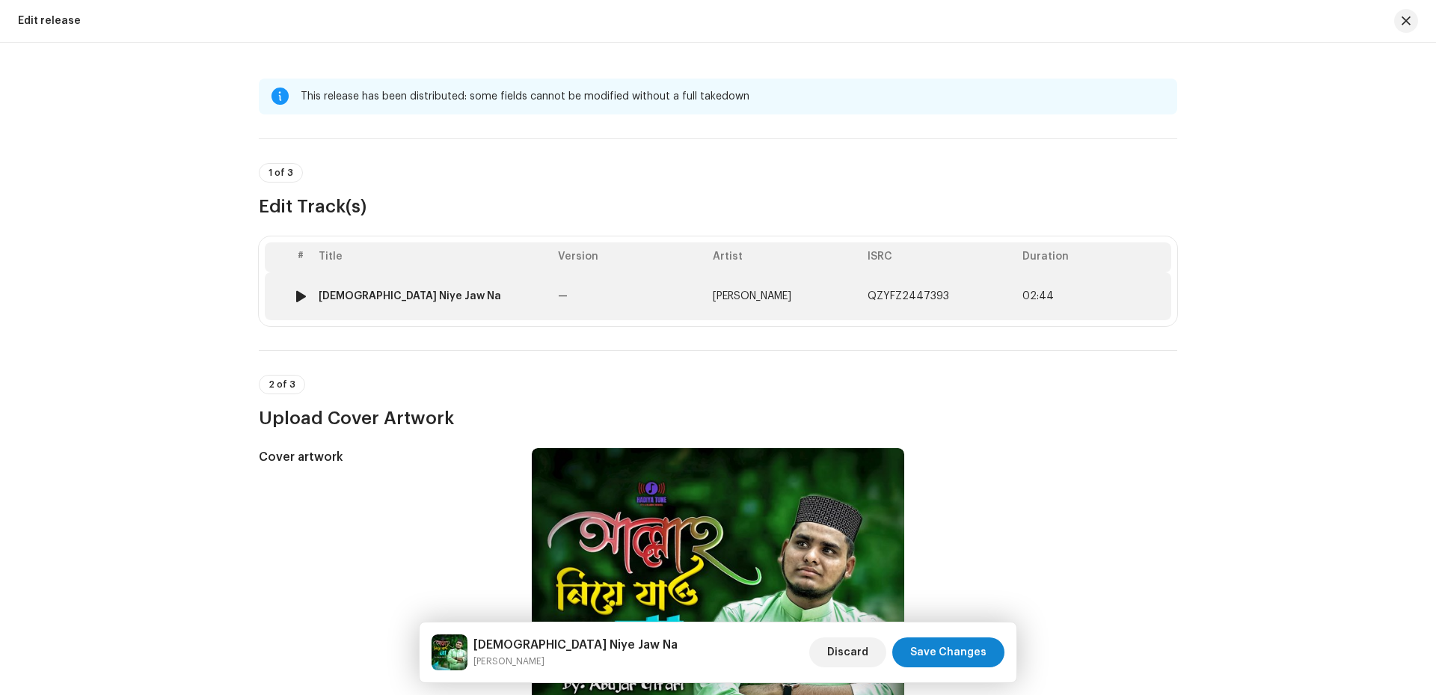
click at [798, 297] on td "[PERSON_NAME]" at bounding box center [784, 296] width 155 height 48
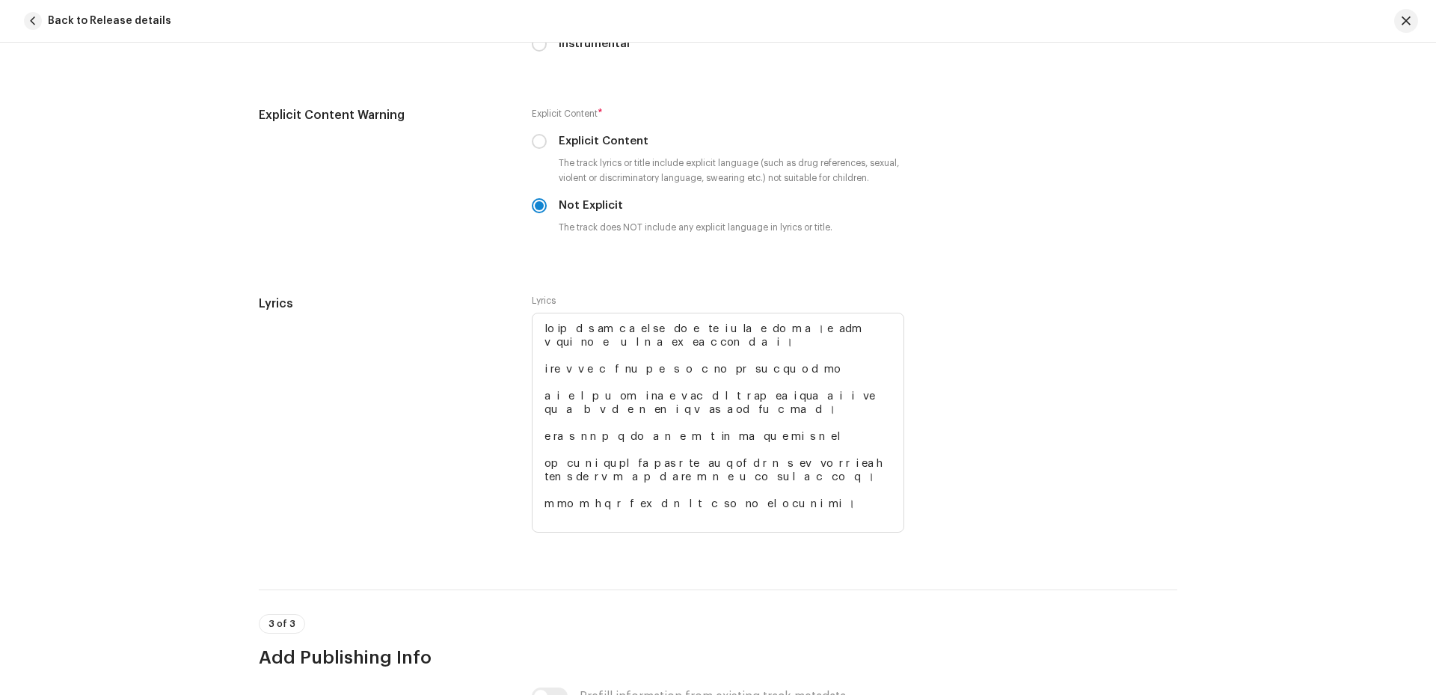
scroll to position [2408, 0]
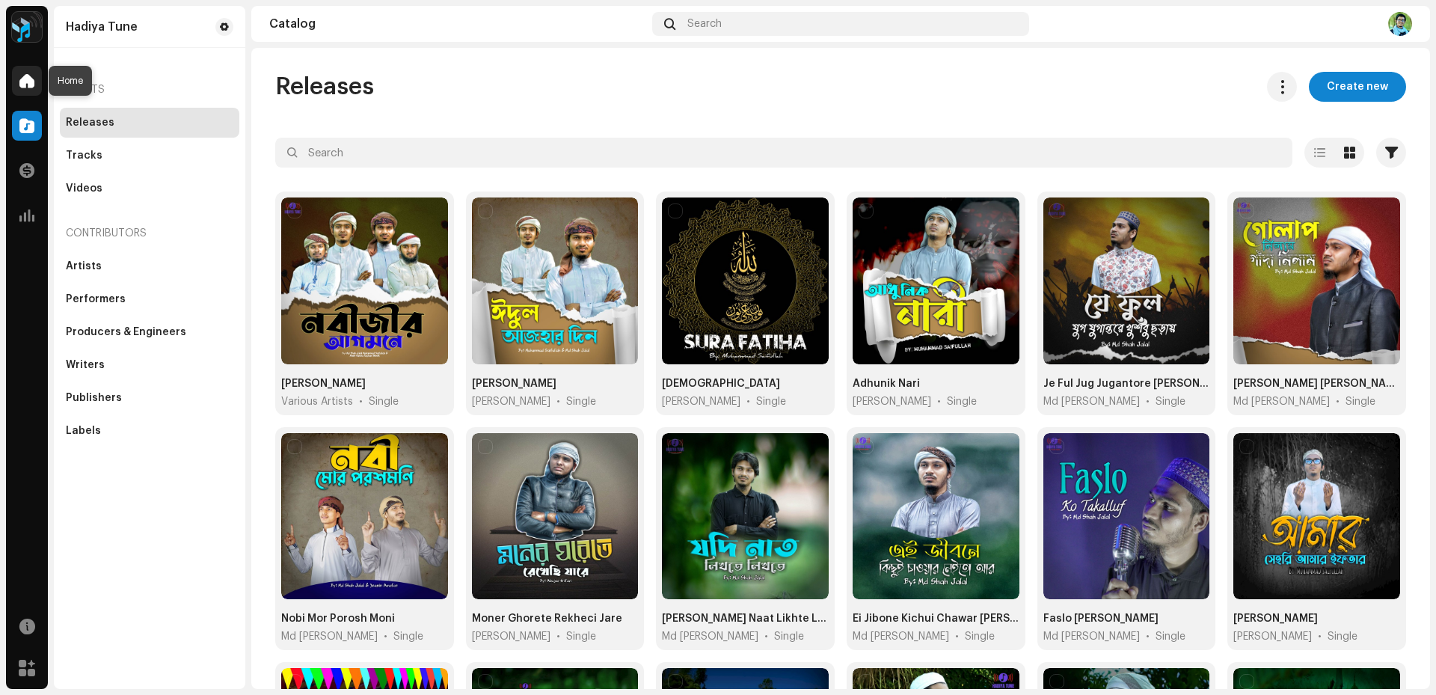
click at [31, 81] on span at bounding box center [26, 81] width 15 height 12
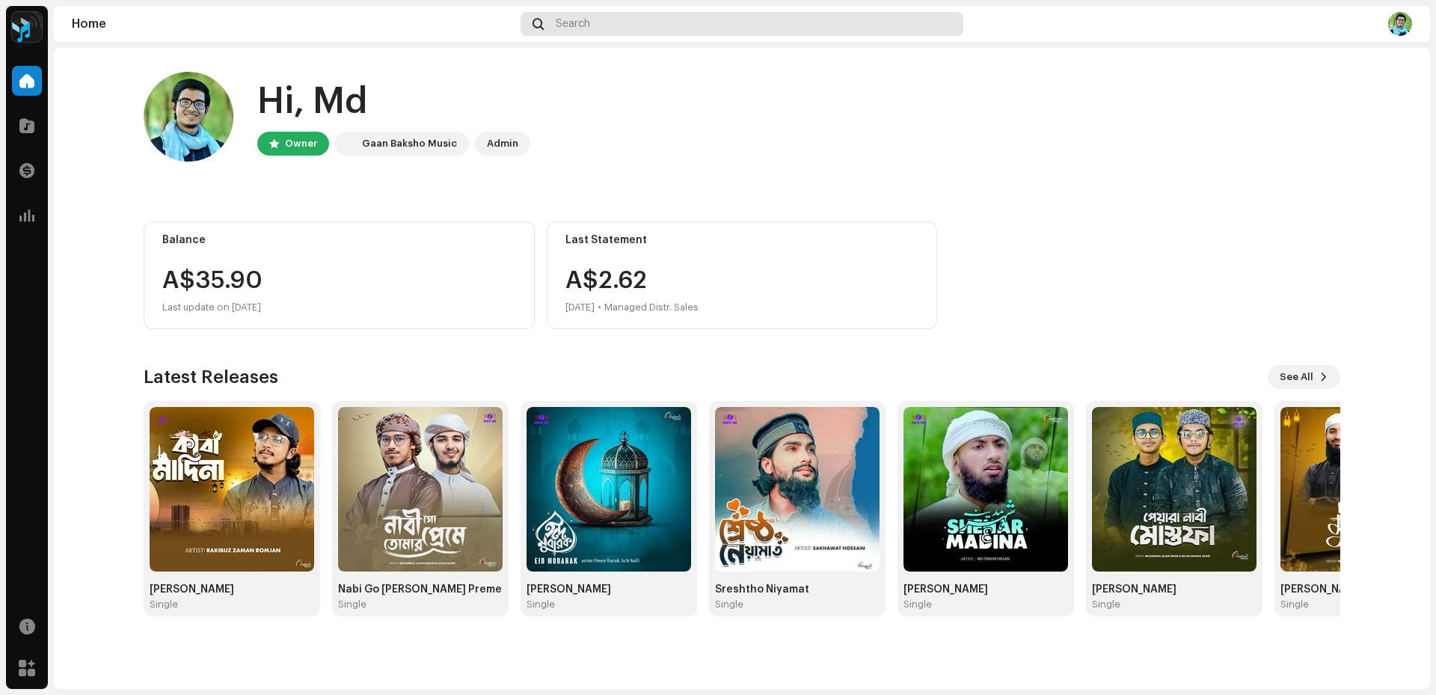
click at [632, 28] on div "Search" at bounding box center [742, 24] width 443 height 24
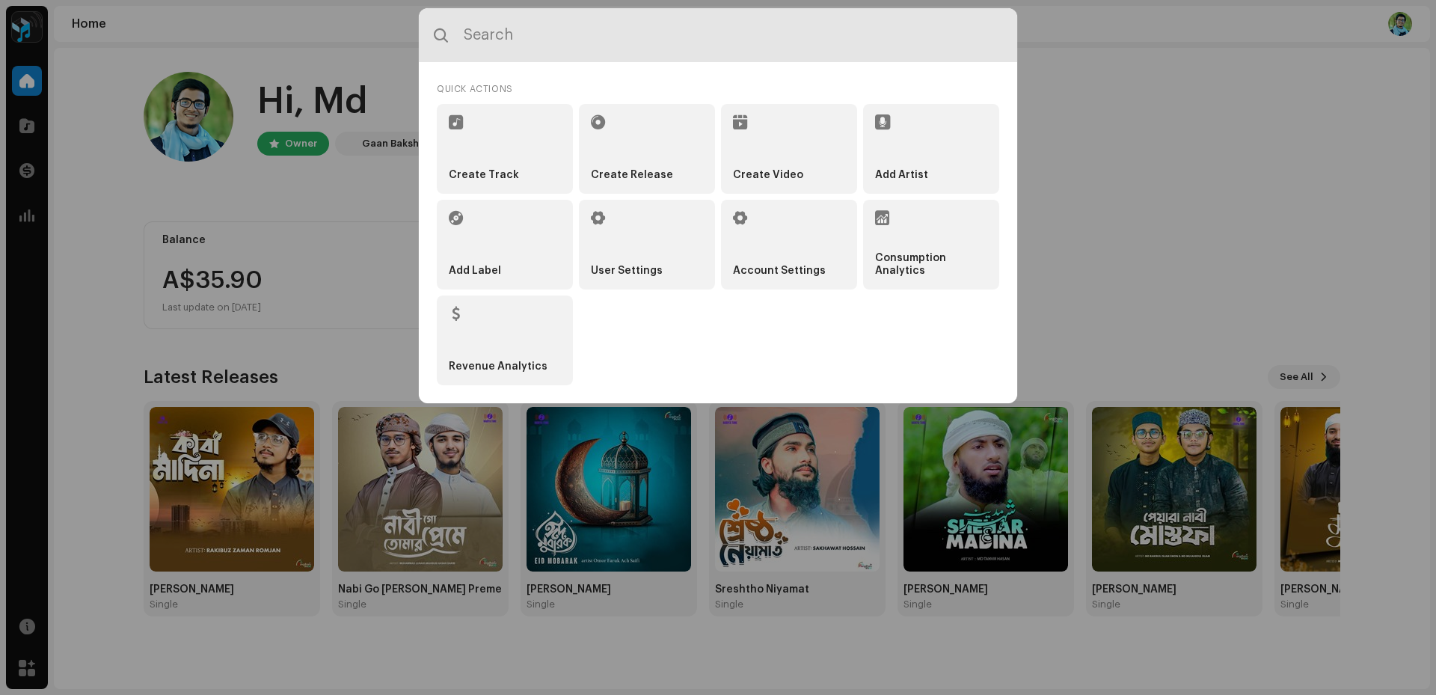
paste input "7316479226173"
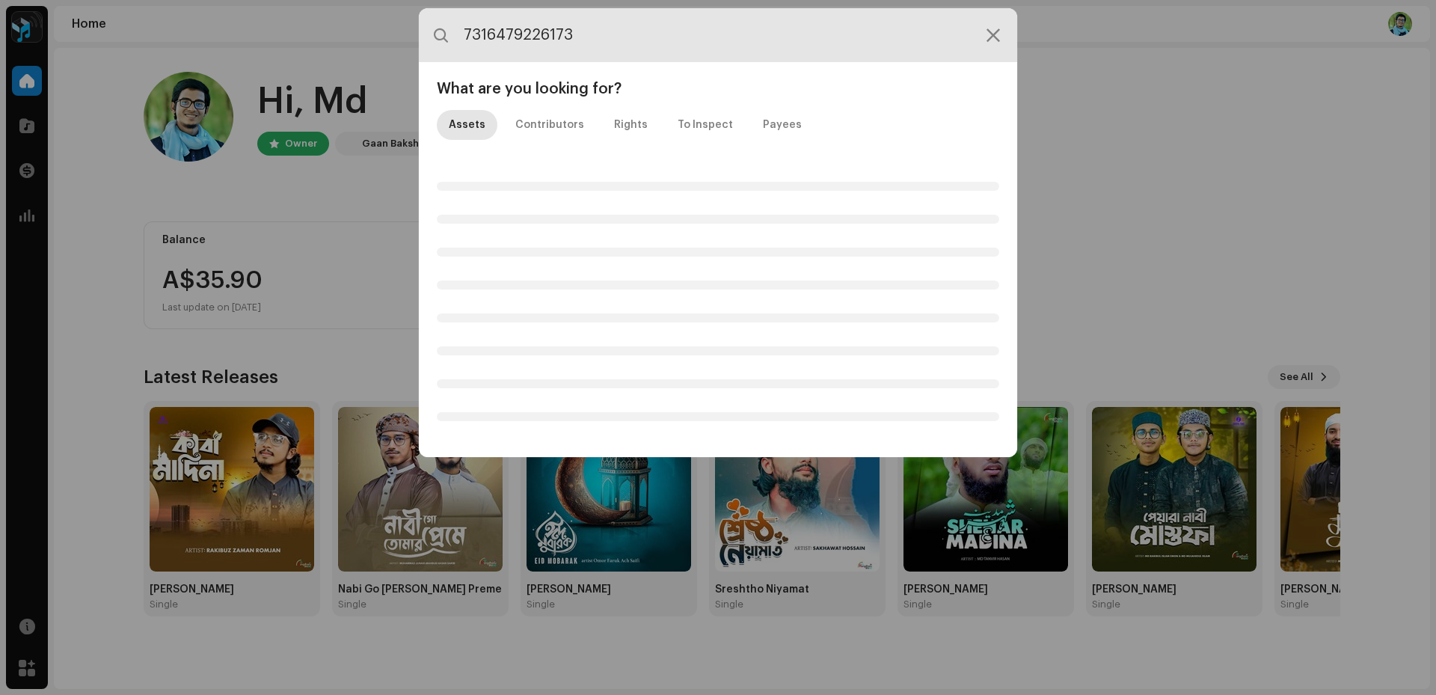
type input "7316479226173"
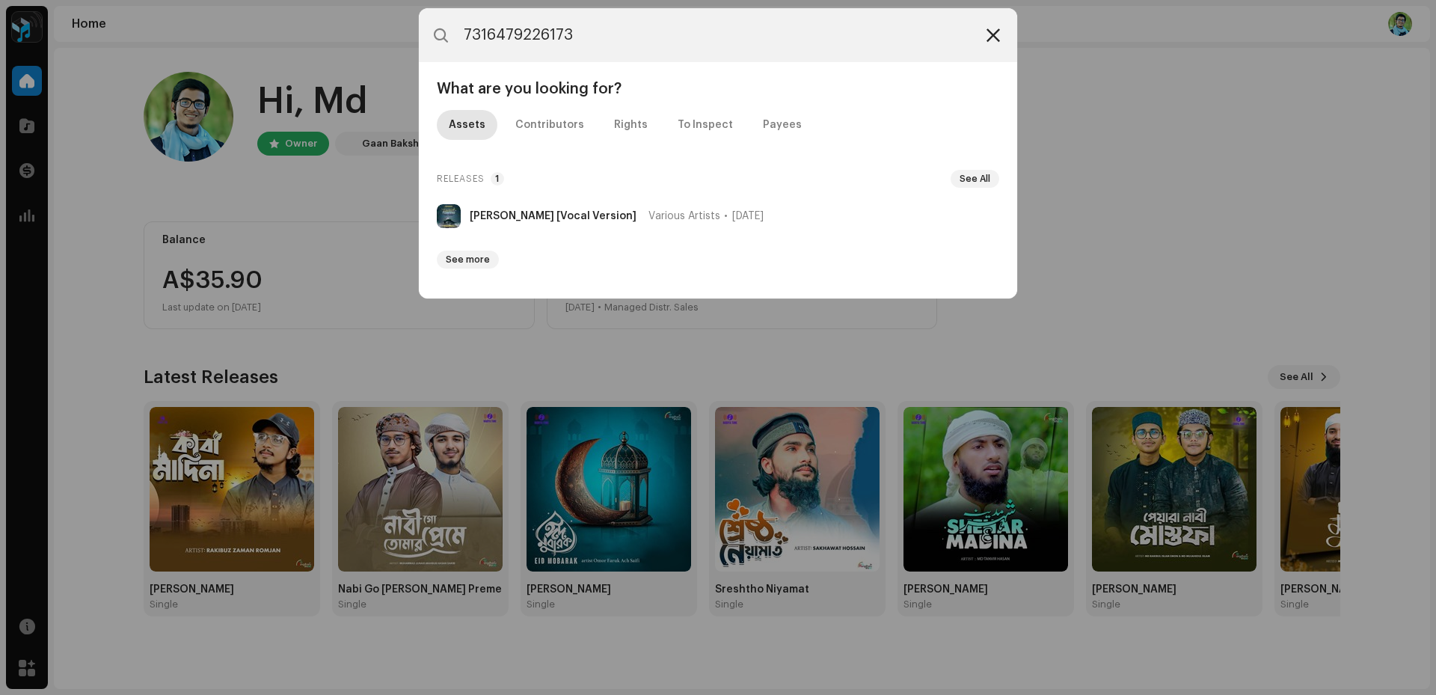
click at [1002, 40] on div at bounding box center [994, 35] width 18 height 18
click at [994, 34] on icon at bounding box center [993, 35] width 13 height 12
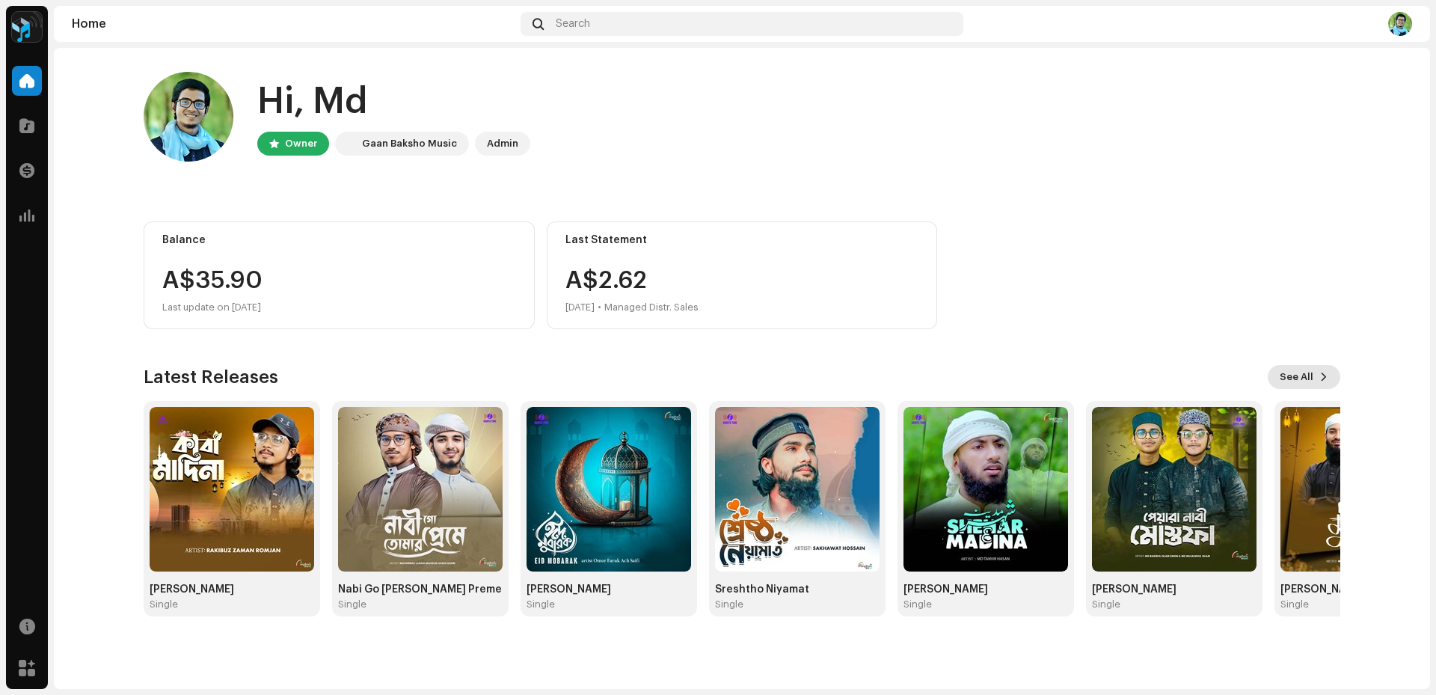
click at [1318, 369] on button "See All" at bounding box center [1304, 377] width 73 height 24
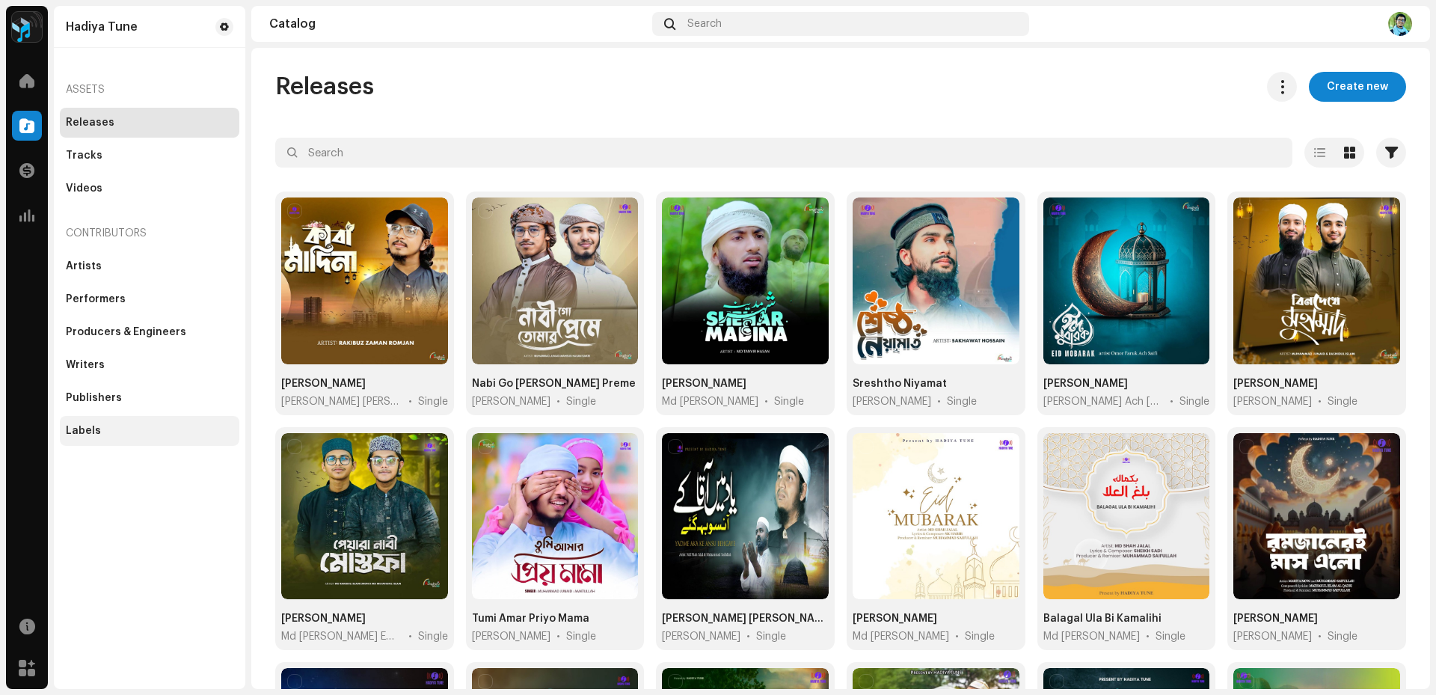
click at [108, 418] on div "Labels" at bounding box center [150, 431] width 180 height 30
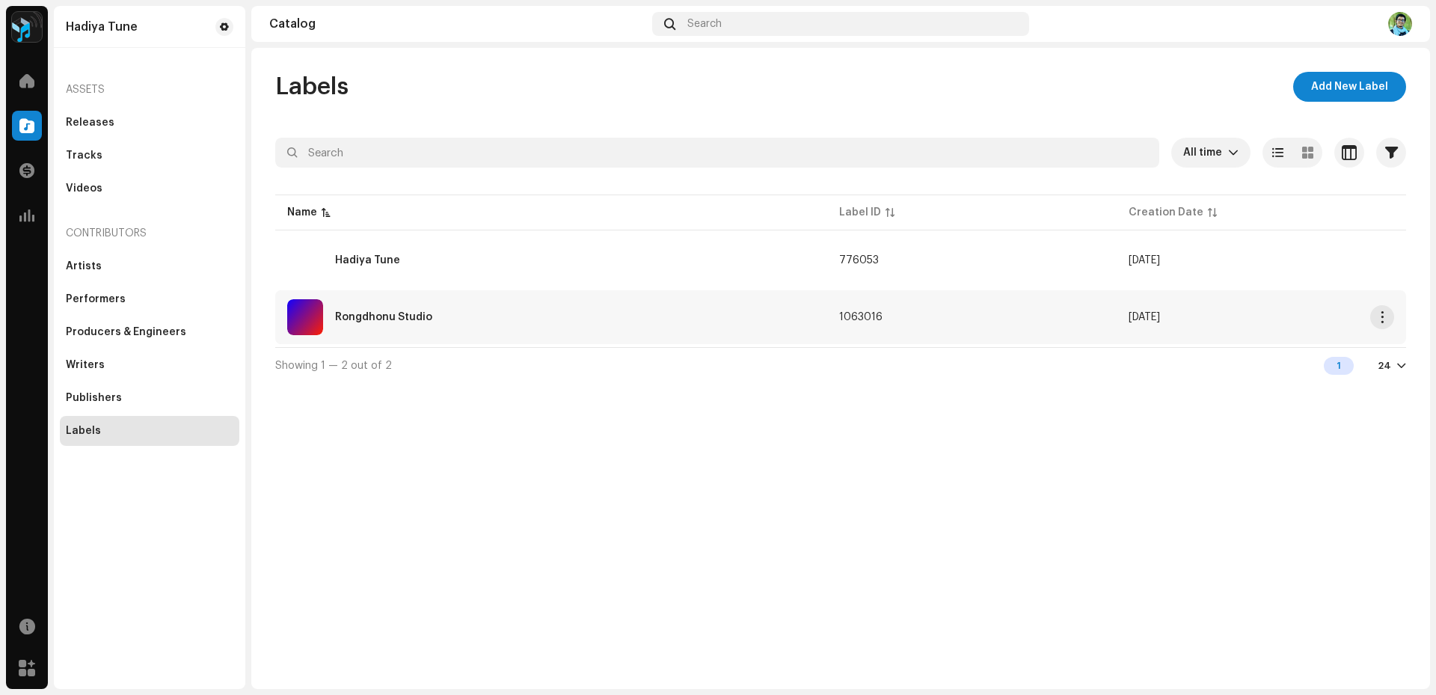
click at [380, 315] on div "Rongdhonu Studio" at bounding box center [383, 317] width 97 height 10
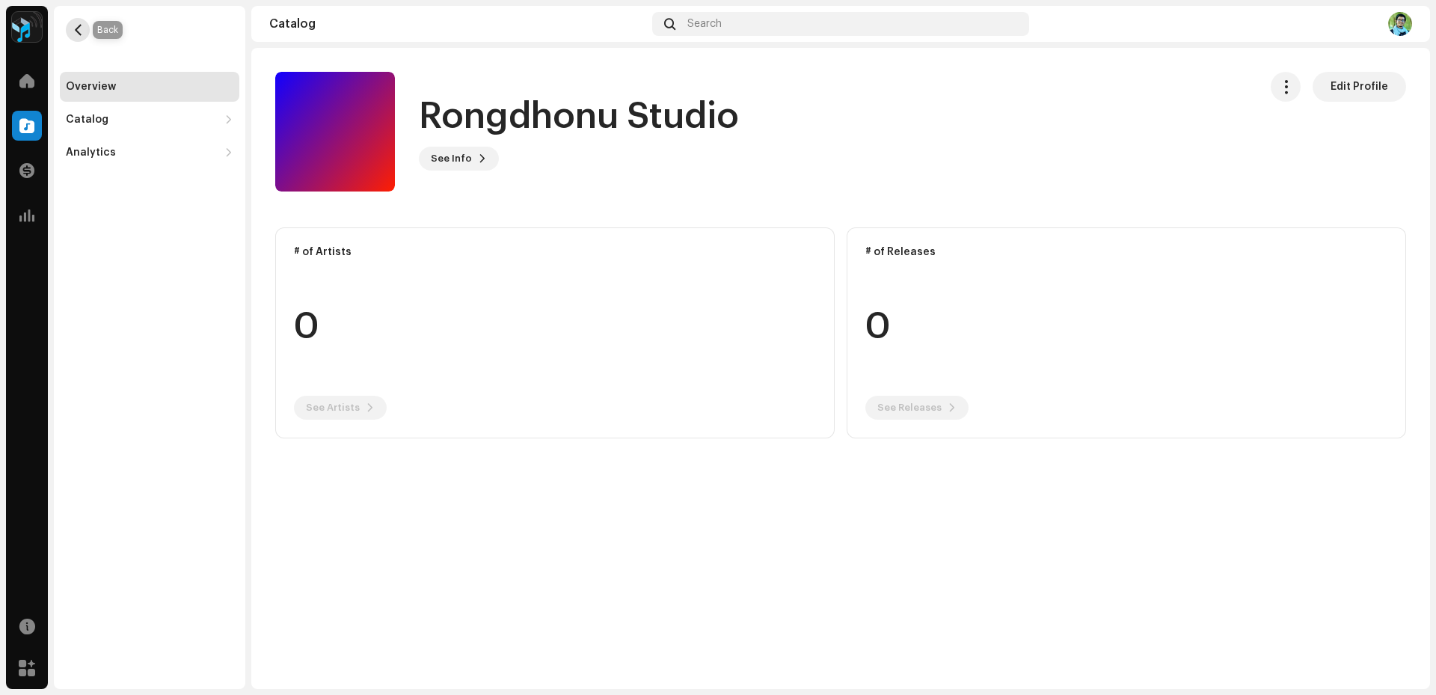
click at [78, 31] on span "button" at bounding box center [78, 30] width 11 height 12
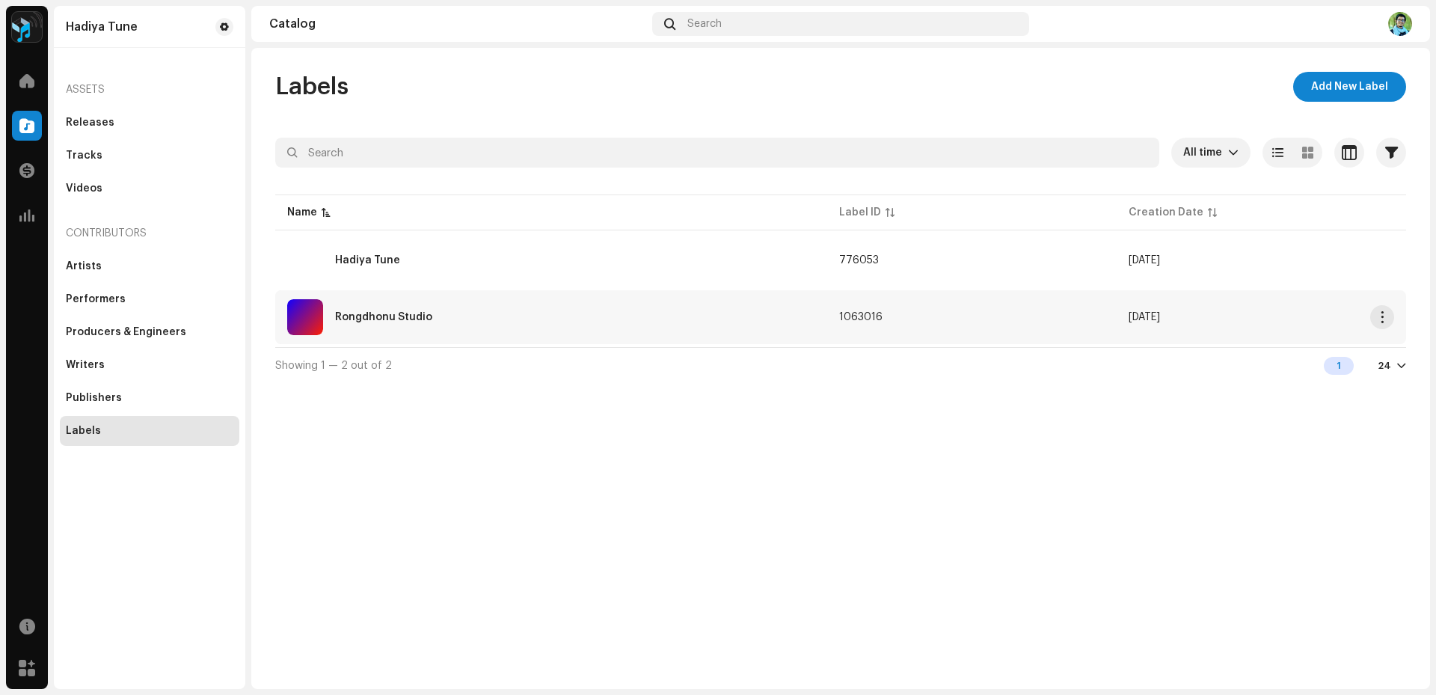
click at [352, 316] on div "Rongdhonu Studio" at bounding box center [383, 317] width 97 height 10
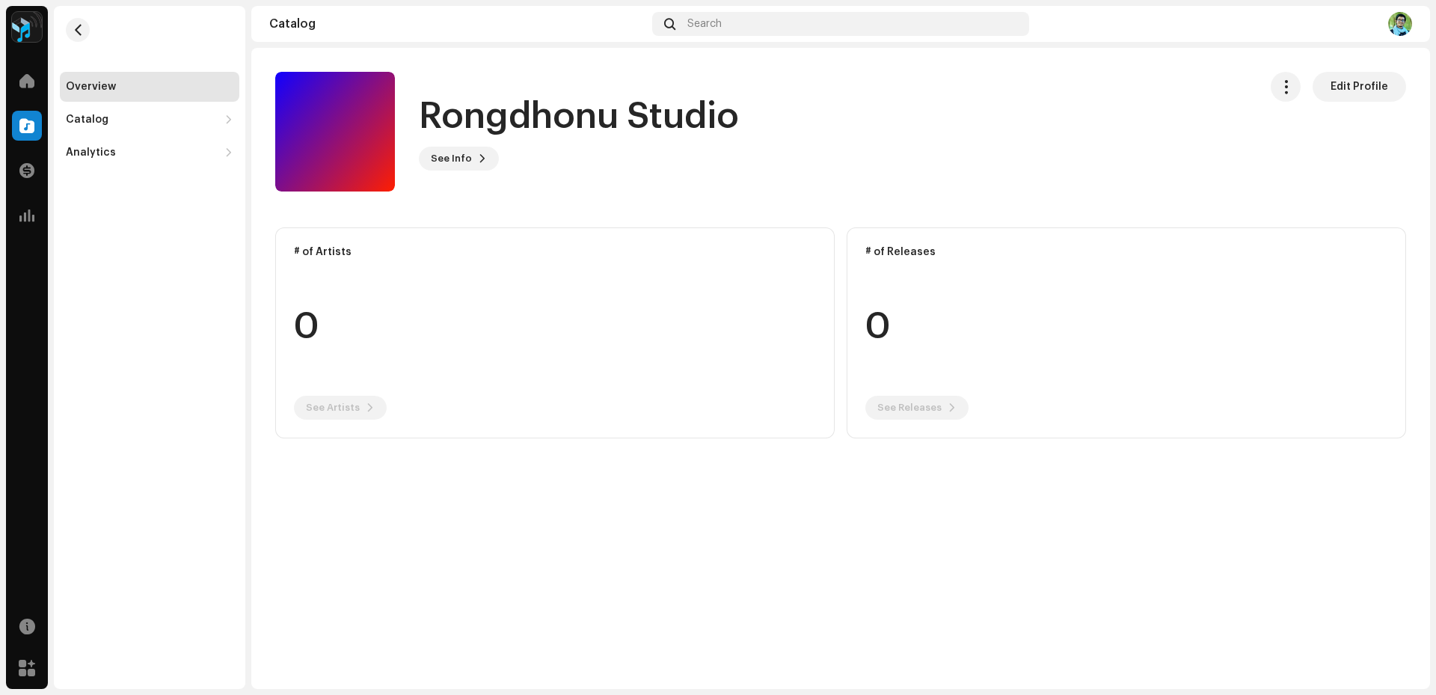
click at [86, 40] on re-m-nav-back at bounding box center [78, 39] width 36 height 66
click at [78, 36] on button "button" at bounding box center [78, 30] width 24 height 24
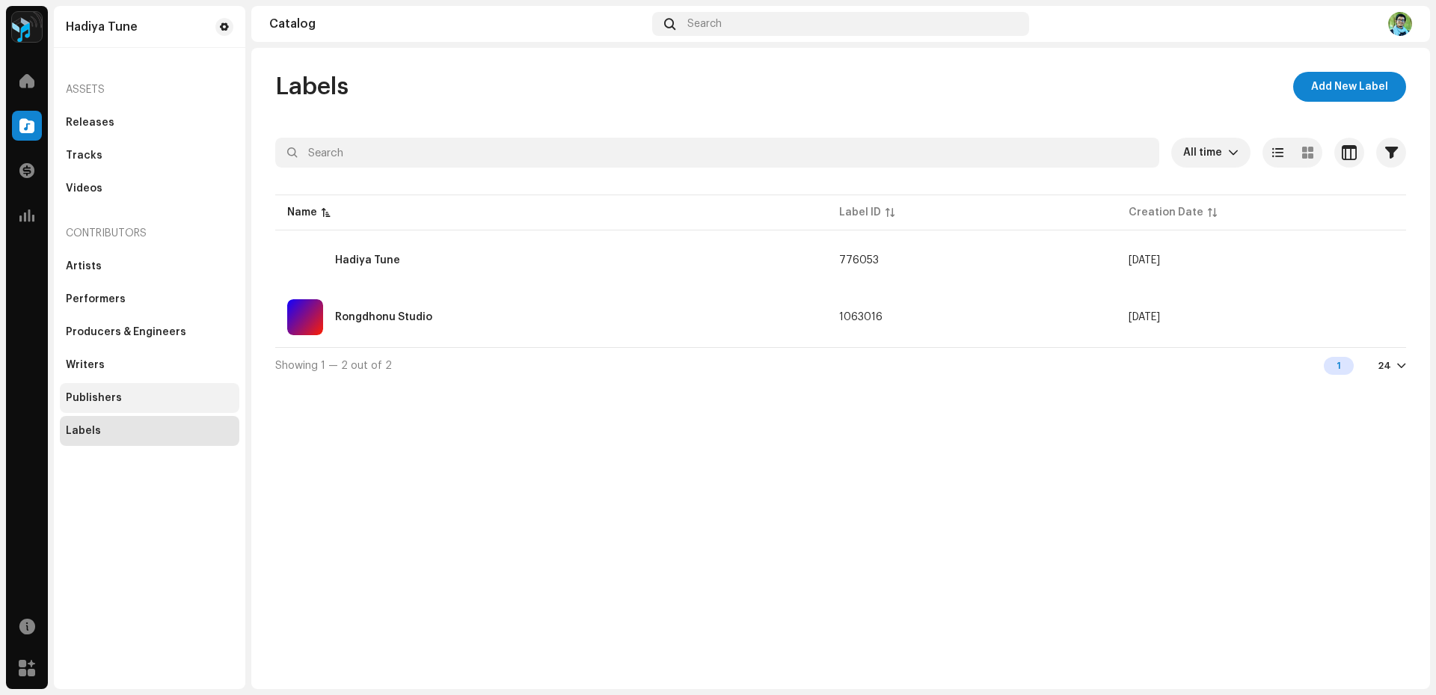
click at [120, 390] on div "Publishers" at bounding box center [150, 398] width 180 height 30
